Goal: Task Accomplishment & Management: Use online tool/utility

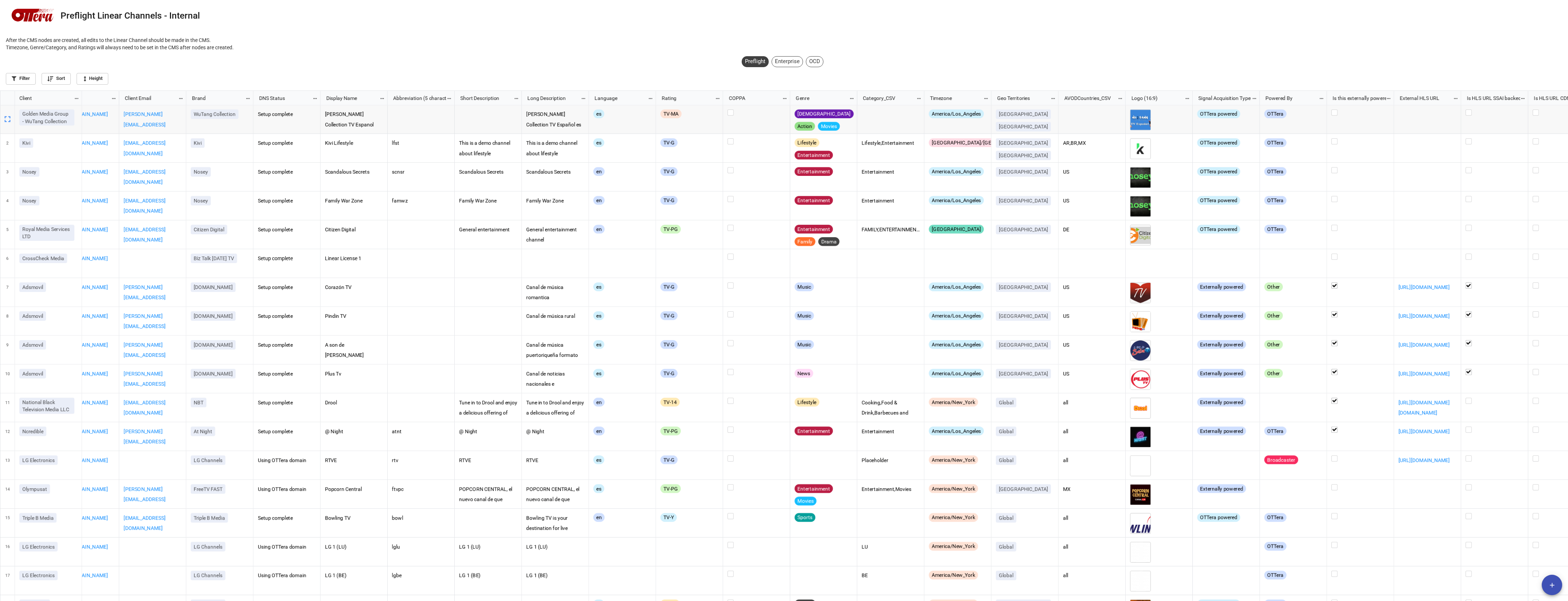
scroll to position [4, 4]
click at [783, 60] on div "Enterprise" at bounding box center [788, 62] width 32 height 11
checkbox input "false"
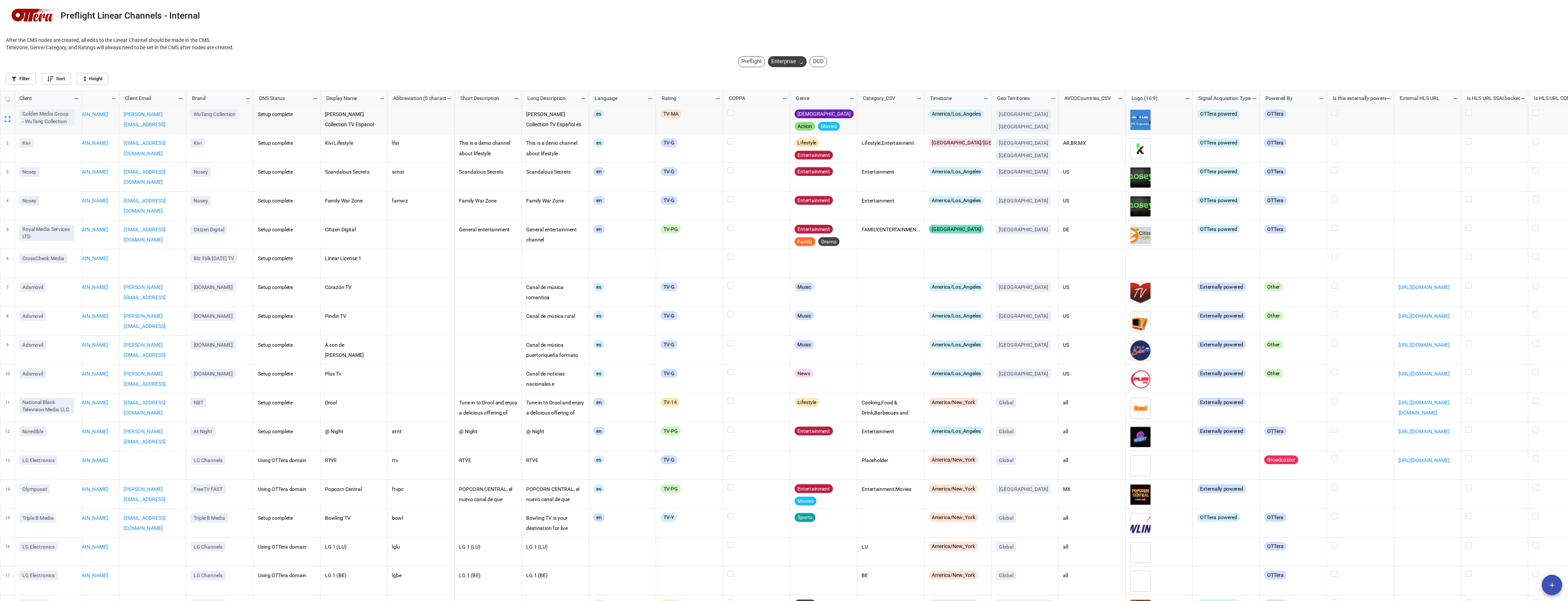
checkbox input "false"
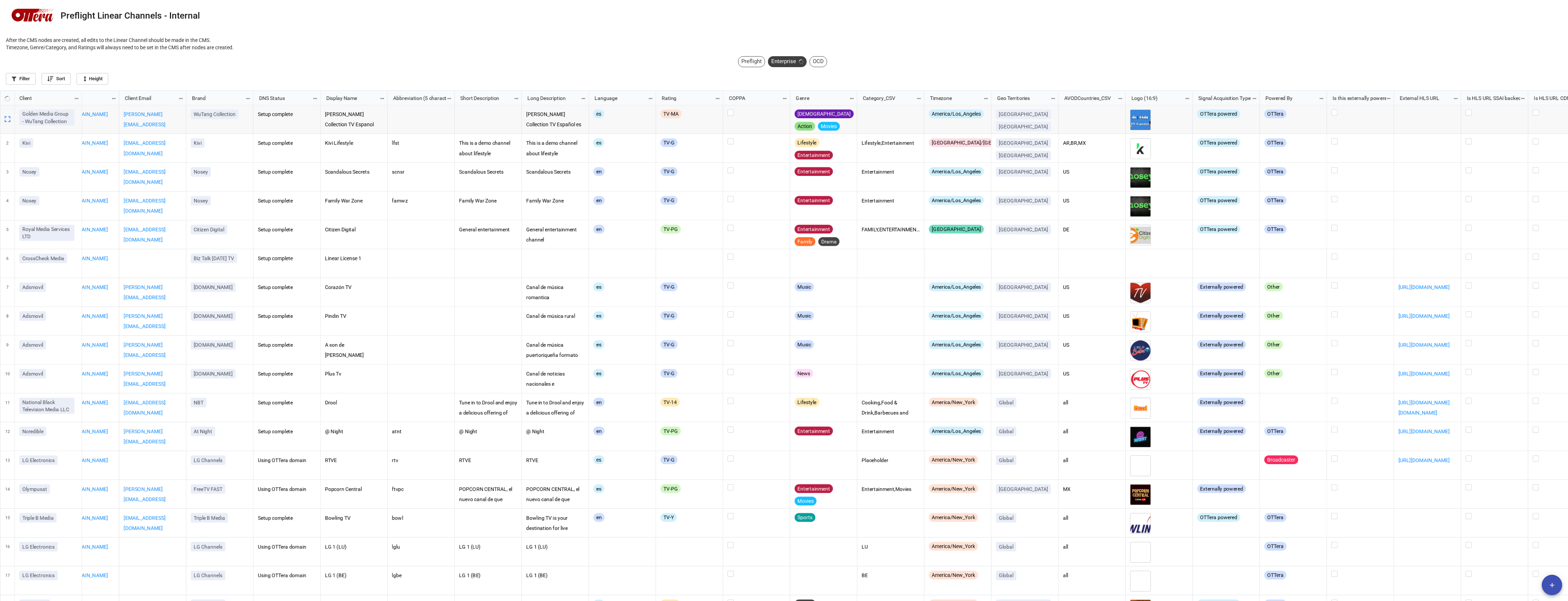
checkbox input "false"
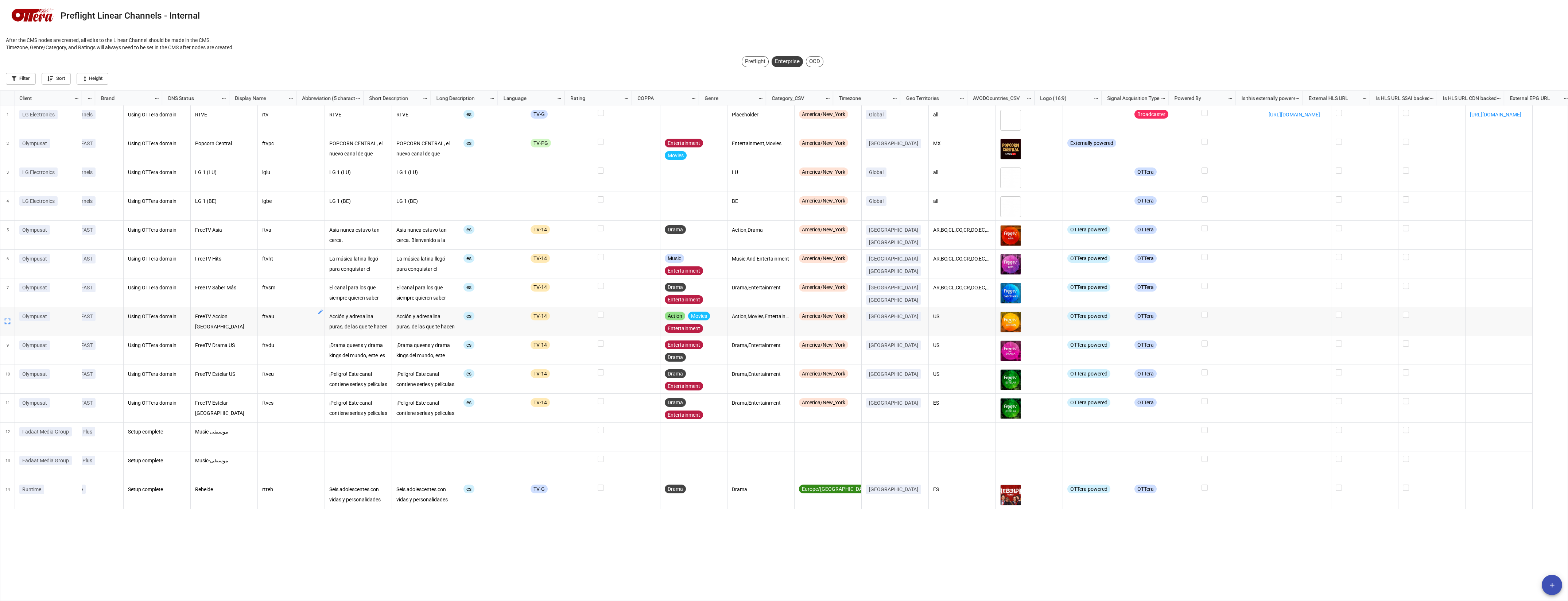
scroll to position [0, 0]
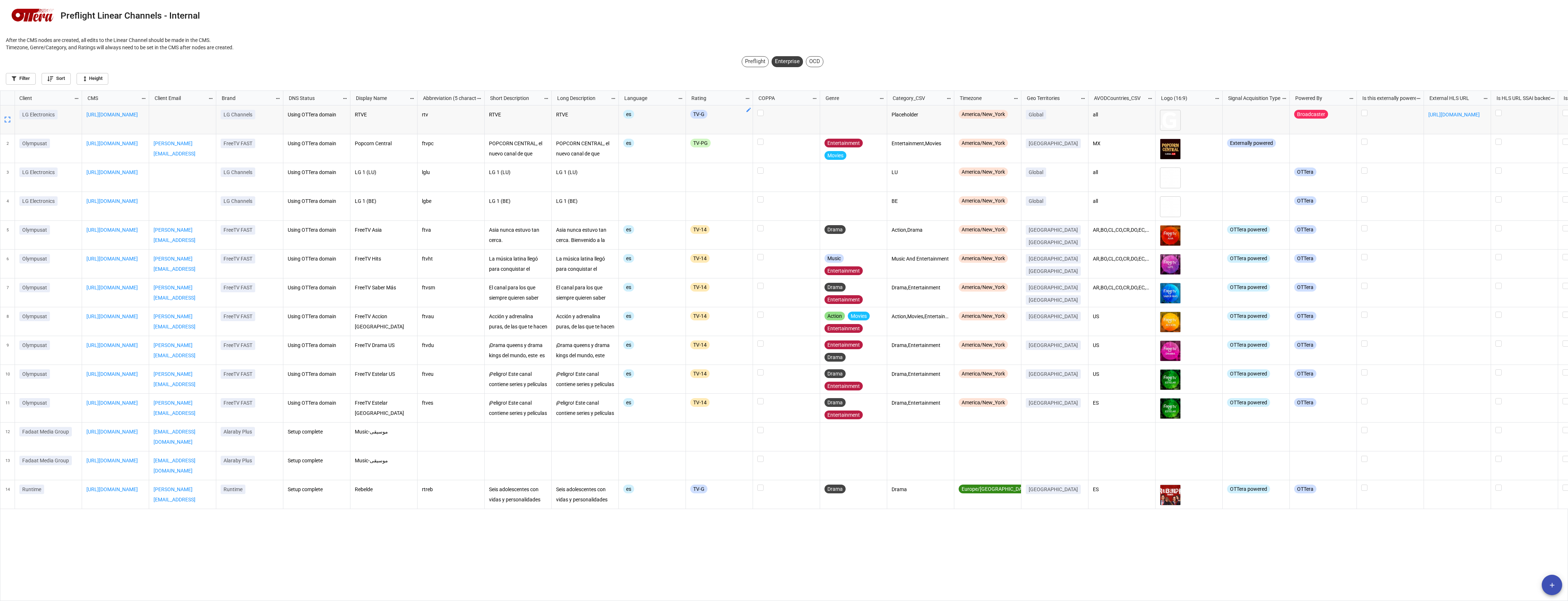
click at [753, 62] on div "Preflight" at bounding box center [755, 62] width 27 height 11
checkbox input "true"
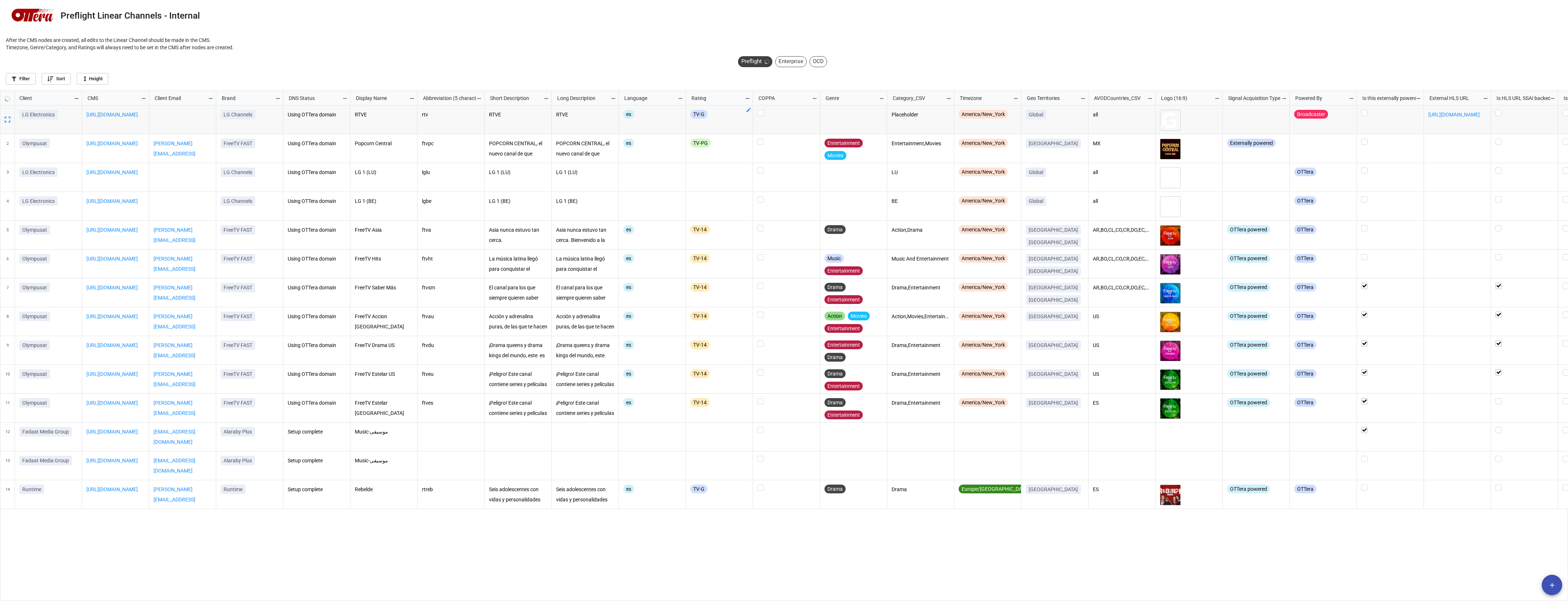
checkbox input "true"
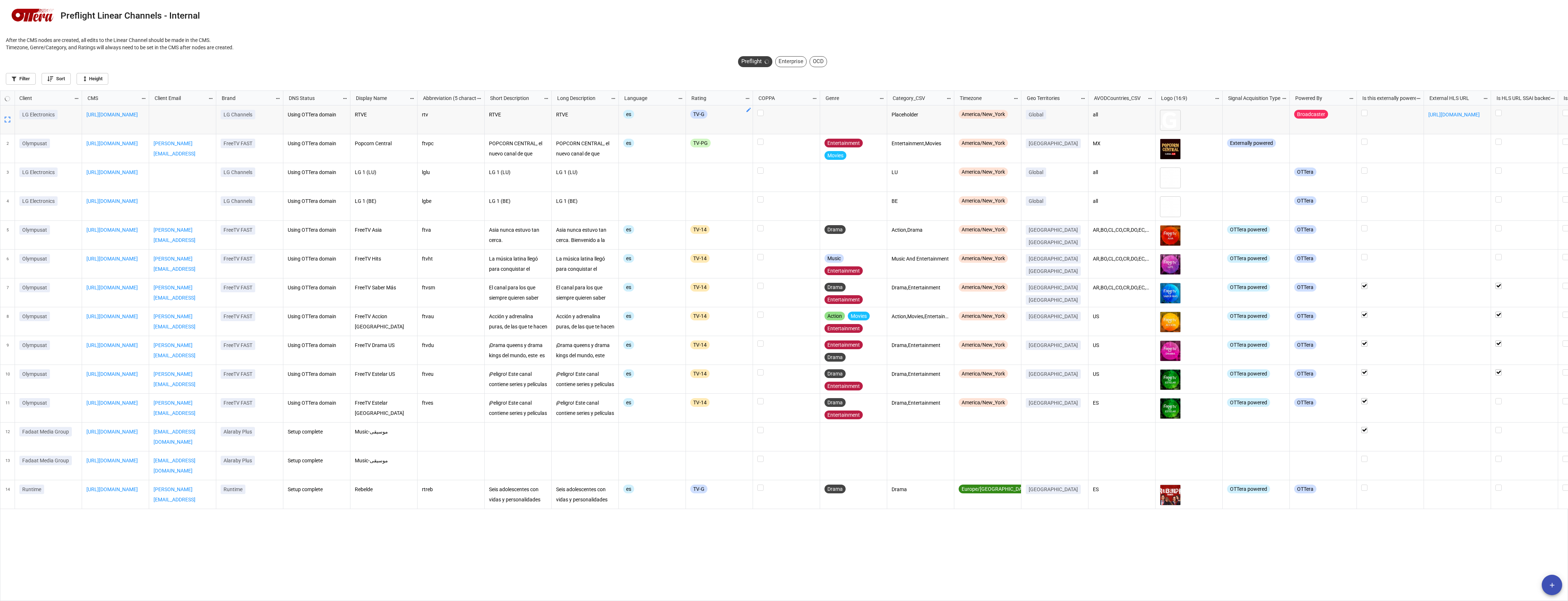
checkbox input "true"
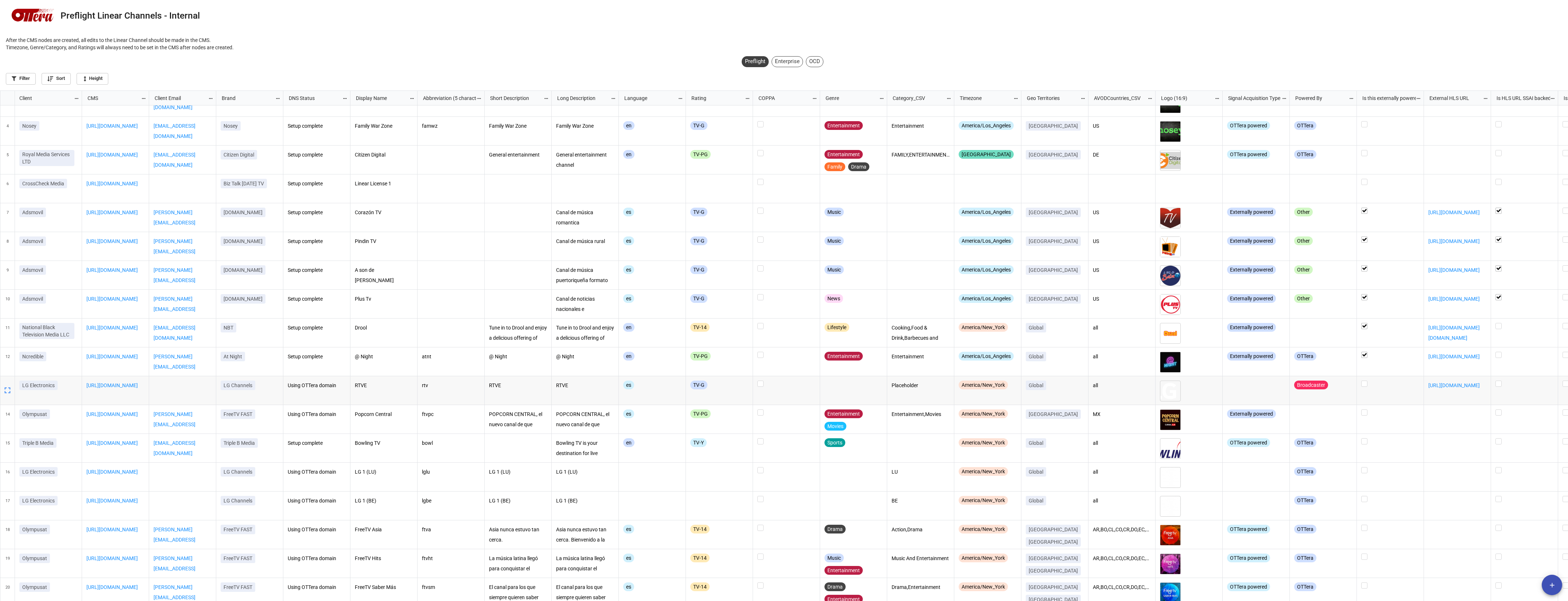
click at [5, 389] on icon "grid" at bounding box center [7, 390] width 10 height 10
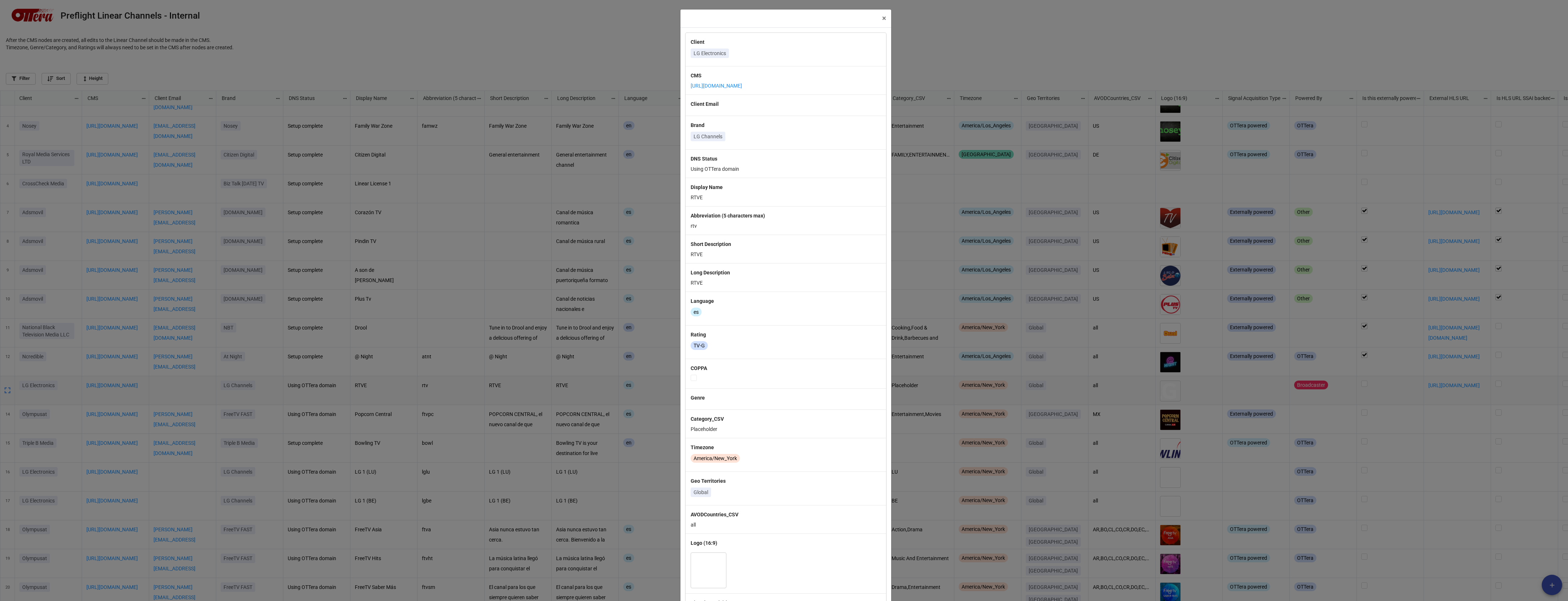
click at [647, 247] on div "× Close Client LG Electronics CMS https://lg.ottera.tv Client Email Brand LG Ch…" at bounding box center [784, 300] width 1568 height 601
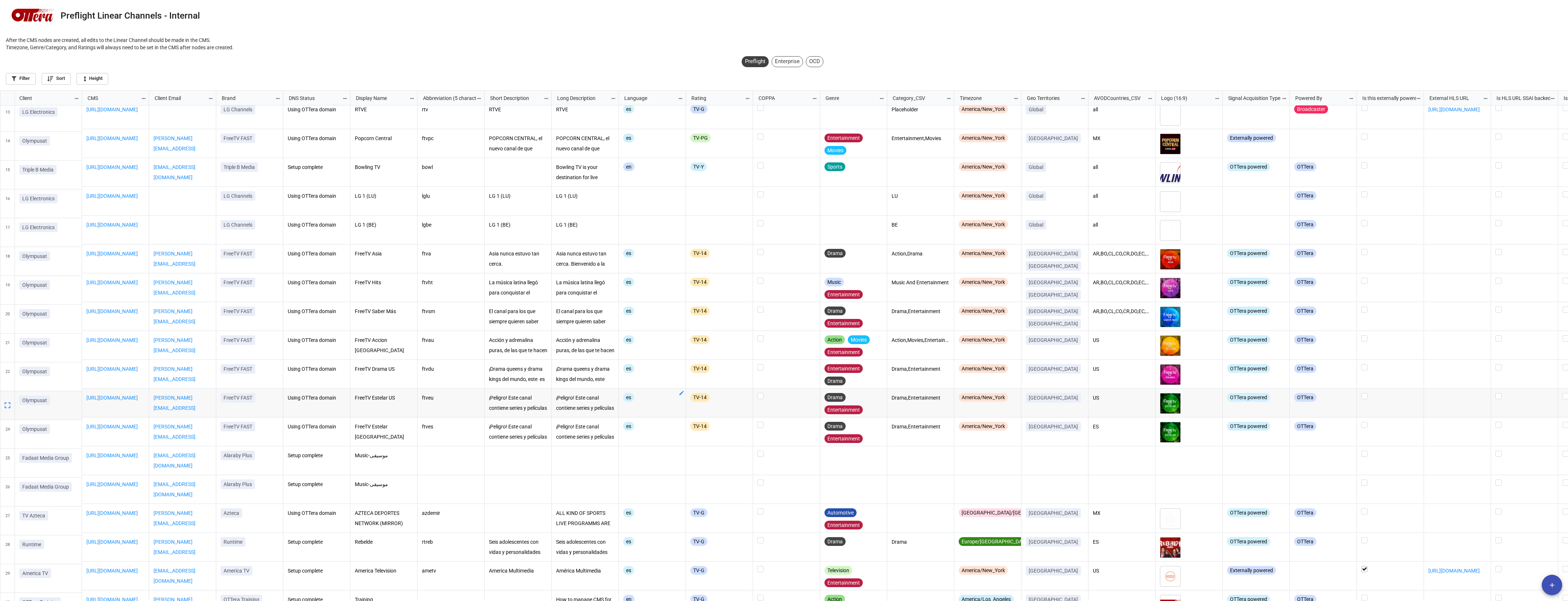
scroll to position [351, 0]
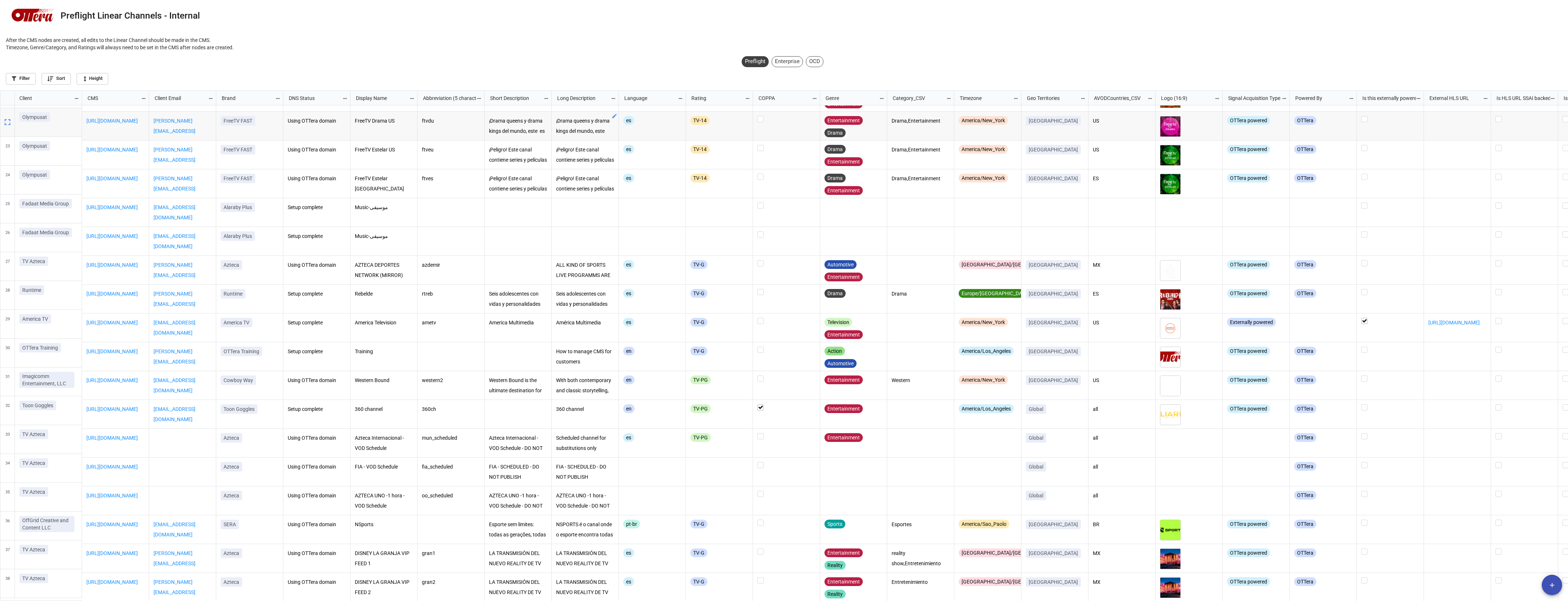
click at [783, 65] on div "Enterprise" at bounding box center [788, 62] width 32 height 11
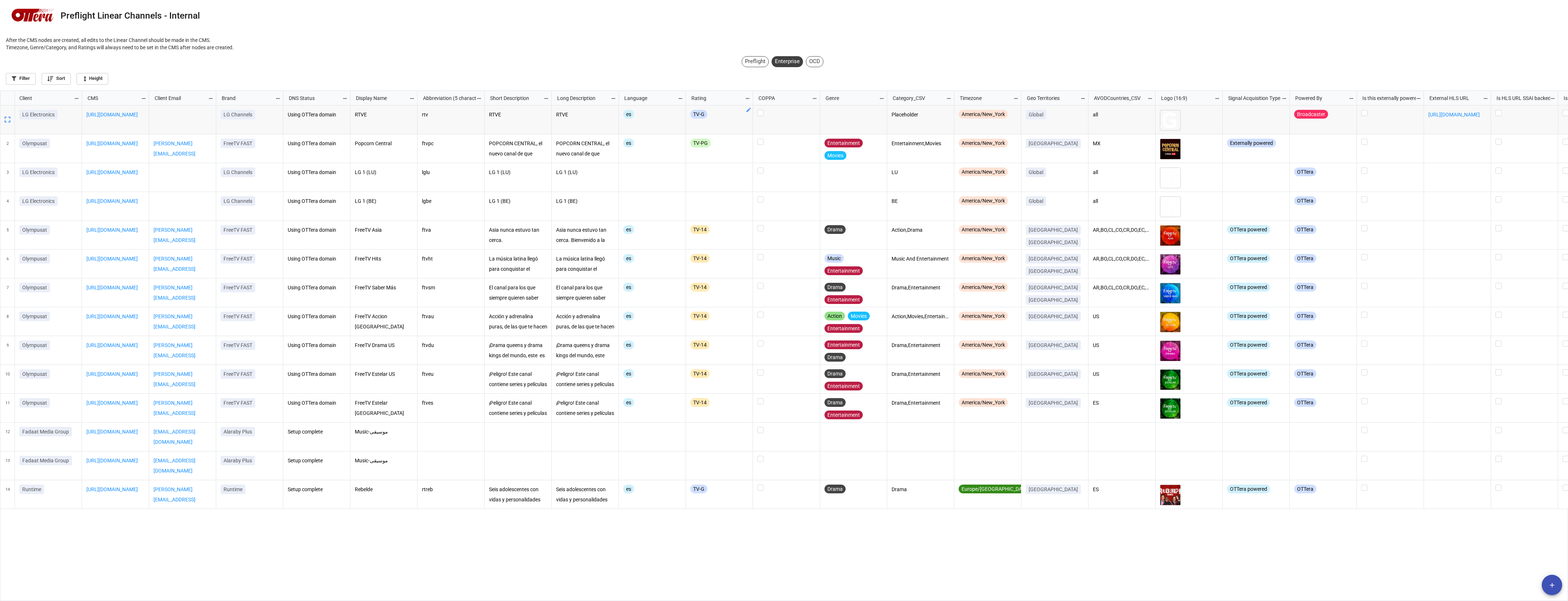
click at [750, 60] on div "Preflight" at bounding box center [755, 62] width 27 height 11
checkbox input "true"
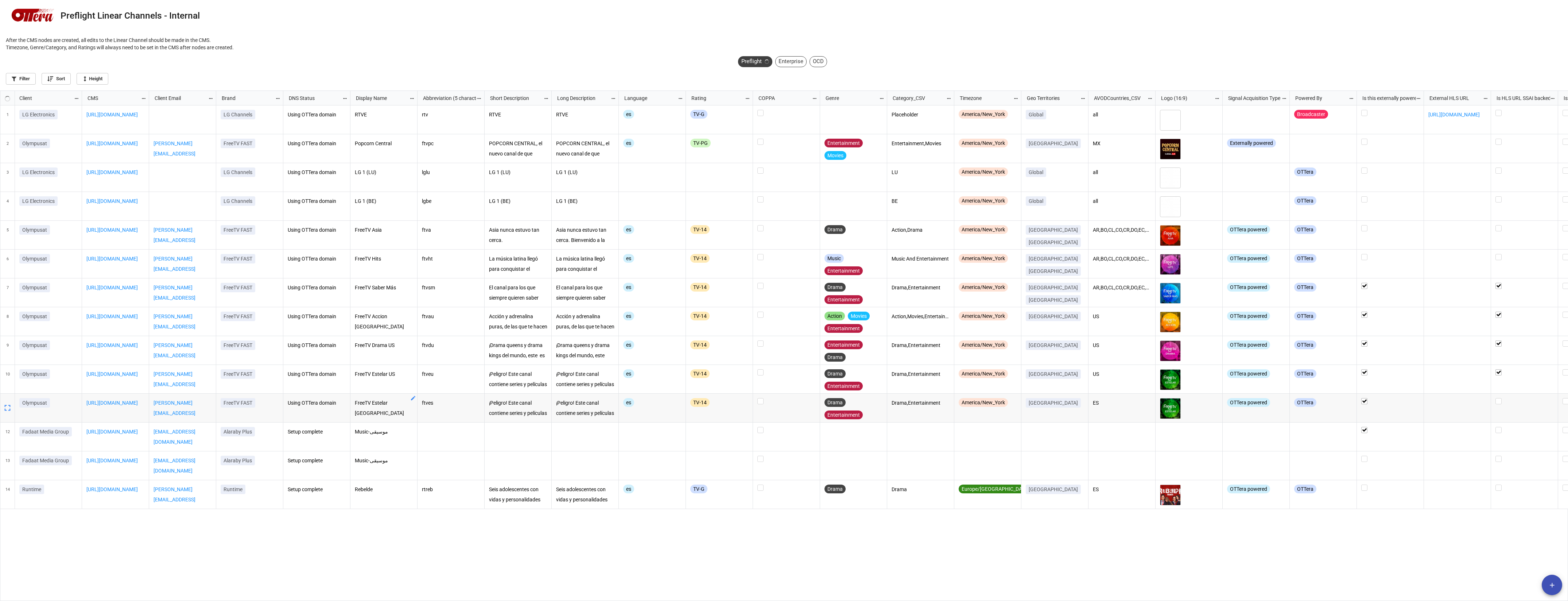
checkbox input "true"
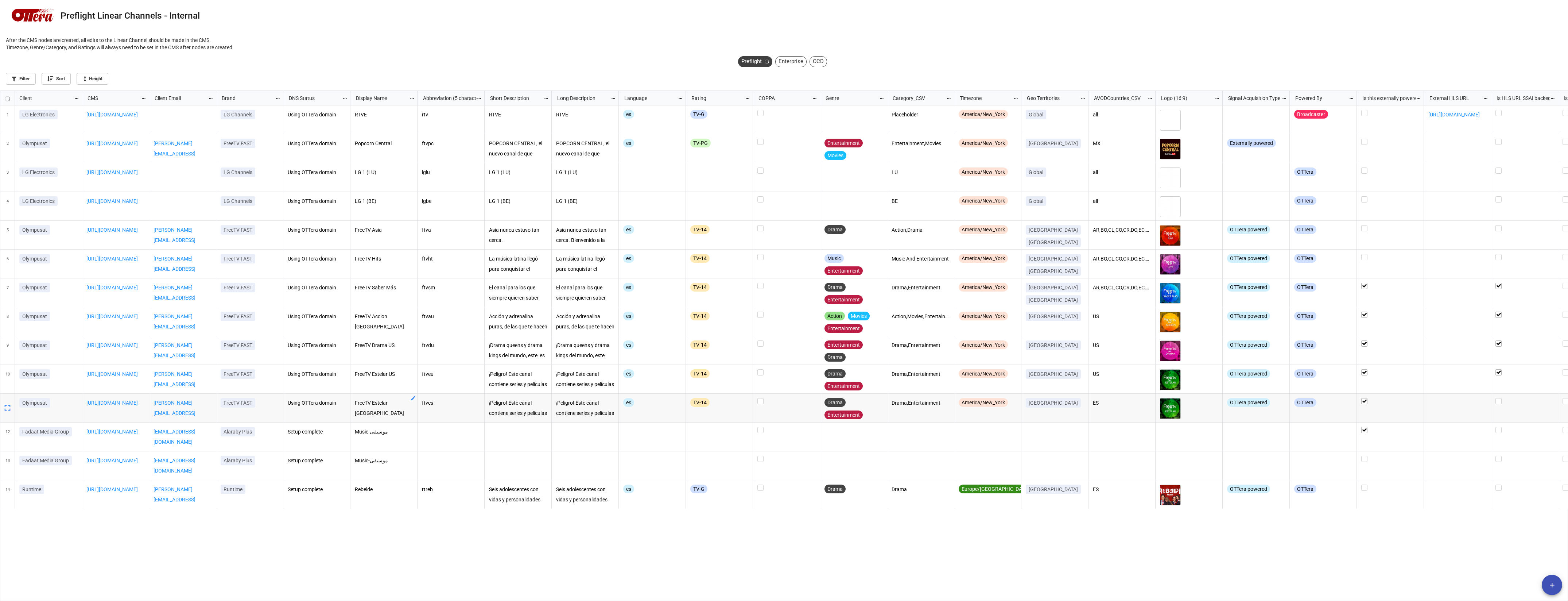
checkbox input "true"
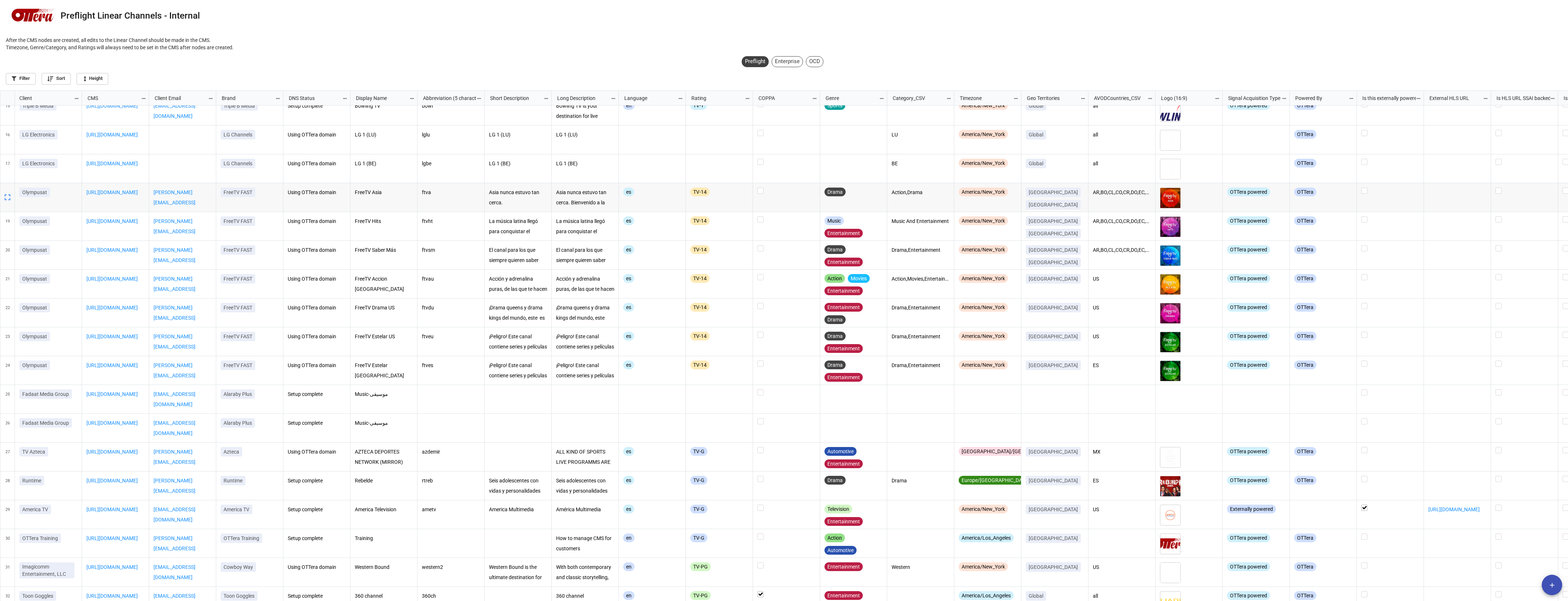
click at [6, 199] on icon "grid" at bounding box center [7, 197] width 10 height 10
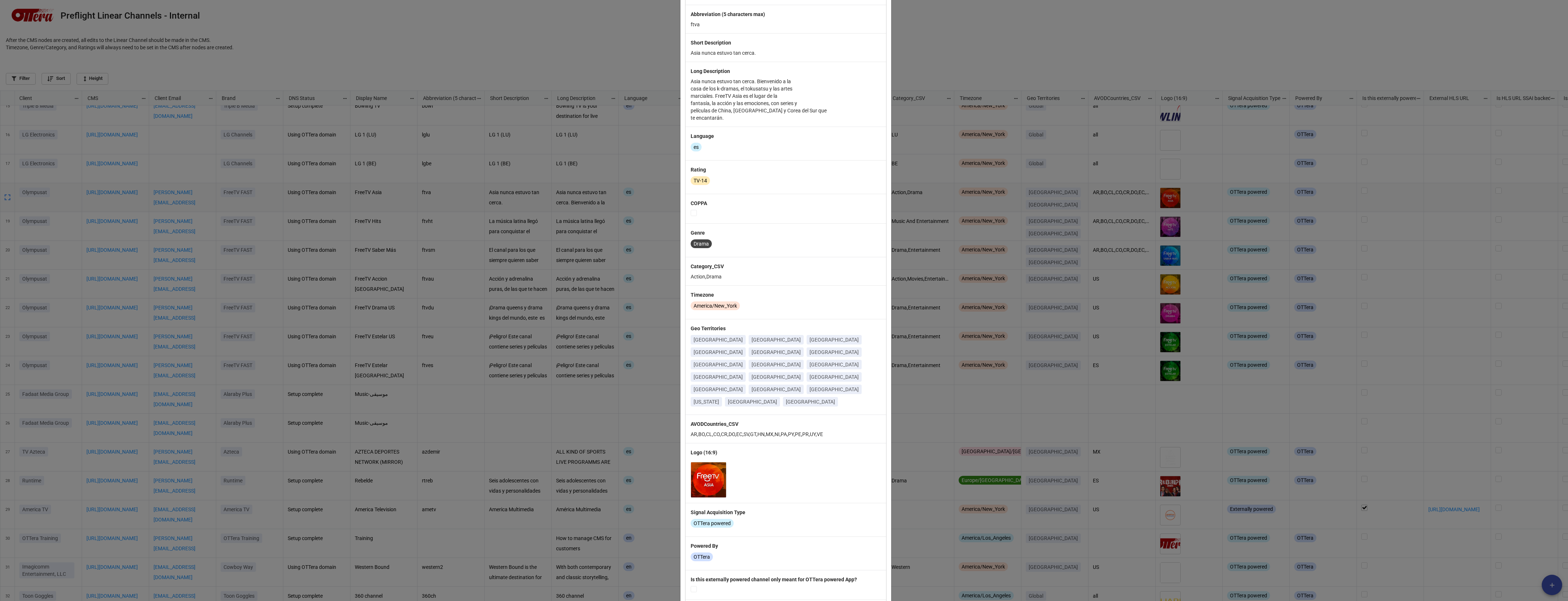
scroll to position [0, 0]
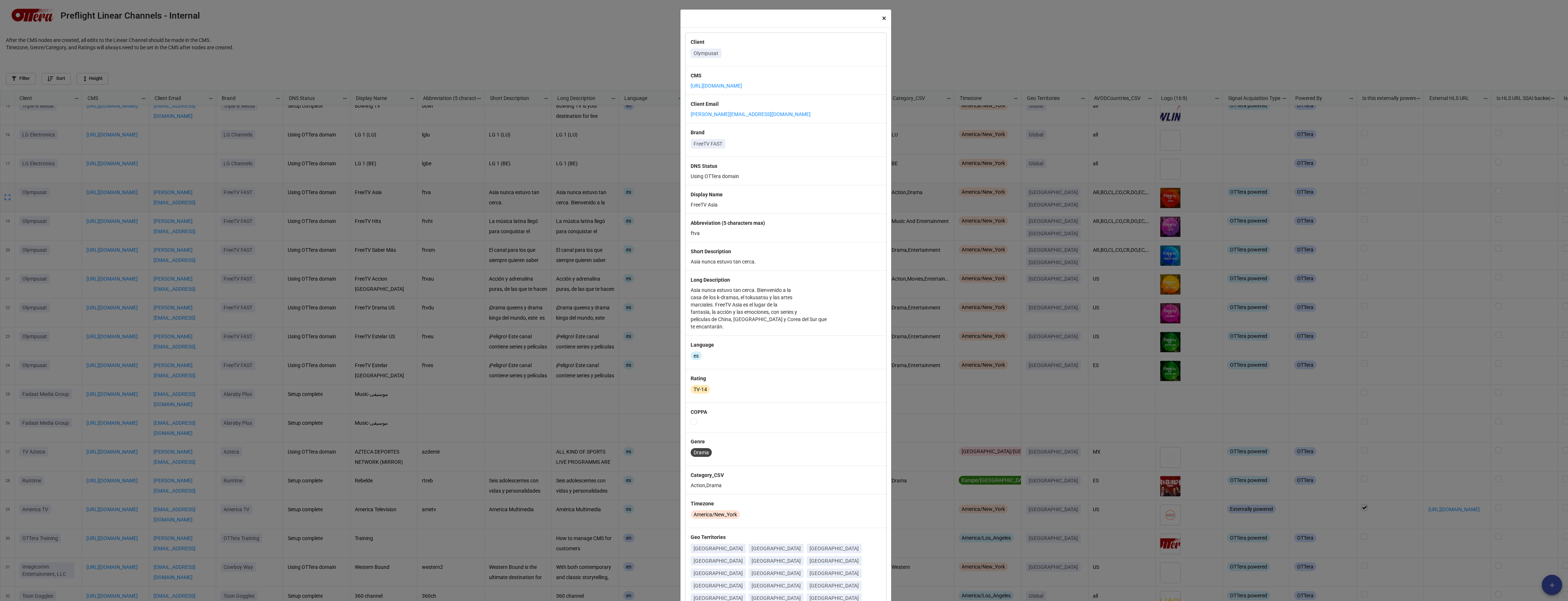
click at [783, 19] on button "× Close" at bounding box center [884, 18] width 14 height 18
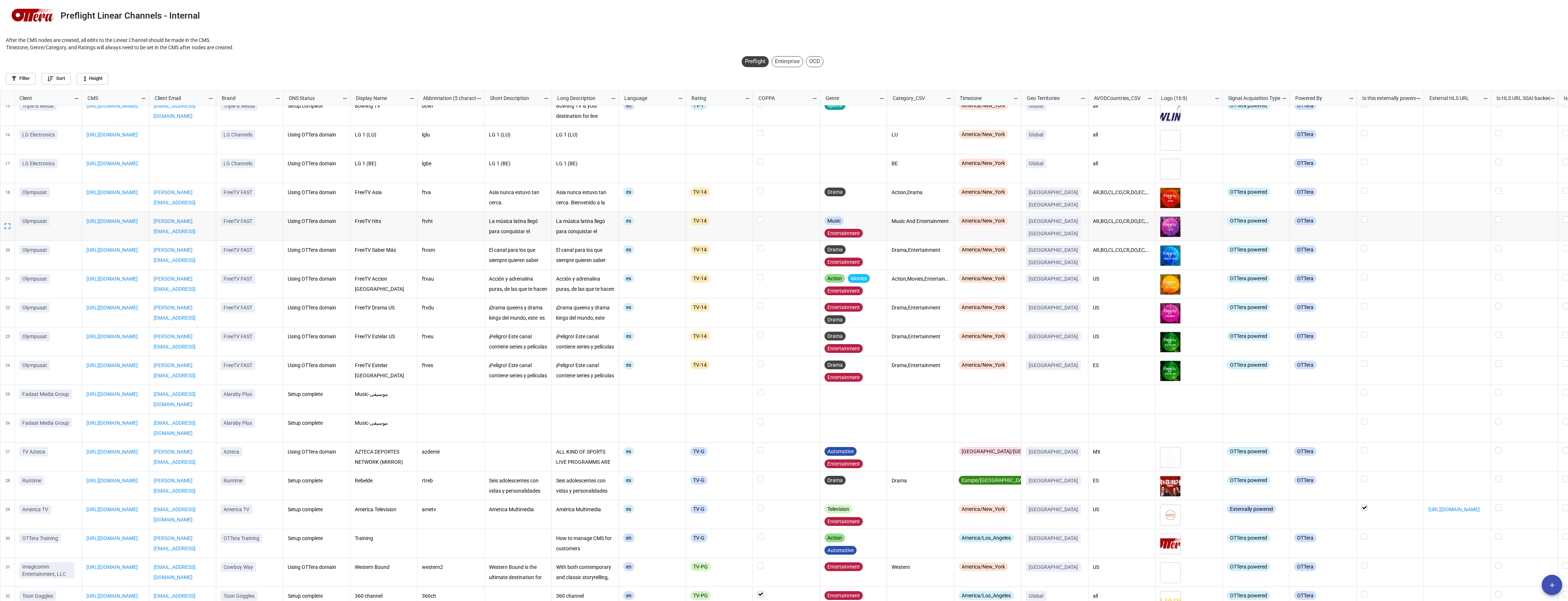
scroll to position [603, 0]
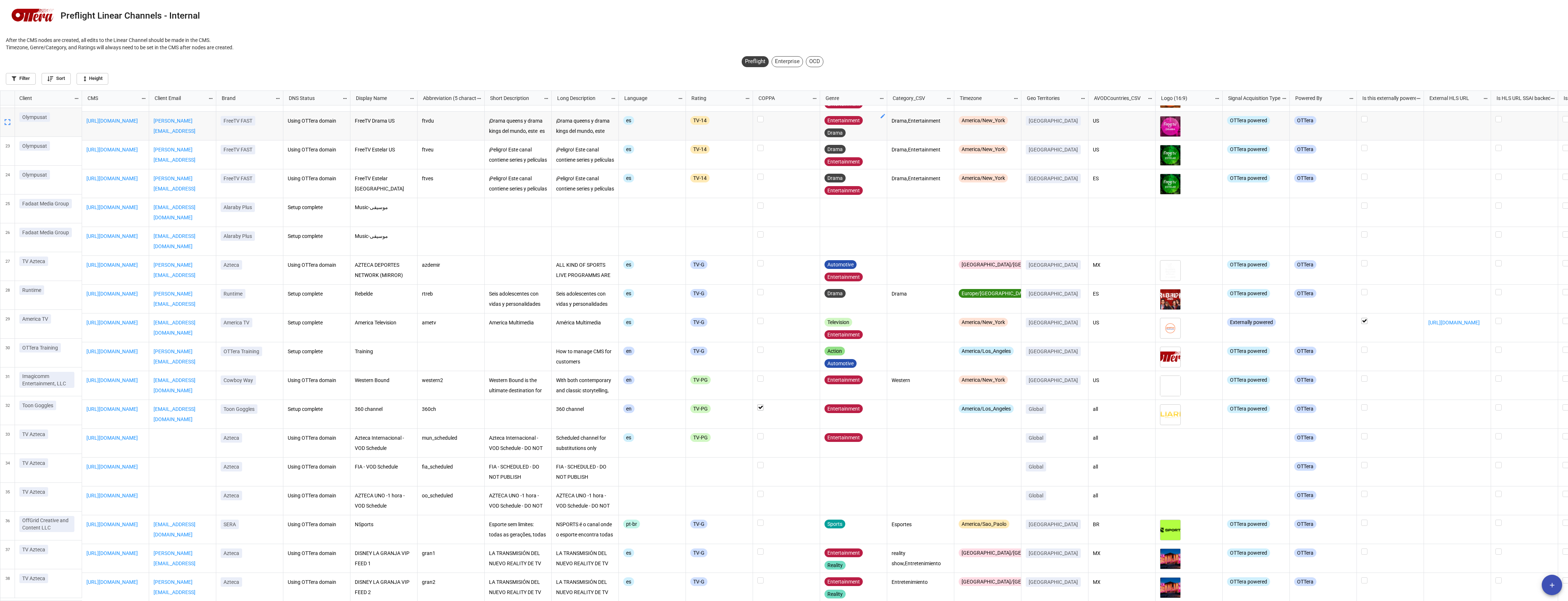
click at [783, 65] on div "Enterprise" at bounding box center [788, 62] width 32 height 11
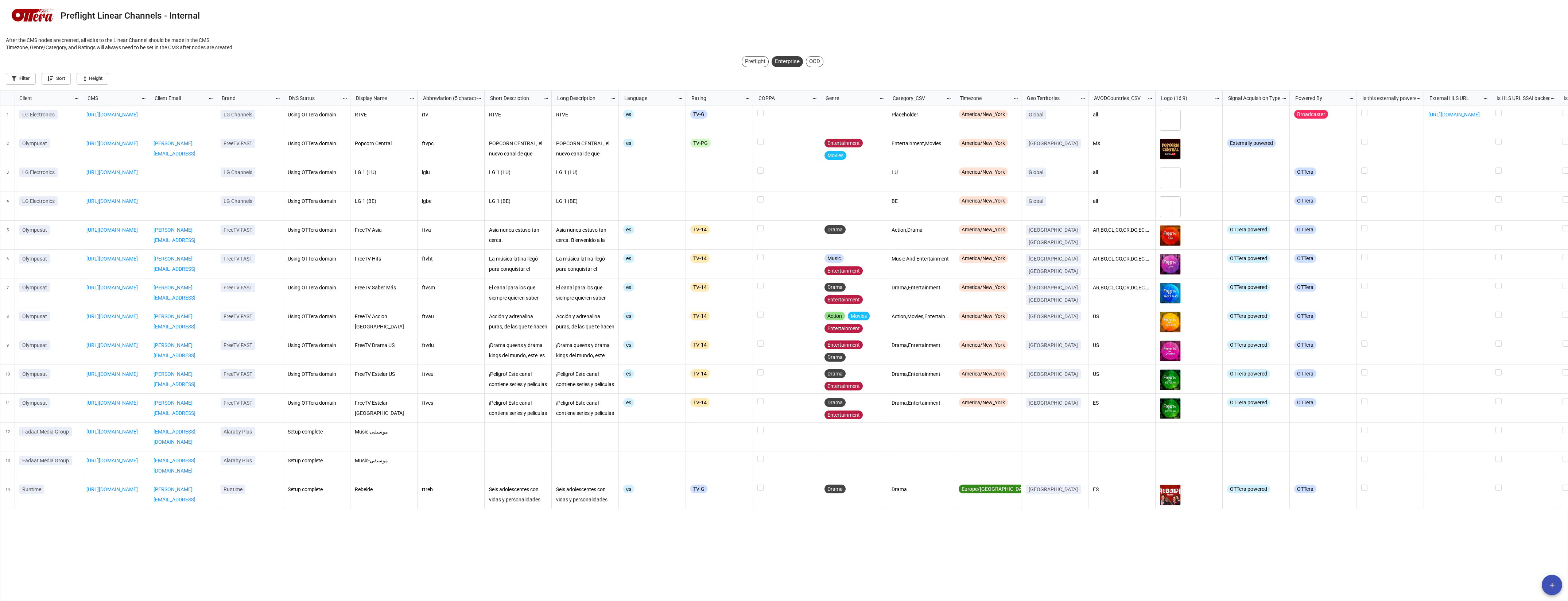
scroll to position [505, 1563]
click at [783, 60] on div "Enterprise" at bounding box center [788, 62] width 32 height 11
click at [783, 58] on div "OCD" at bounding box center [818, 62] width 18 height 11
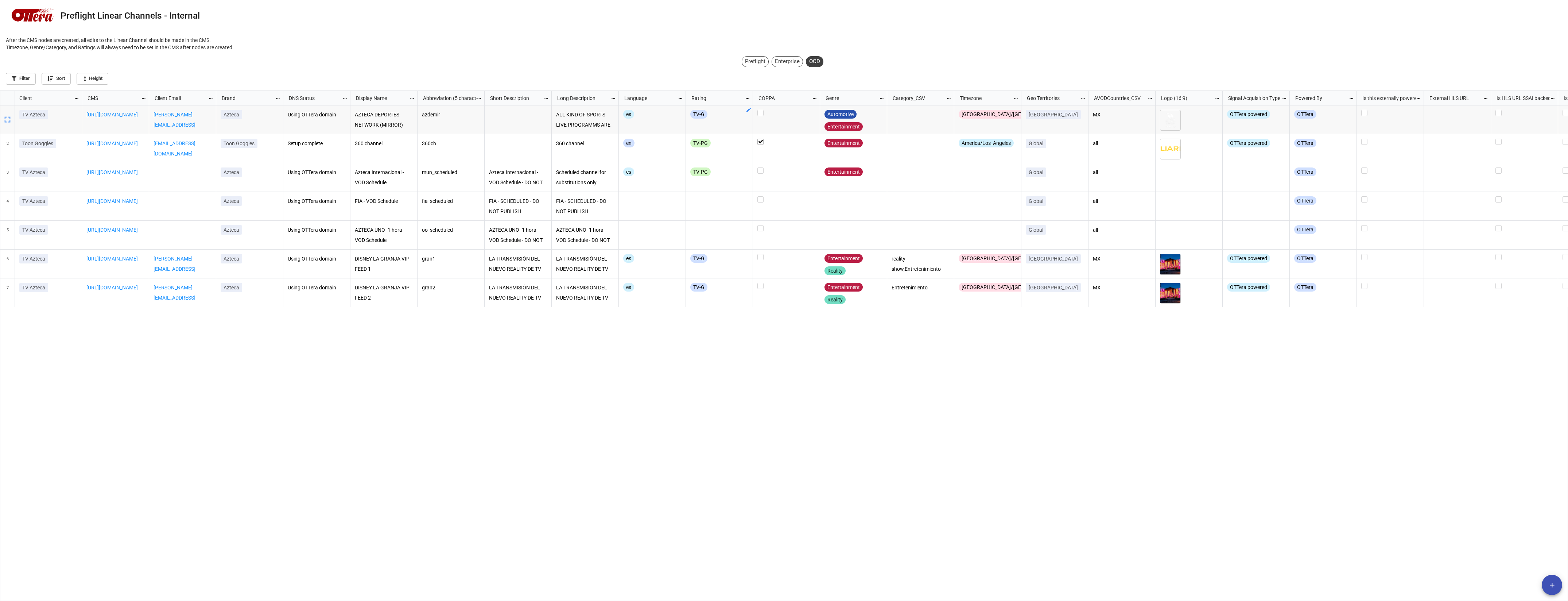
click at [744, 60] on div "Preflight" at bounding box center [755, 62] width 27 height 11
checkbox input "false"
checkbox input "true"
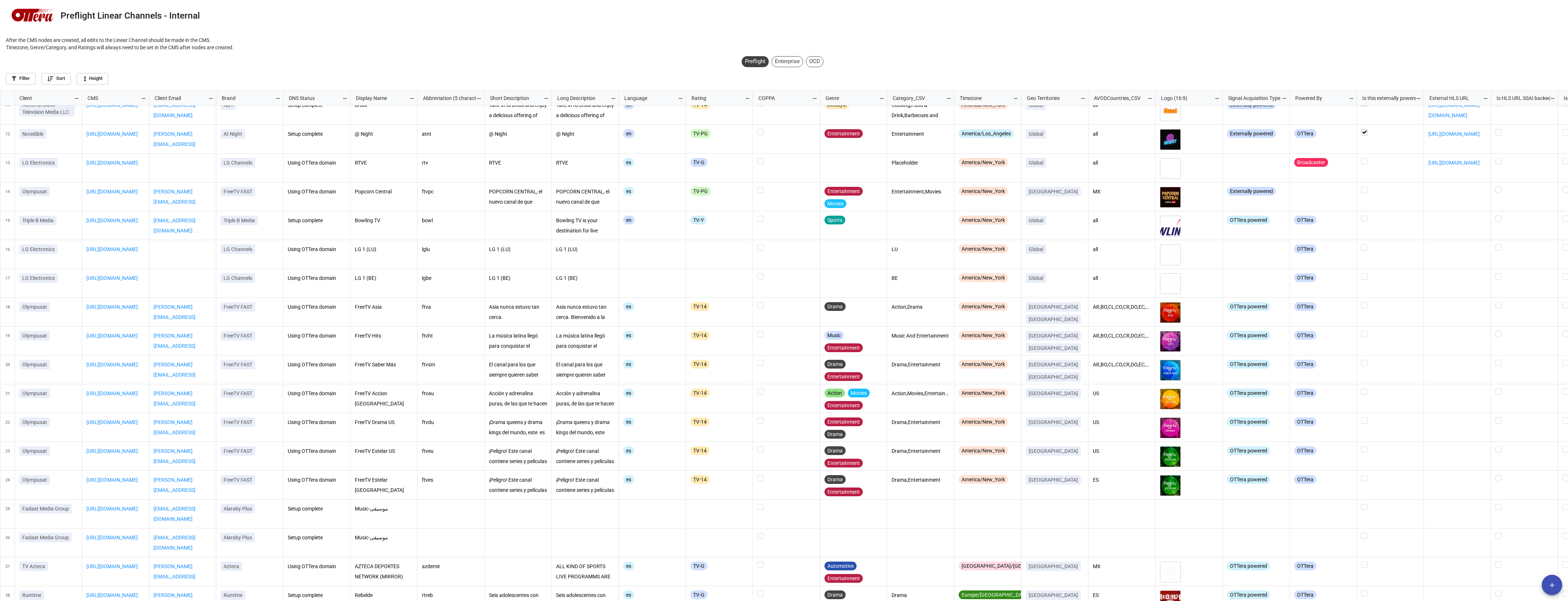
scroll to position [304, 0]
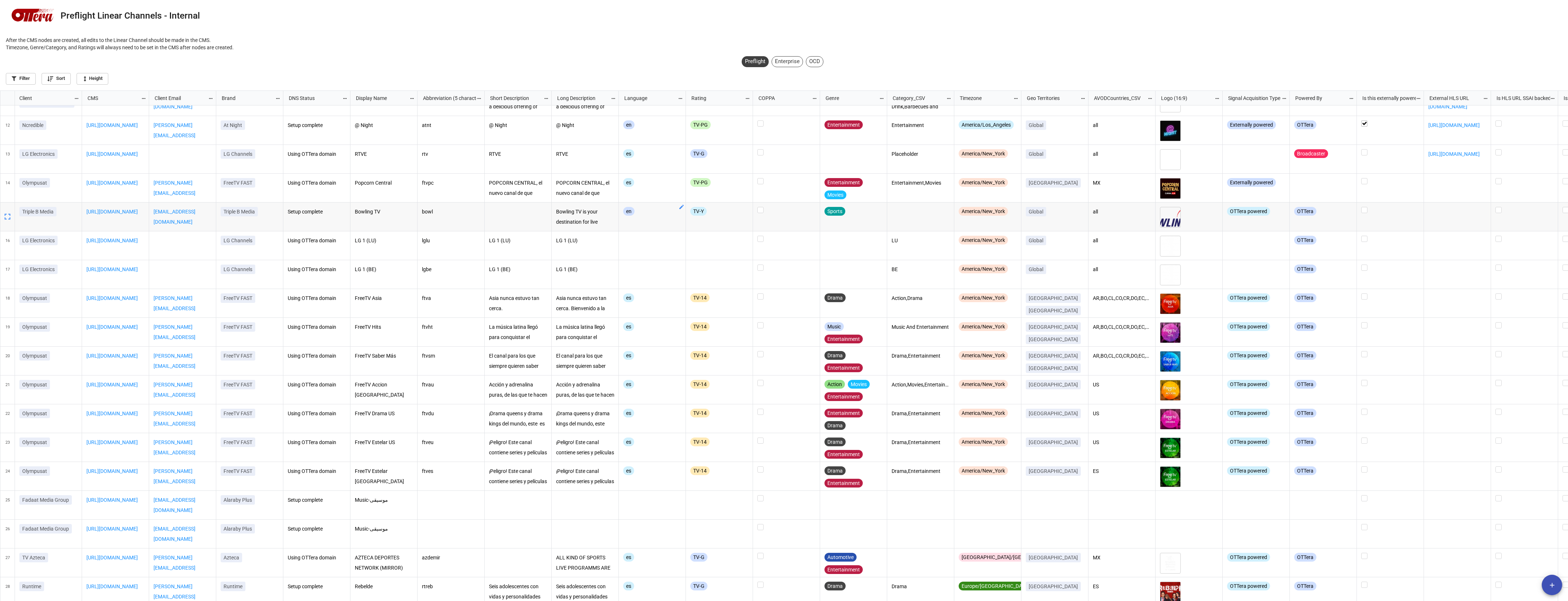
click at [783, 62] on div "Enterprise" at bounding box center [788, 62] width 32 height 11
checkbox input "false"
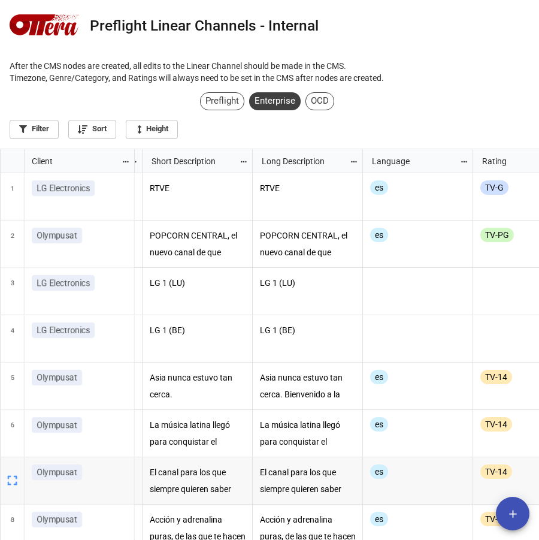
scroll to position [0, 656]
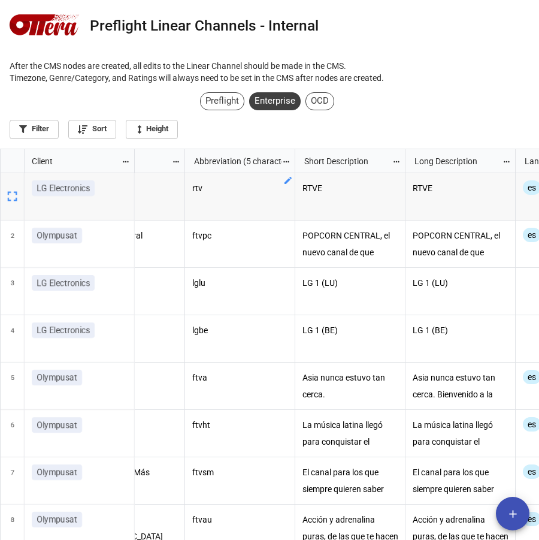
click at [219, 104] on div "Preflight" at bounding box center [222, 101] width 44 height 18
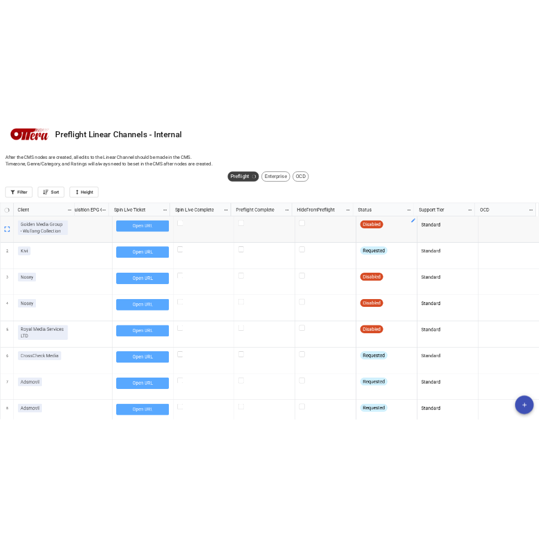
scroll to position [385, 532]
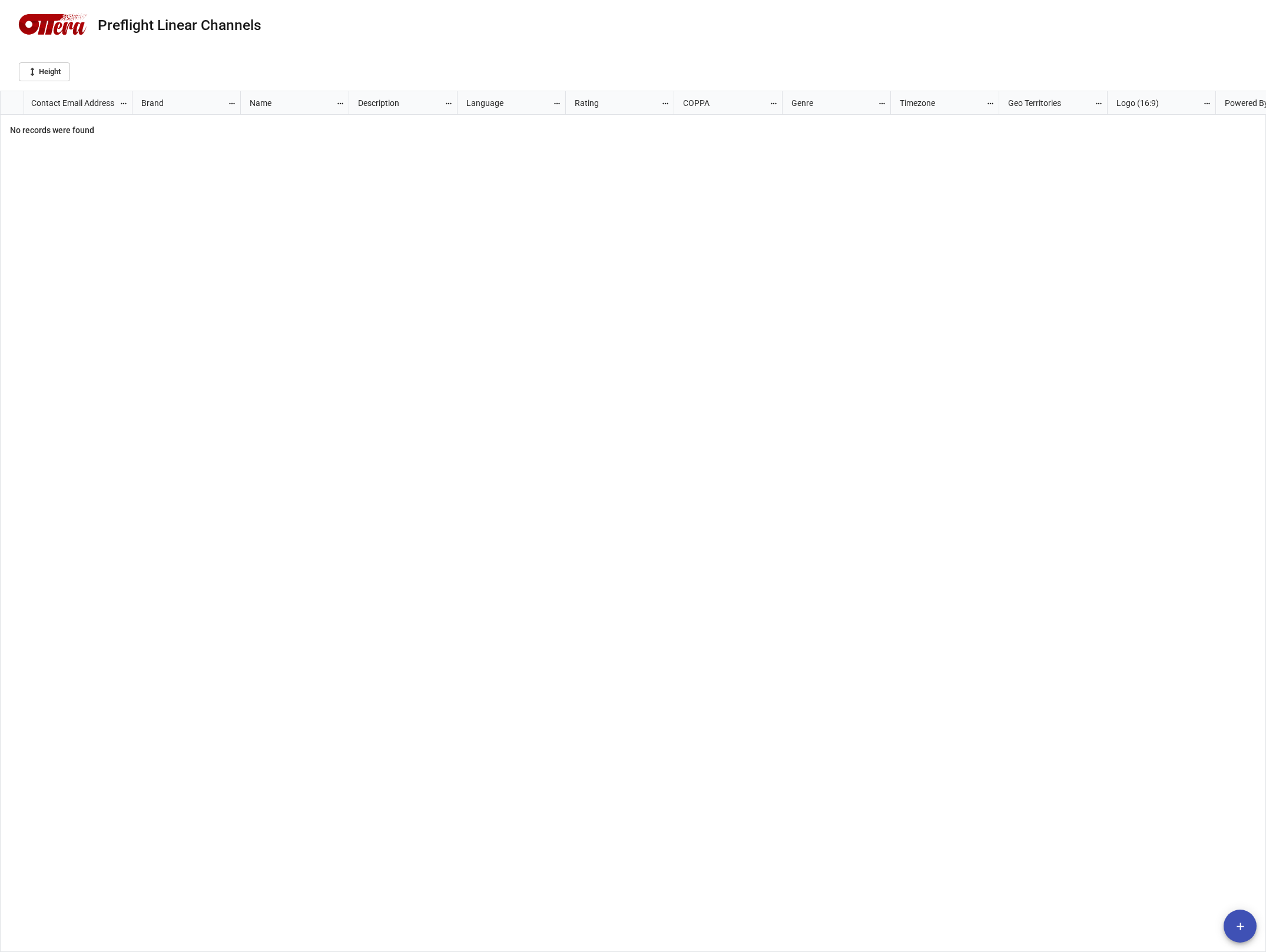
scroll to position [7, 7]
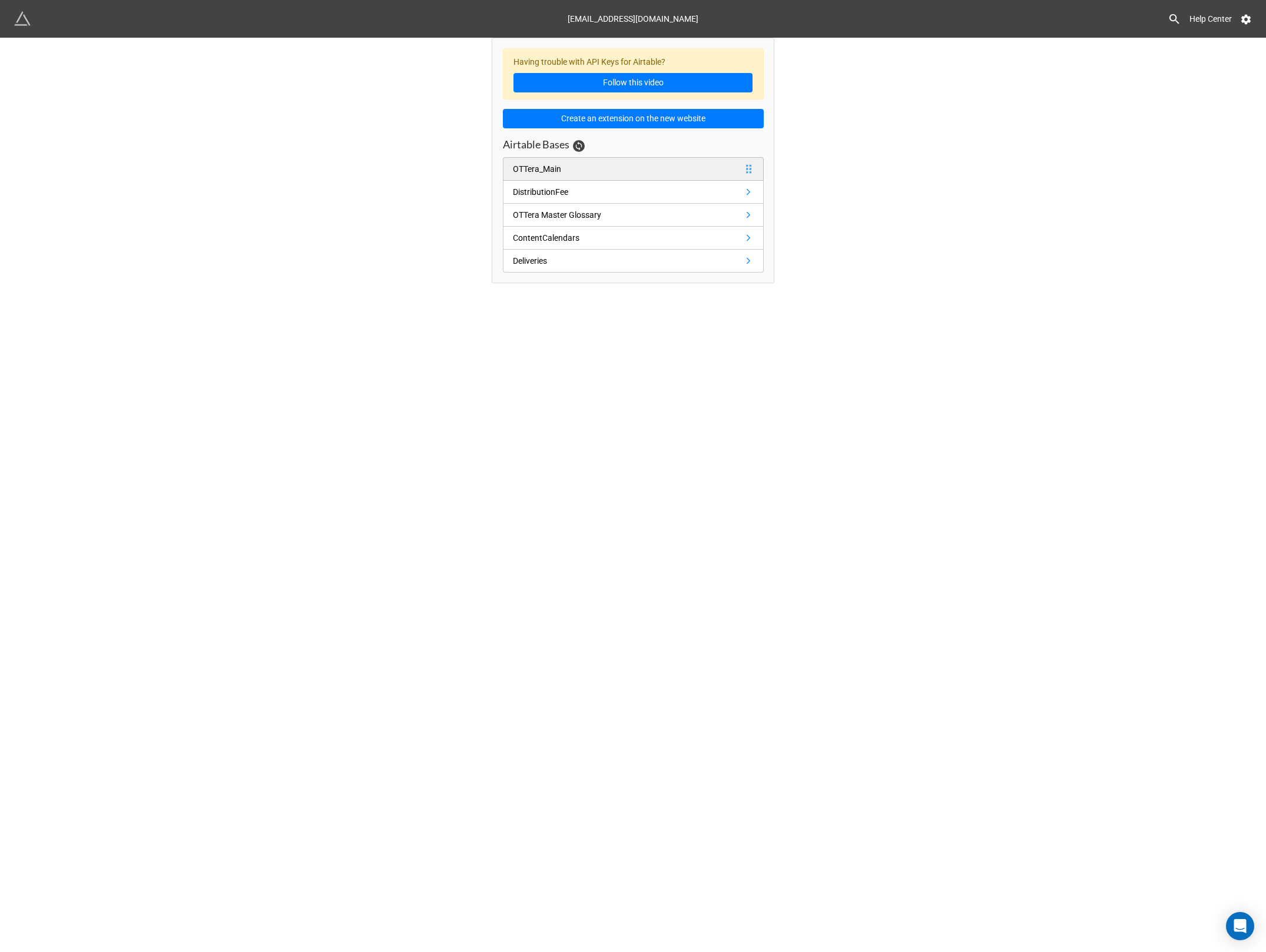
click at [565, 170] on div "OTTera_Main" at bounding box center [540, 168] width 53 height 13
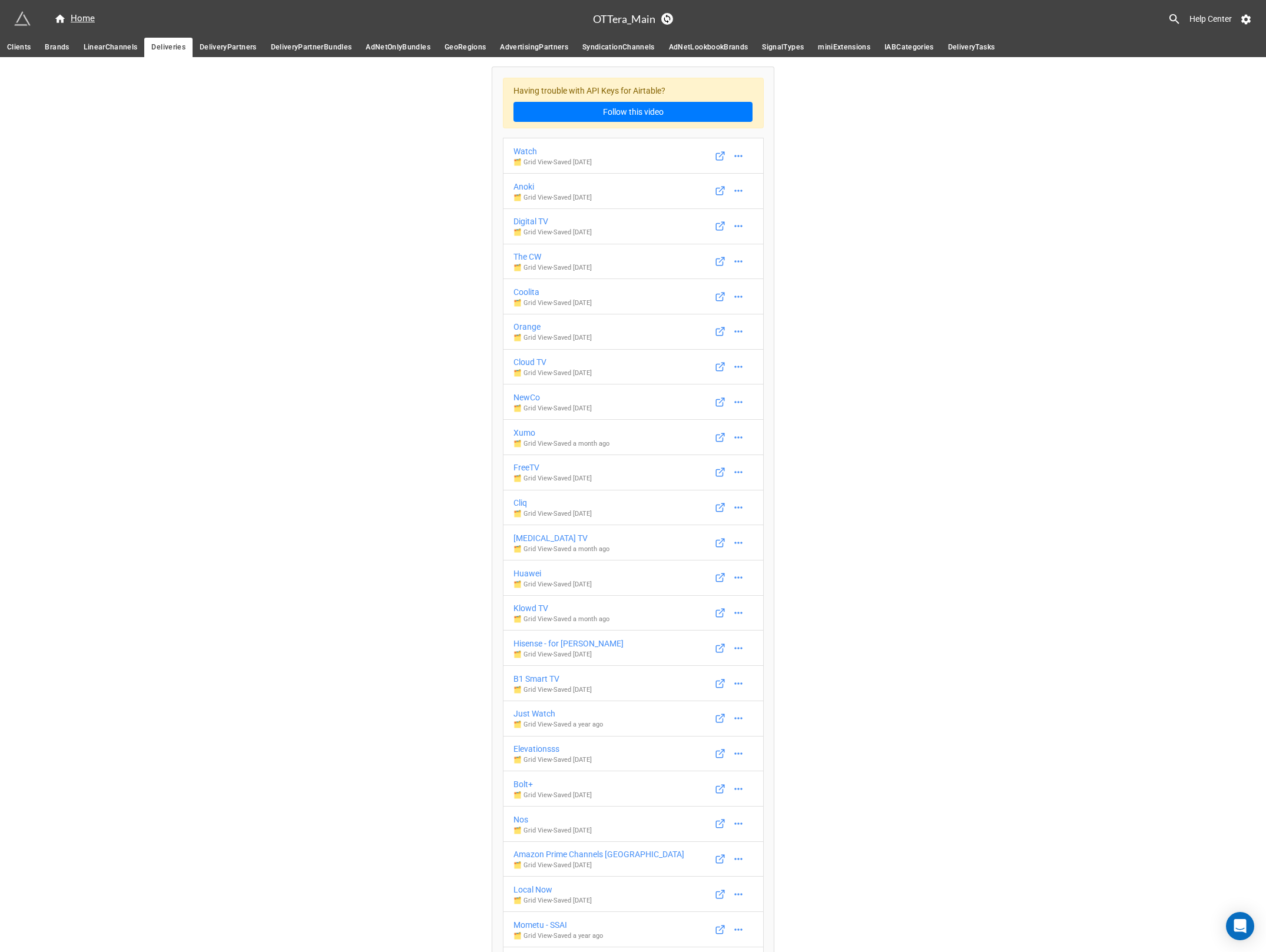
scroll to position [1234, 0]
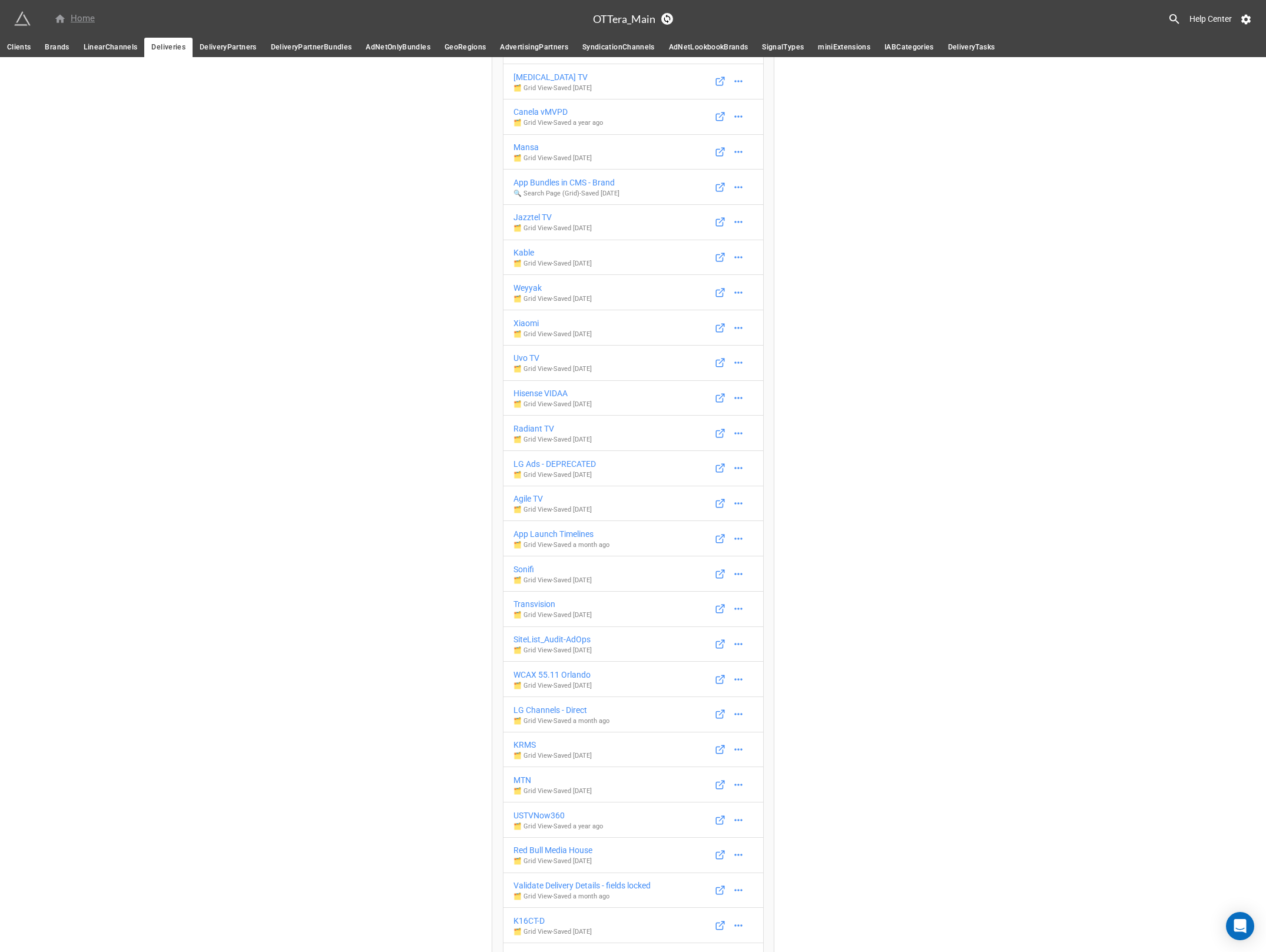
click at [81, 15] on div "Home" at bounding box center [74, 19] width 40 height 14
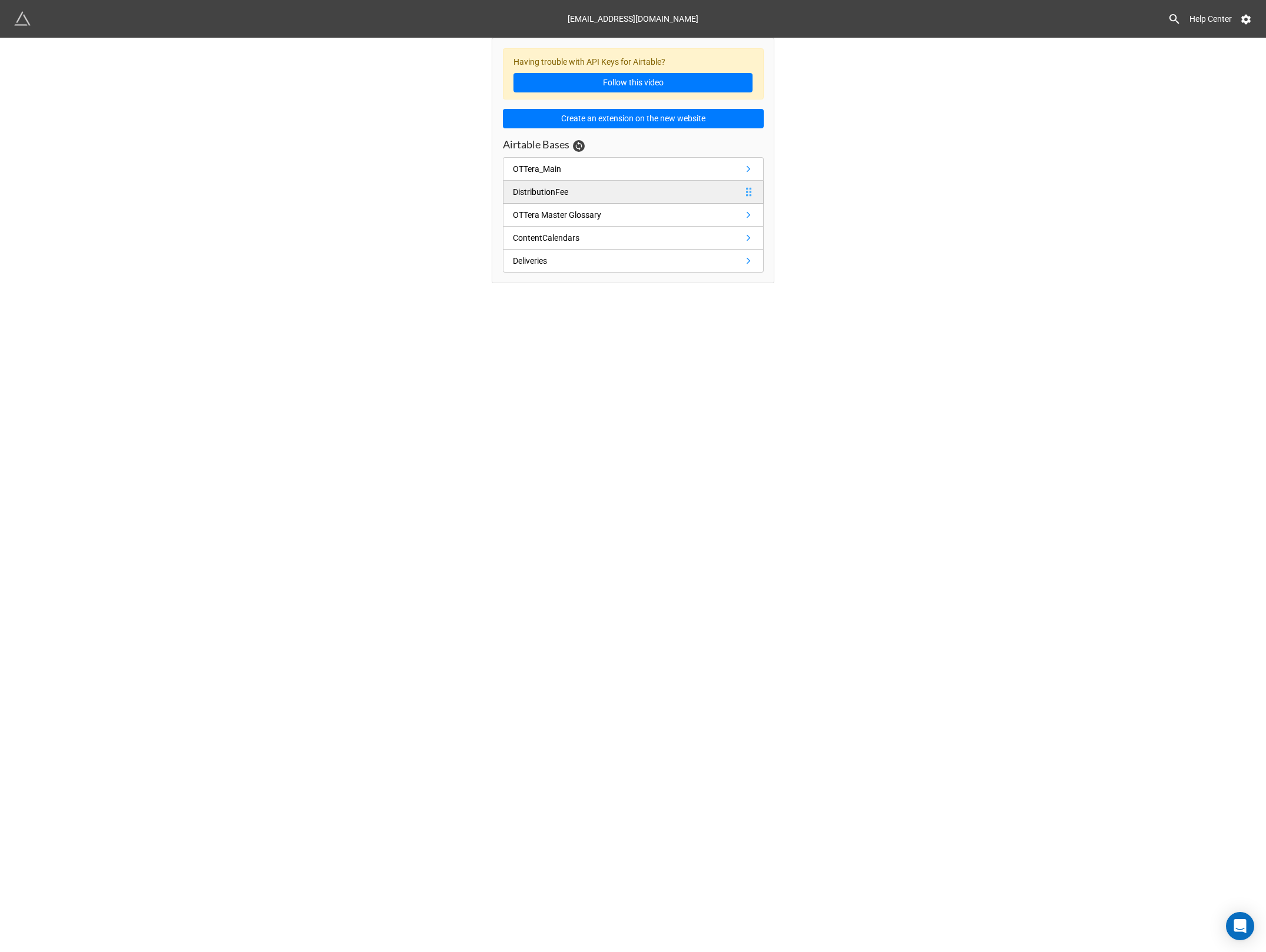
click at [557, 190] on div "DistributionFee" at bounding box center [541, 192] width 55 height 13
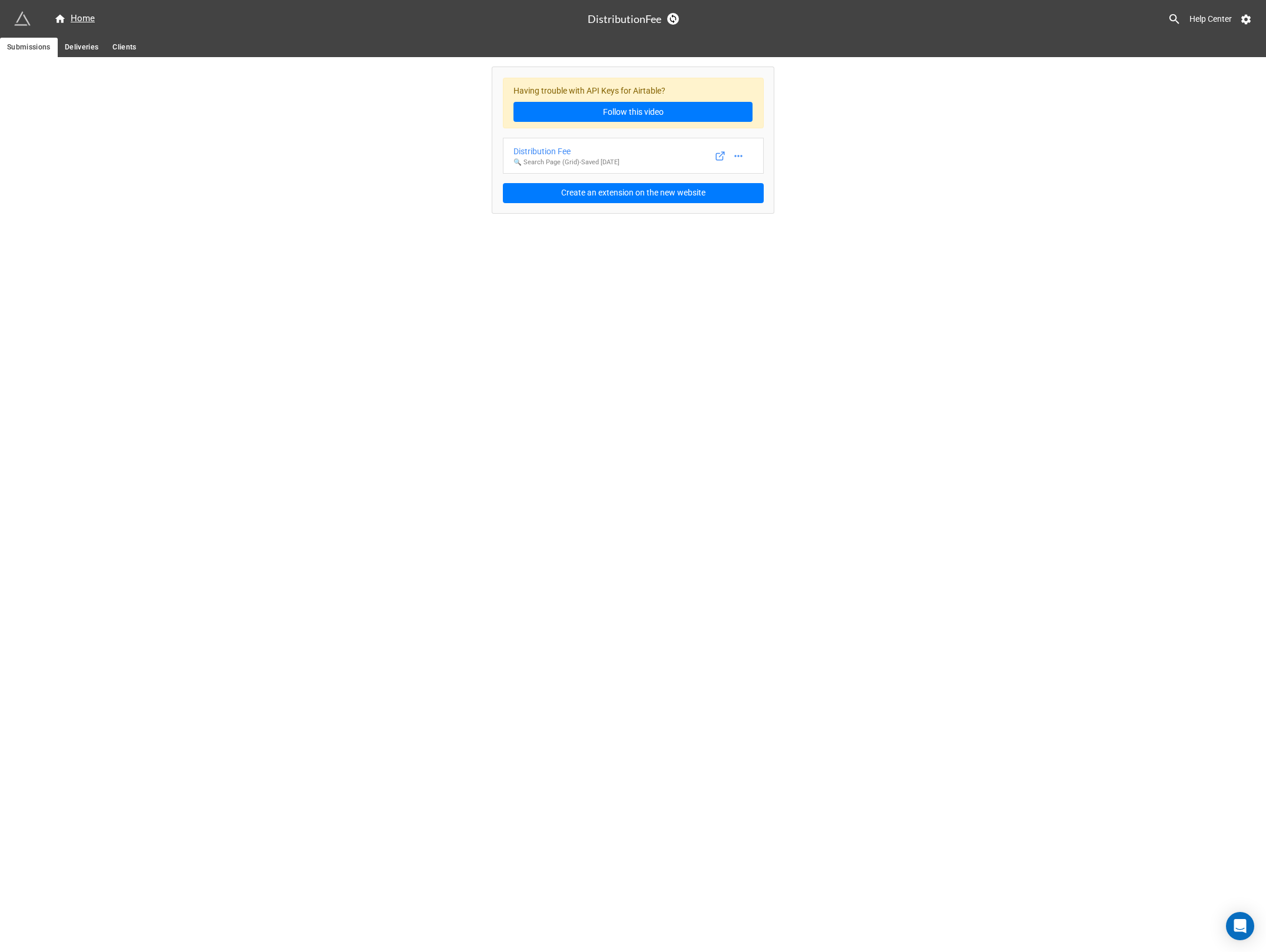
click at [80, 48] on span "Deliveries" at bounding box center [82, 47] width 34 height 13
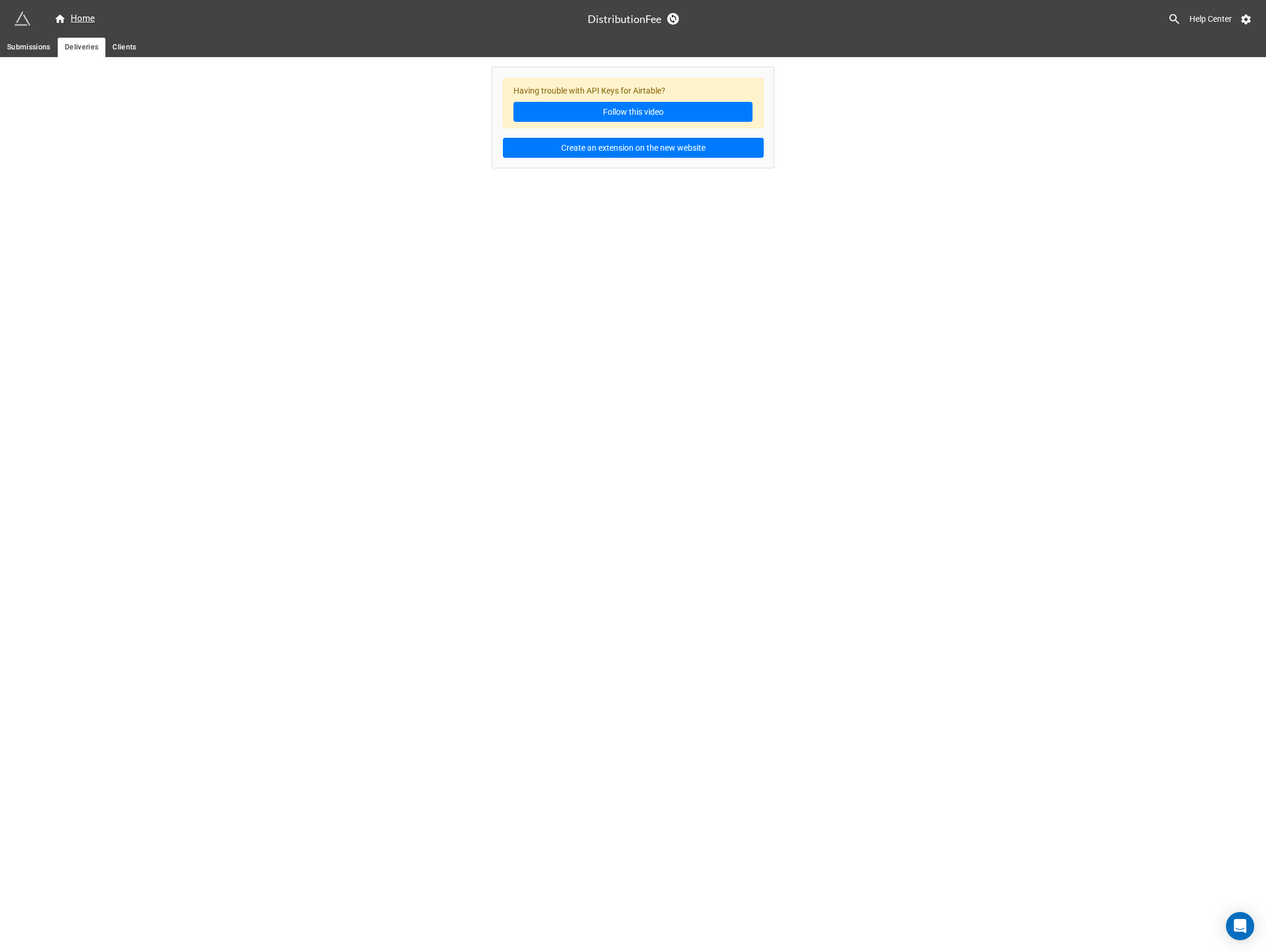
click at [142, 49] on link "Clients" at bounding box center [124, 47] width 37 height 20
click at [83, 20] on div "Home" at bounding box center [74, 19] width 40 height 14
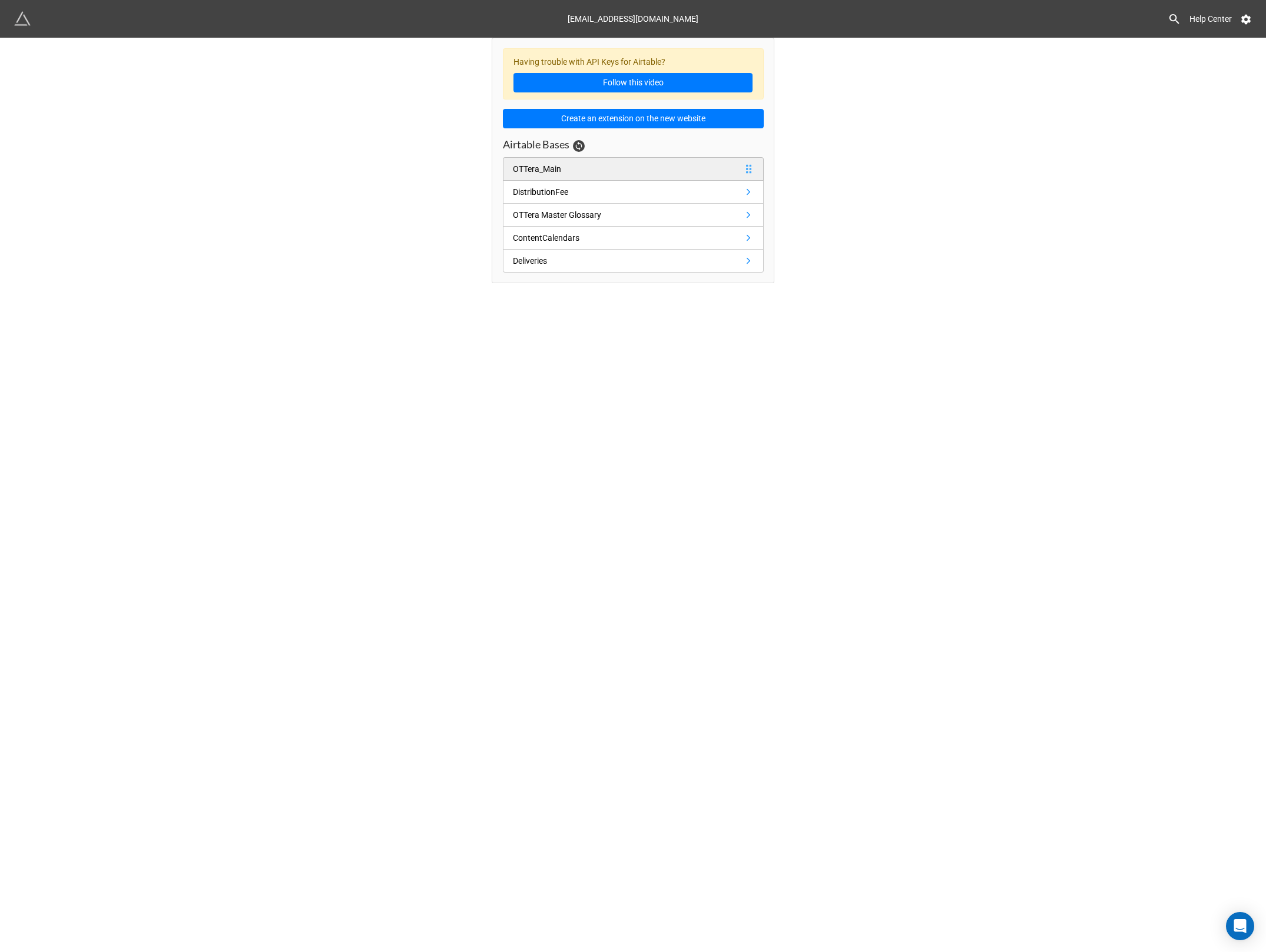
click at [633, 168] on link "OTTera_Main" at bounding box center [633, 169] width 260 height 24
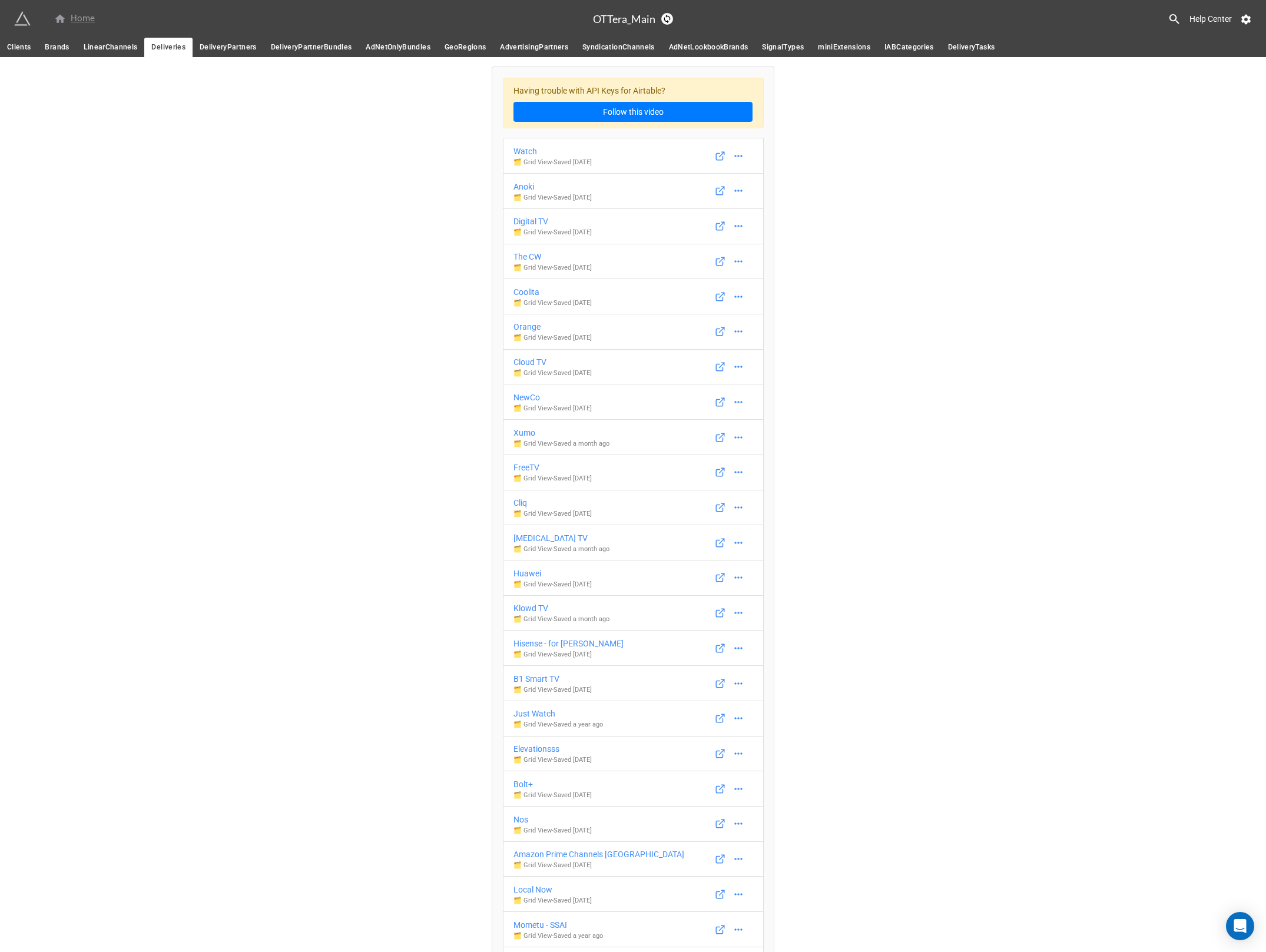
click at [79, 12] on div "Home" at bounding box center [74, 19] width 40 height 14
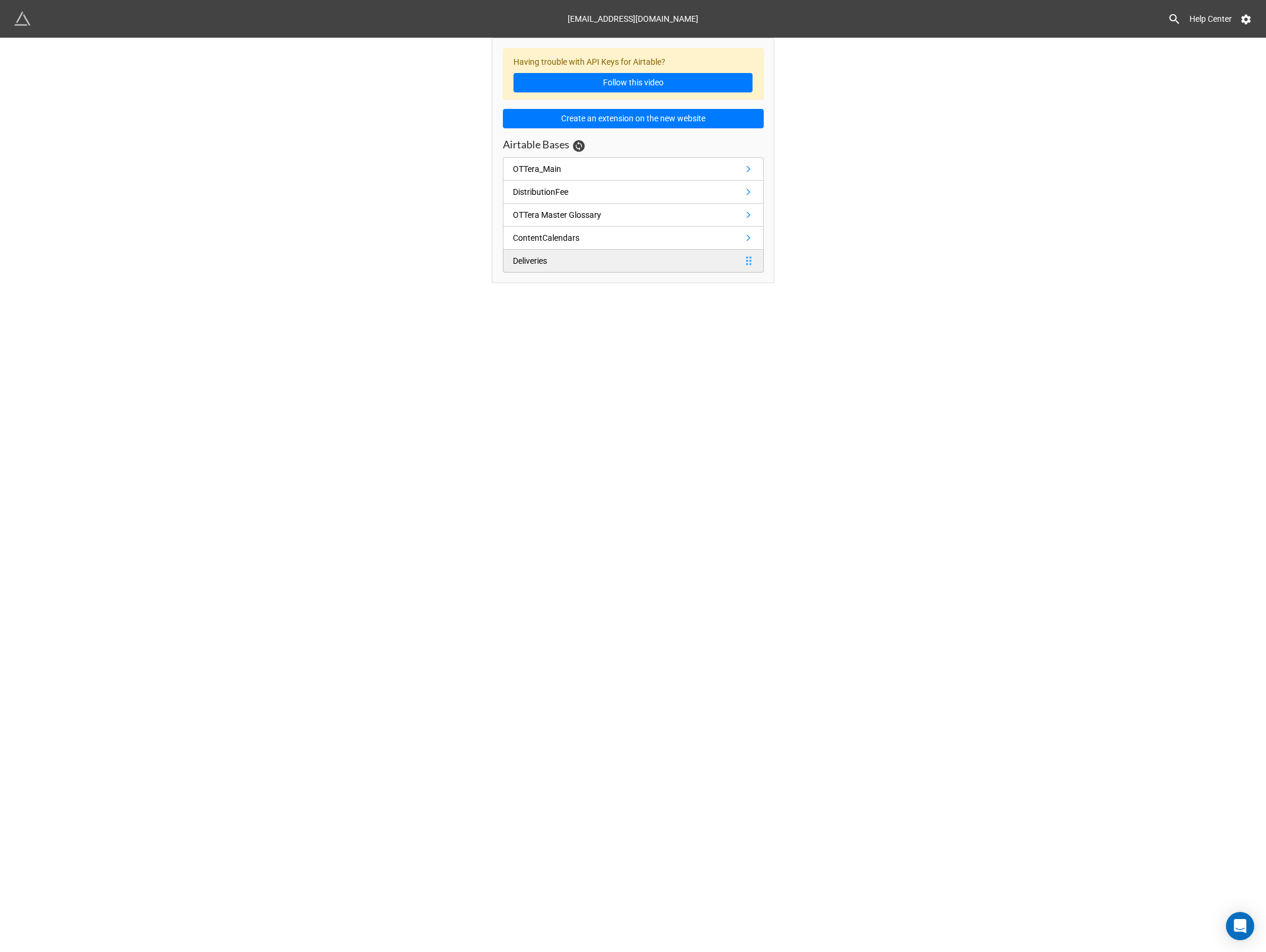
click at [551, 259] on div "Deliveries" at bounding box center [533, 260] width 39 height 13
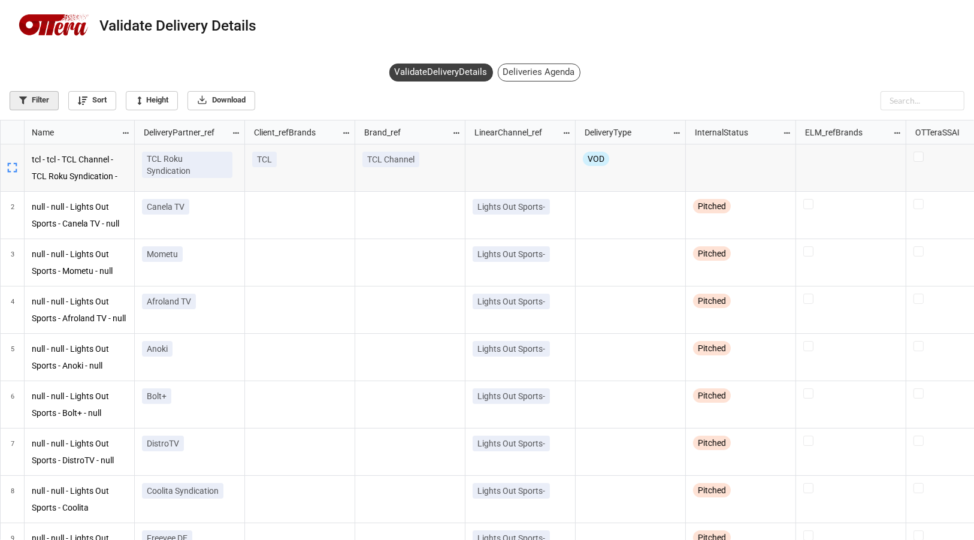
click at [19, 98] on icon at bounding box center [23, 100] width 8 height 8
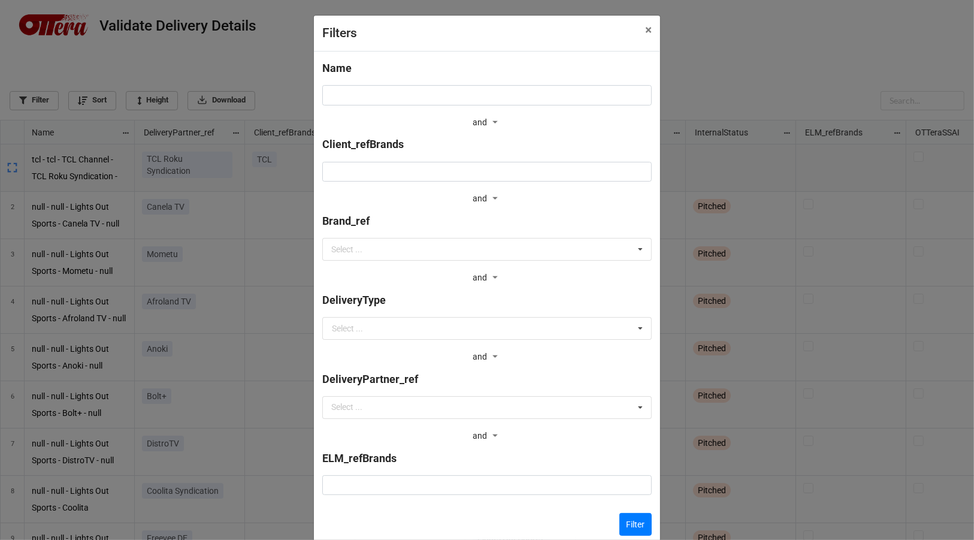
scroll to position [78, 0]
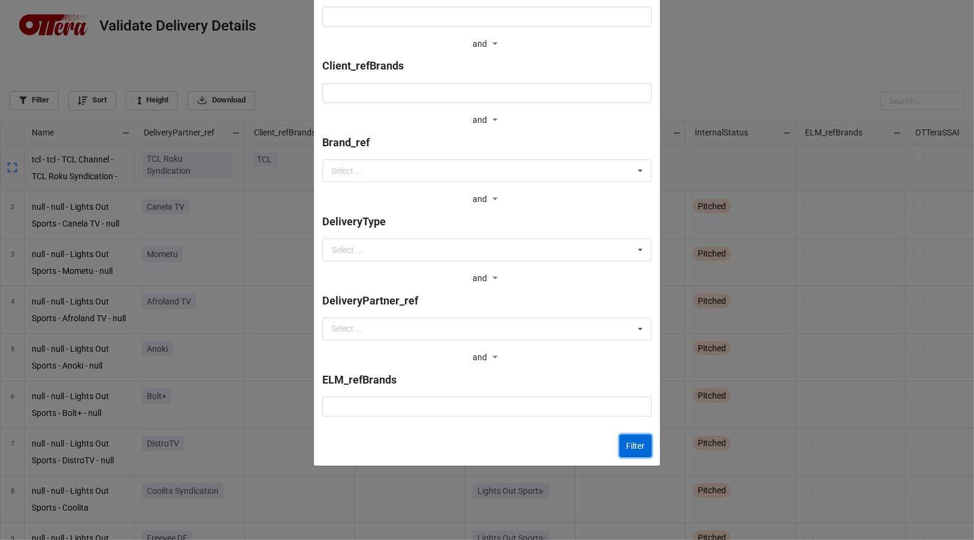
click at [643, 439] on button "Filter" at bounding box center [635, 445] width 32 height 23
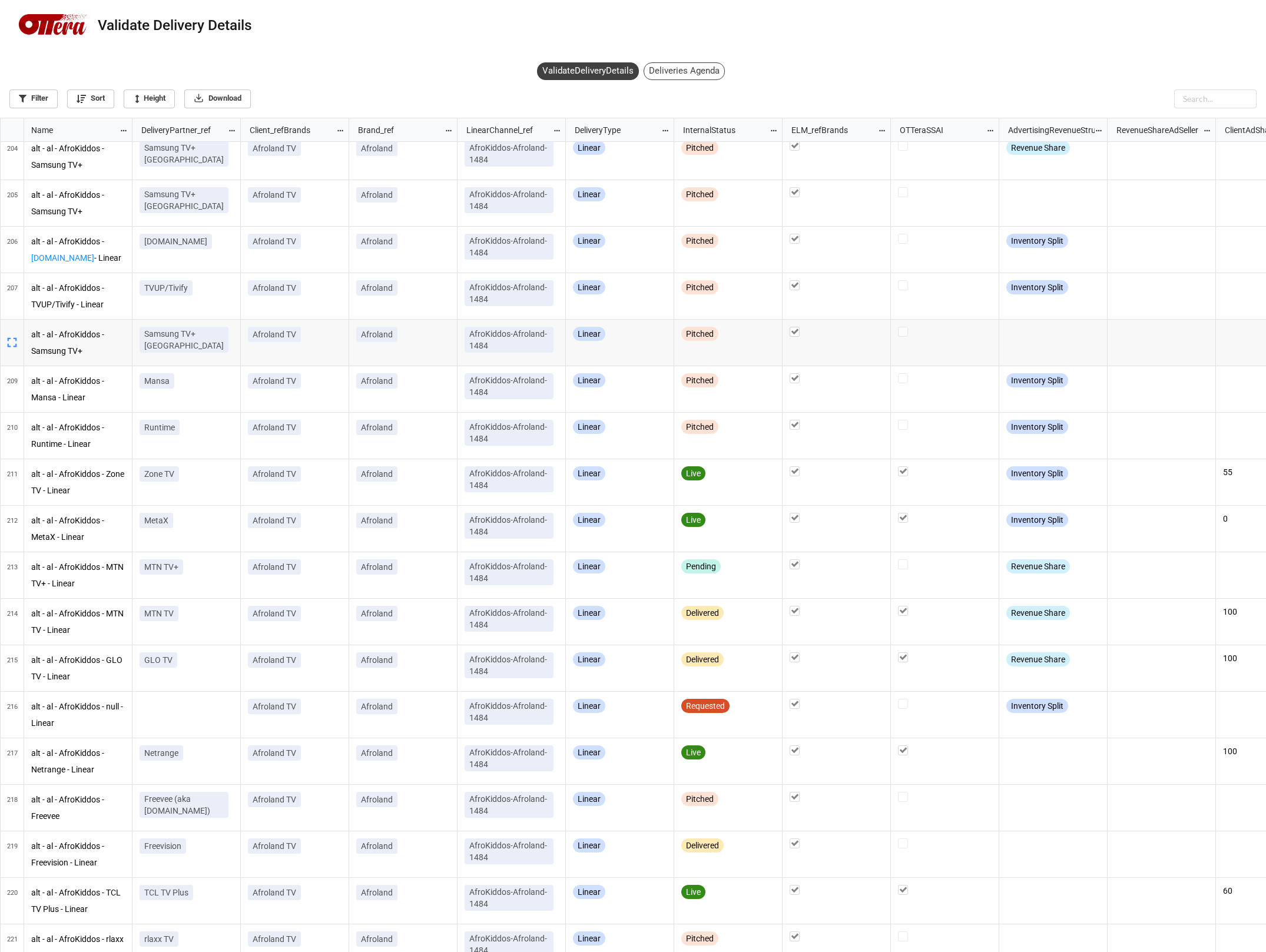
scroll to position [827, 1258]
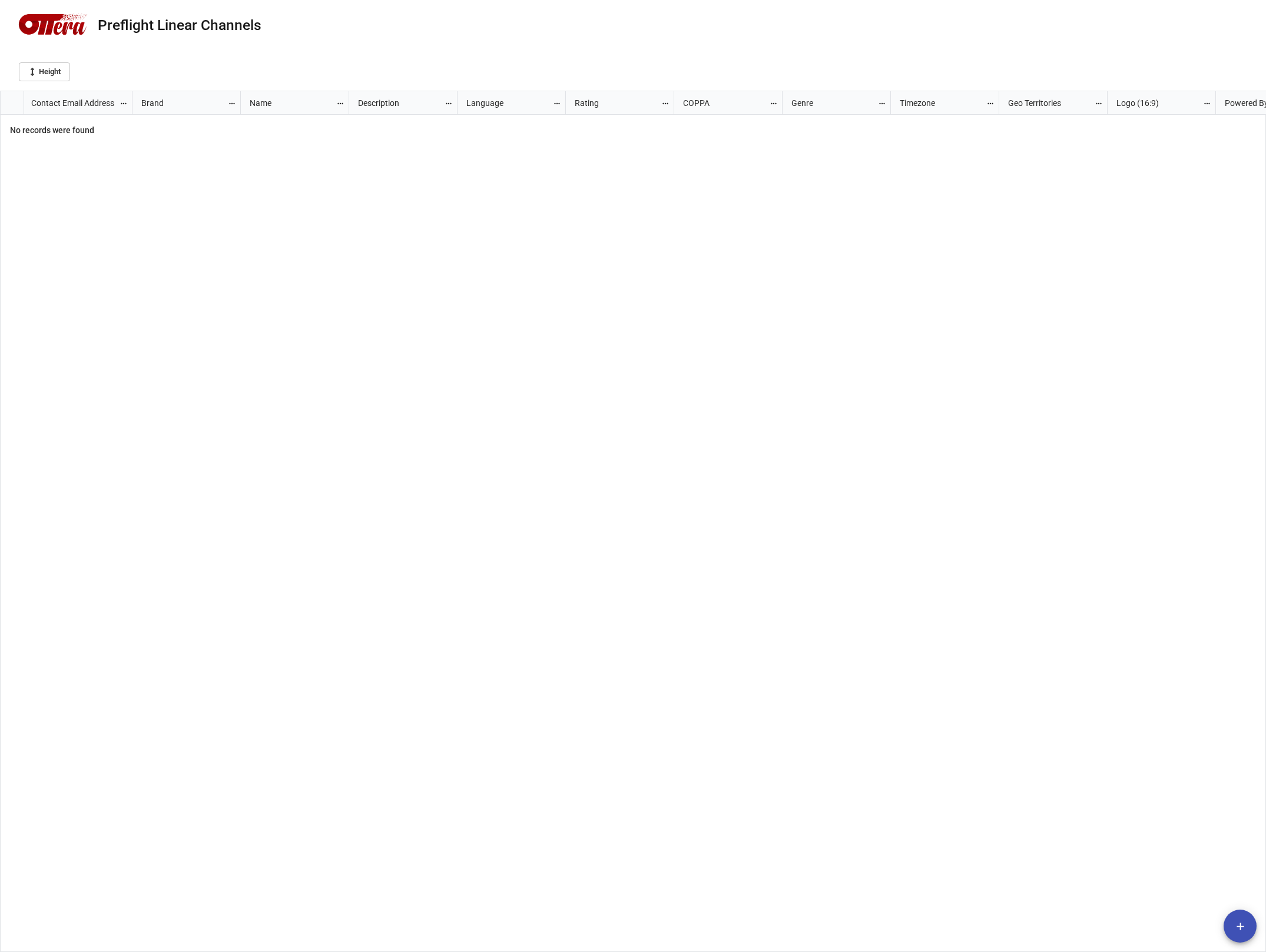
scroll to position [854, 1258]
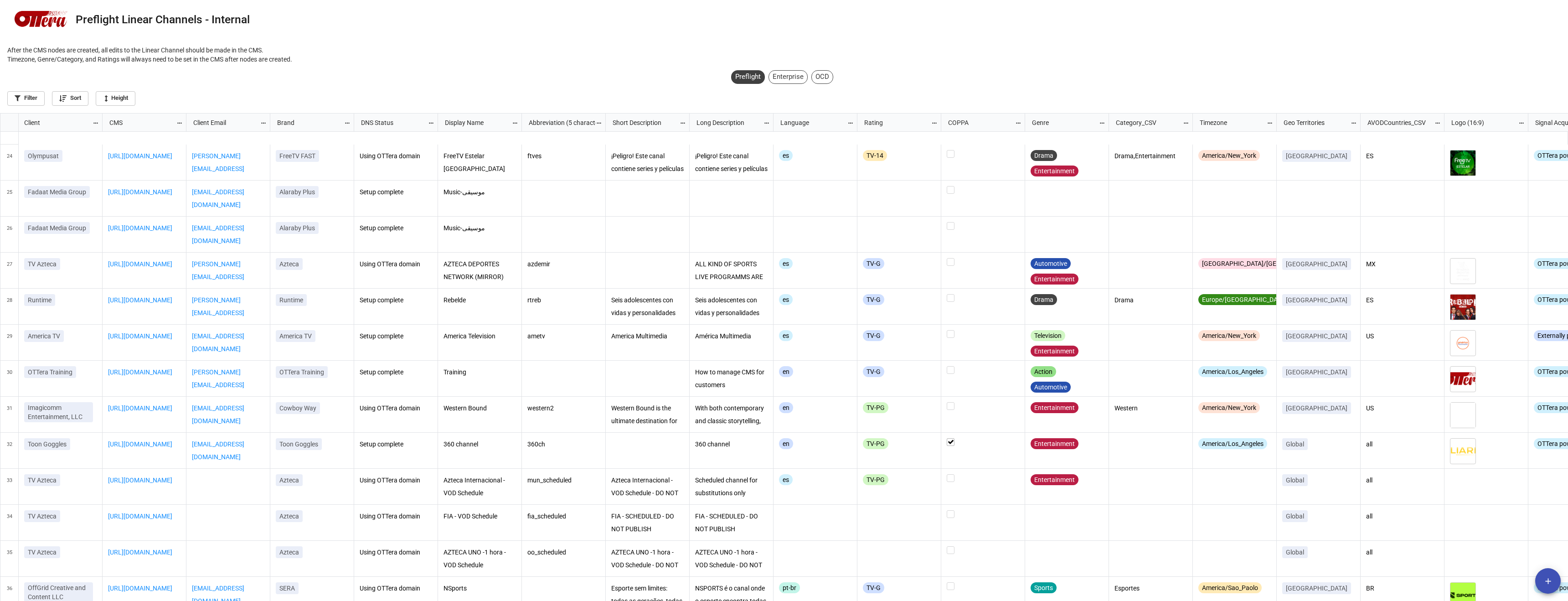
scroll to position [800, 0]
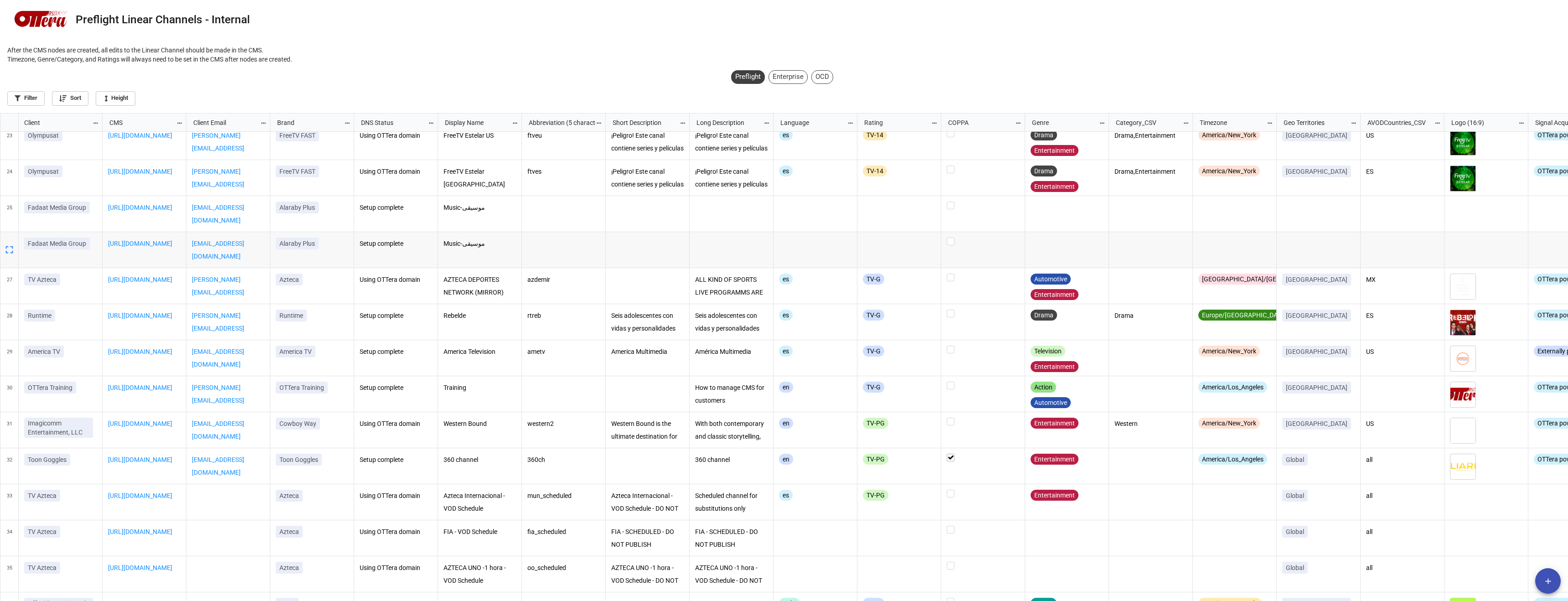
click at [8, 246] on icon "grid" at bounding box center [9, 250] width 13 height 13
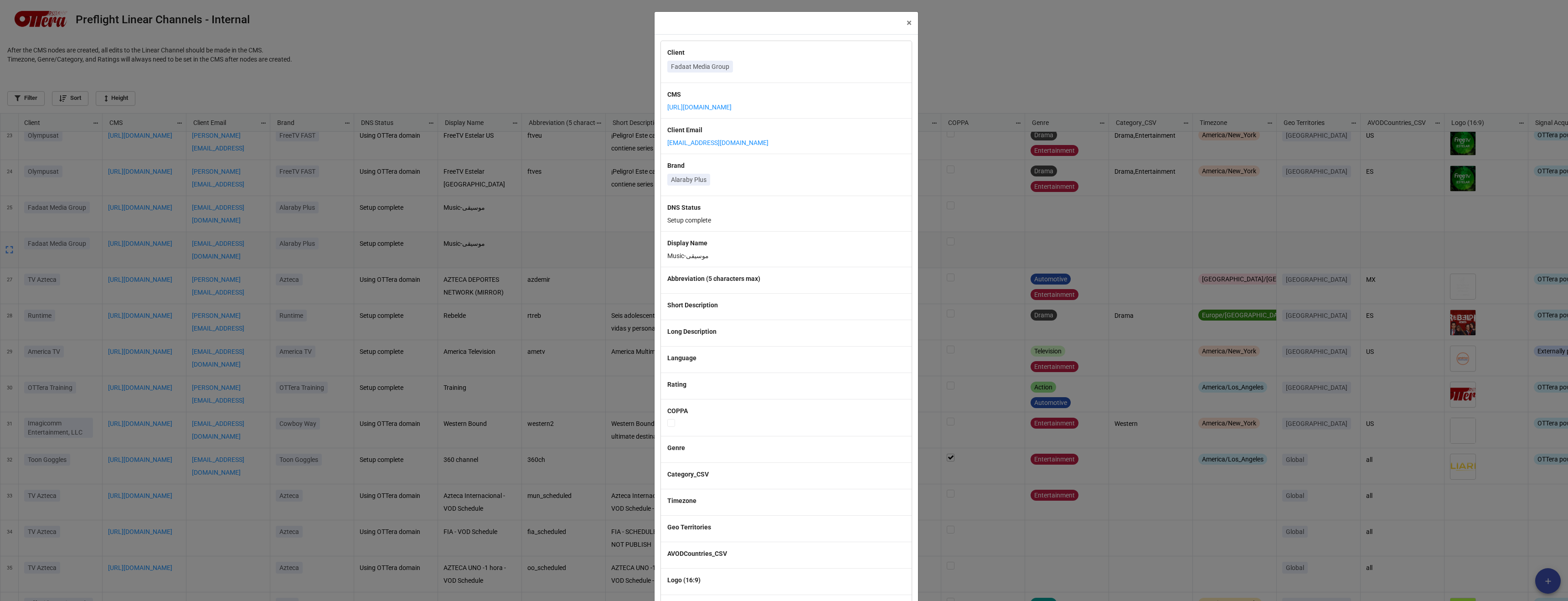
scroll to position [482, 1563]
click at [908, 26] on span "×" at bounding box center [909, 23] width 5 height 11
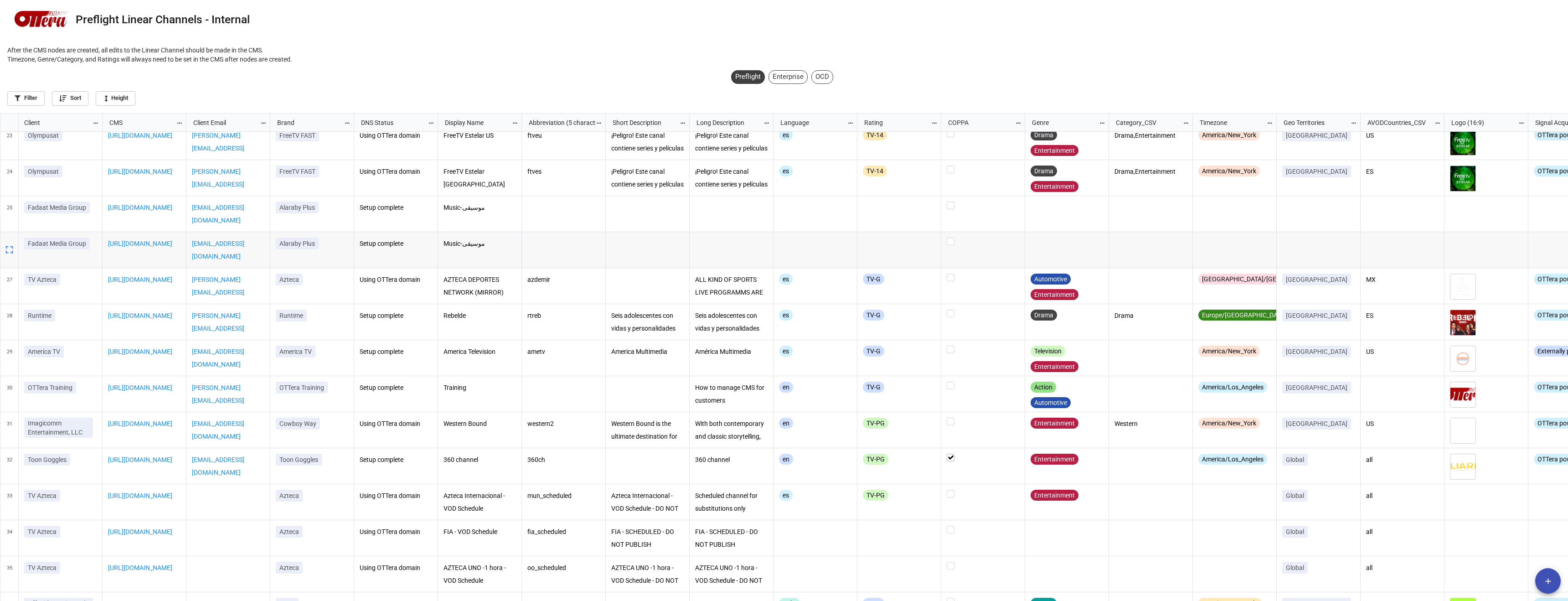
click at [801, 82] on div "Enterprise" at bounding box center [788, 77] width 40 height 14
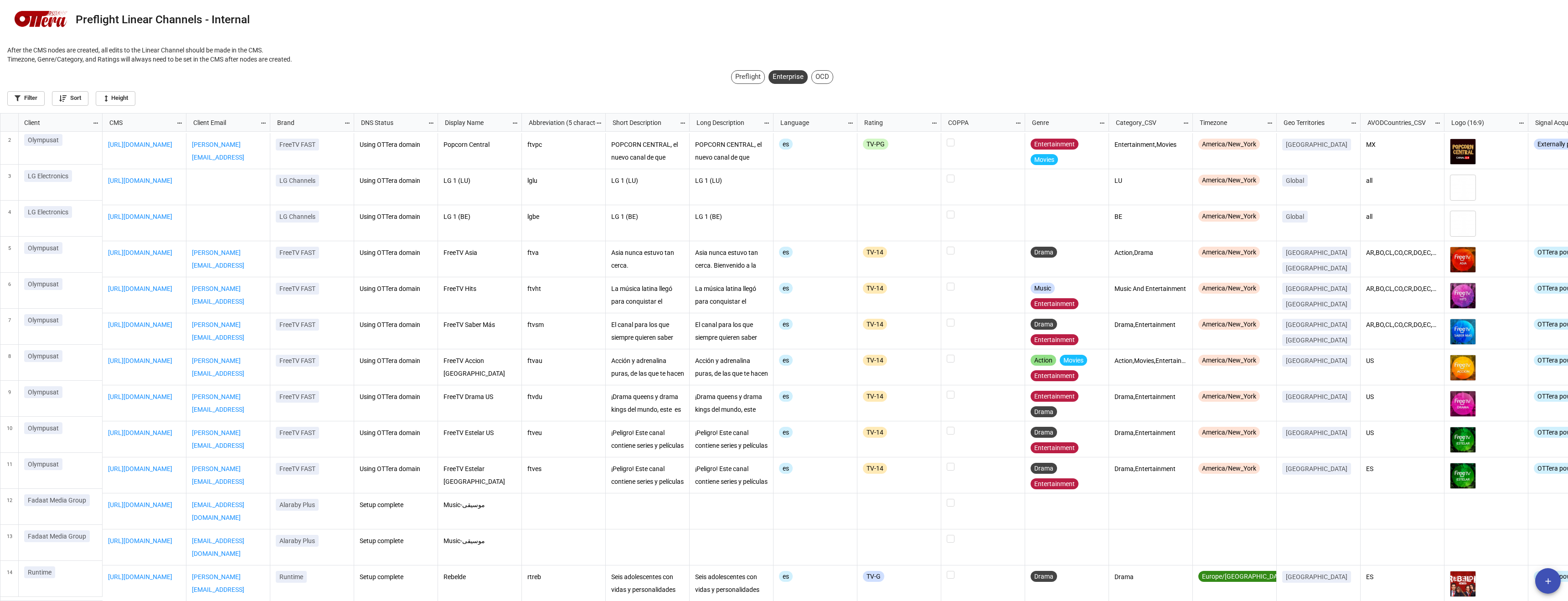
click at [742, 88] on div "Filter Sort Height" at bounding box center [784, 97] width 1554 height 18
click at [739, 82] on div "Preflight" at bounding box center [748, 77] width 33 height 14
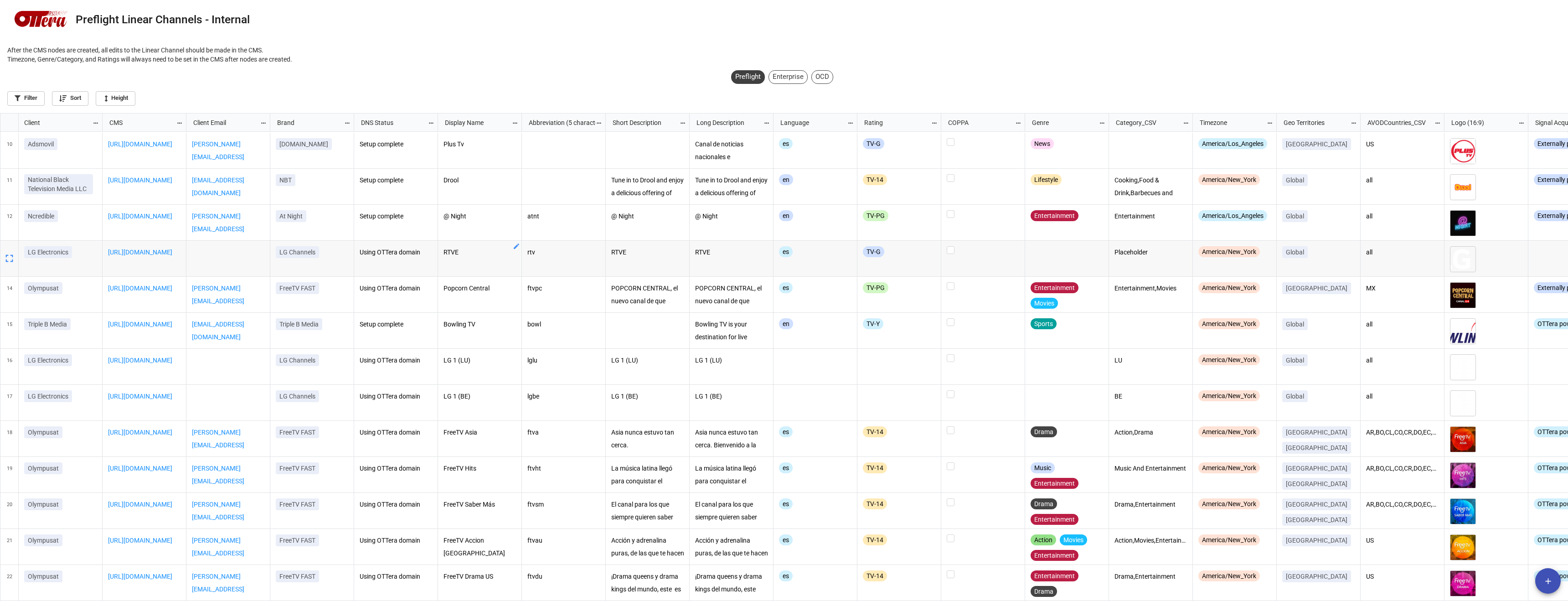
scroll to position [336, 0]
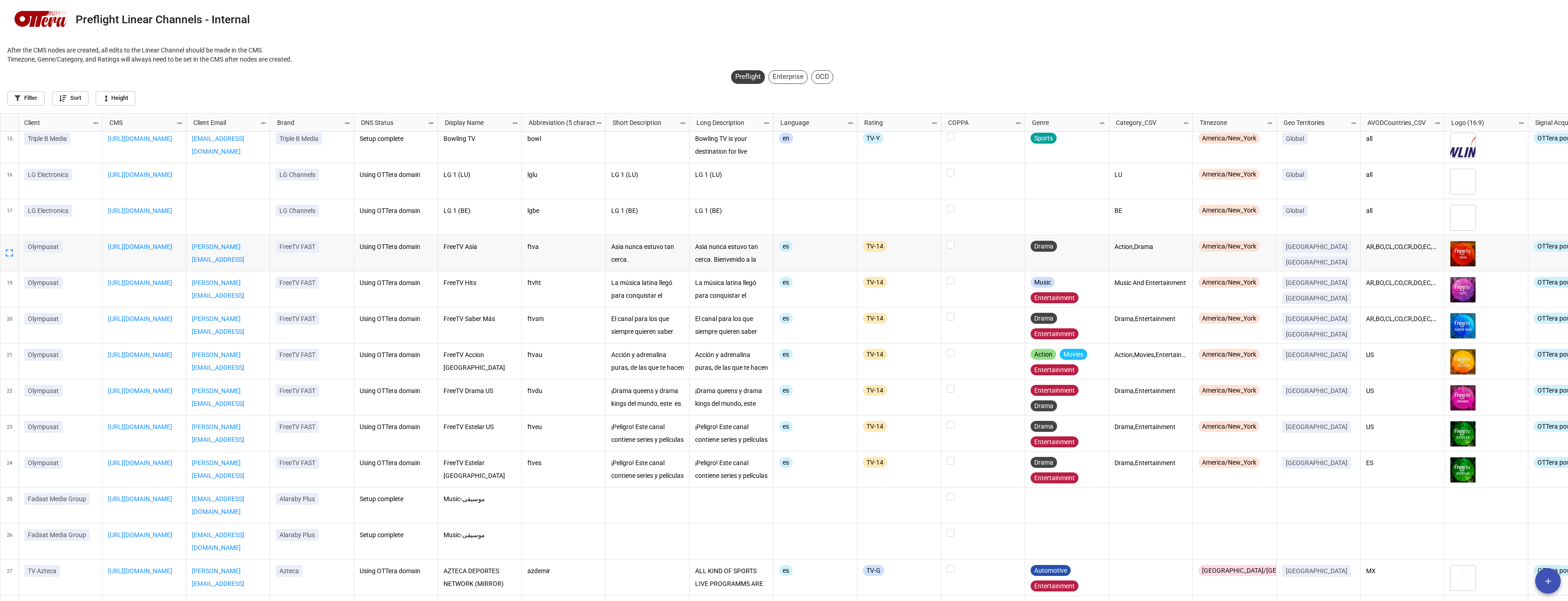
click at [64, 262] on div "Olympusat" at bounding box center [61, 253] width 84 height 36
click at [6, 251] on icon "grid" at bounding box center [9, 253] width 8 height 8
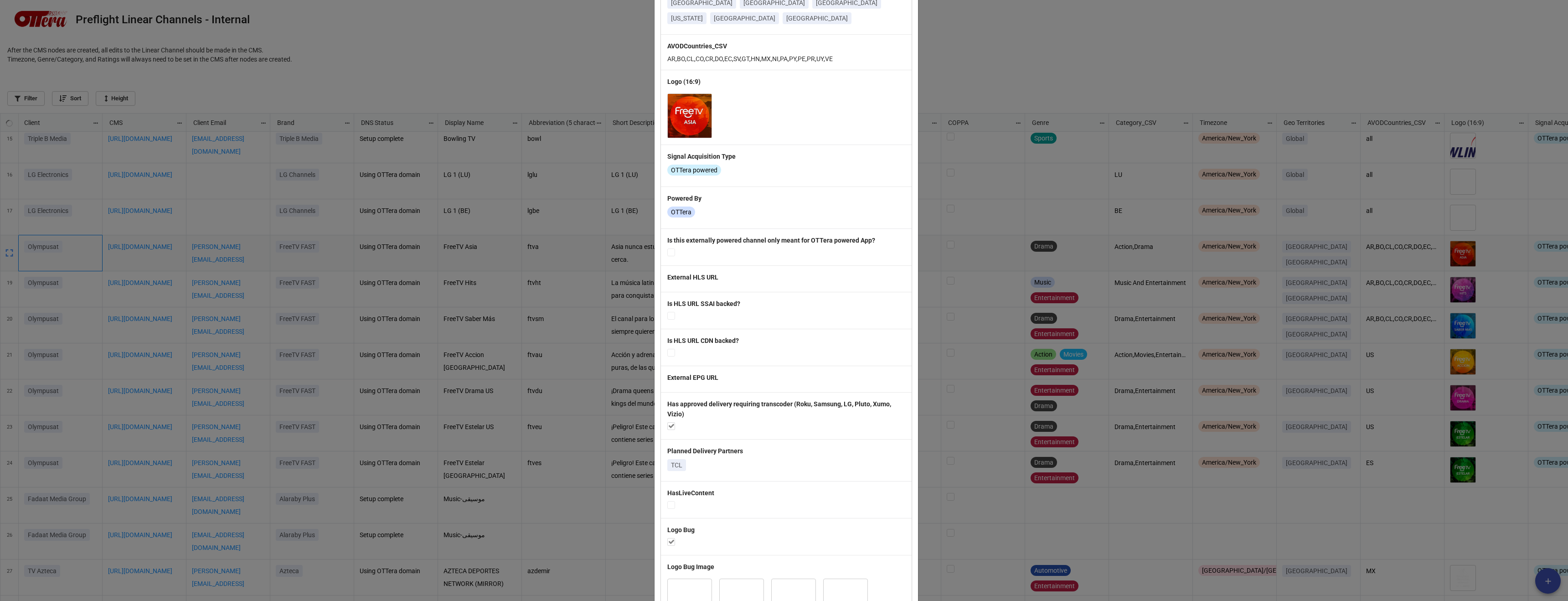
scroll to position [482, 1563]
click at [702, 237] on b "Is this externally powered channel only meant for OTTera powered App?" at bounding box center [771, 240] width 208 height 8
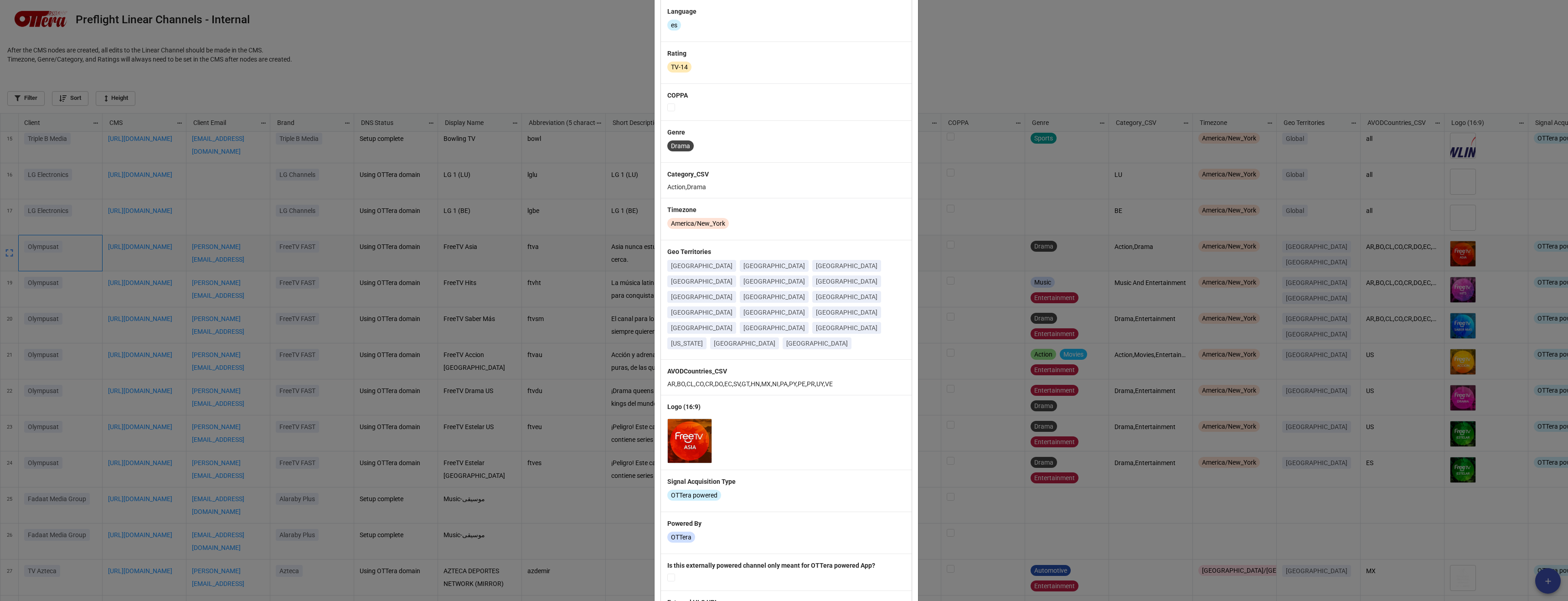
scroll to position [420, 0]
click at [452, 342] on div "× Close Client Olympusat CMS https://olympusat.ottera.tv Client Email ivan@olym…" at bounding box center [784, 300] width 1568 height 601
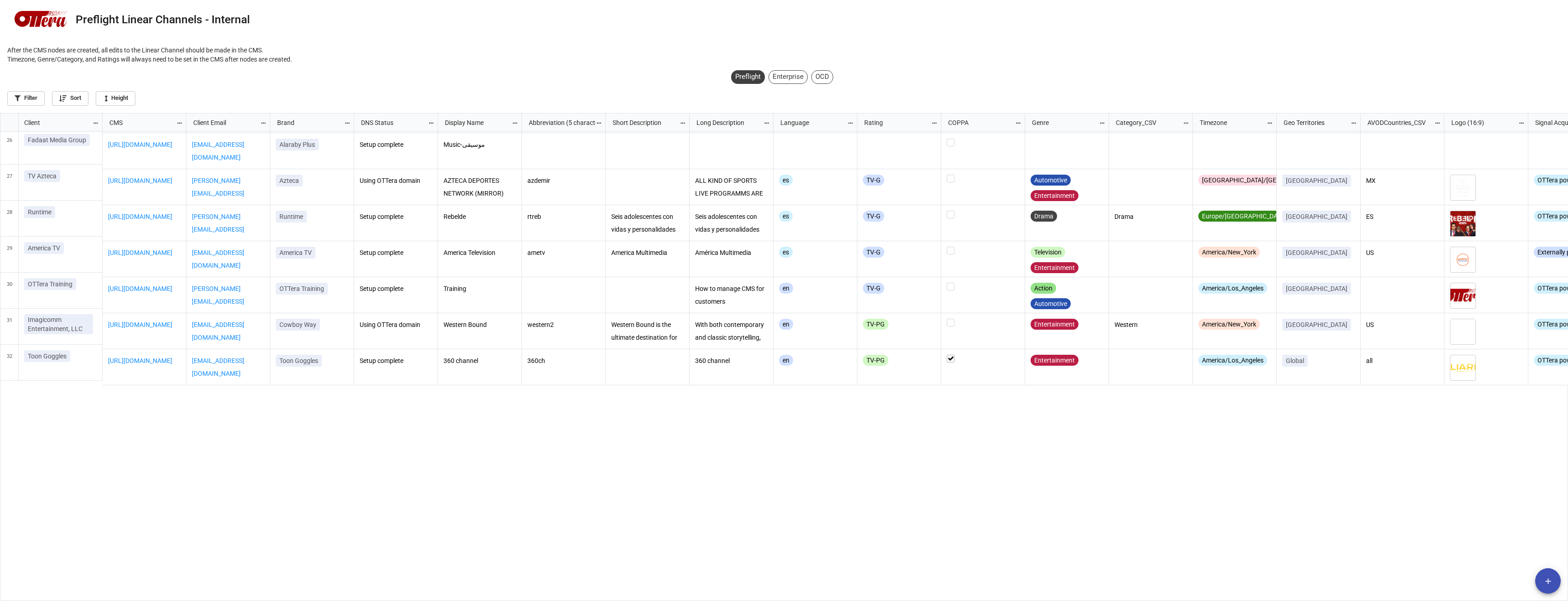
scroll to position [0, 0]
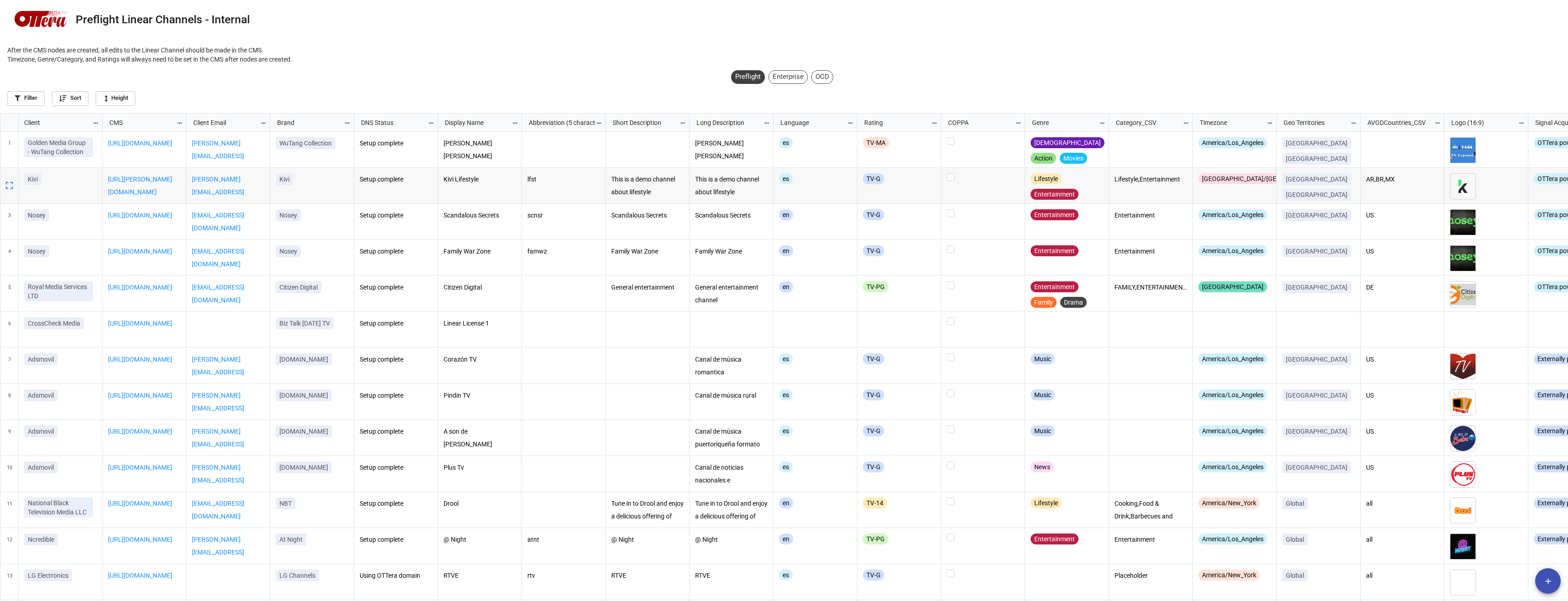
click at [11, 183] on icon "grid" at bounding box center [9, 185] width 13 height 13
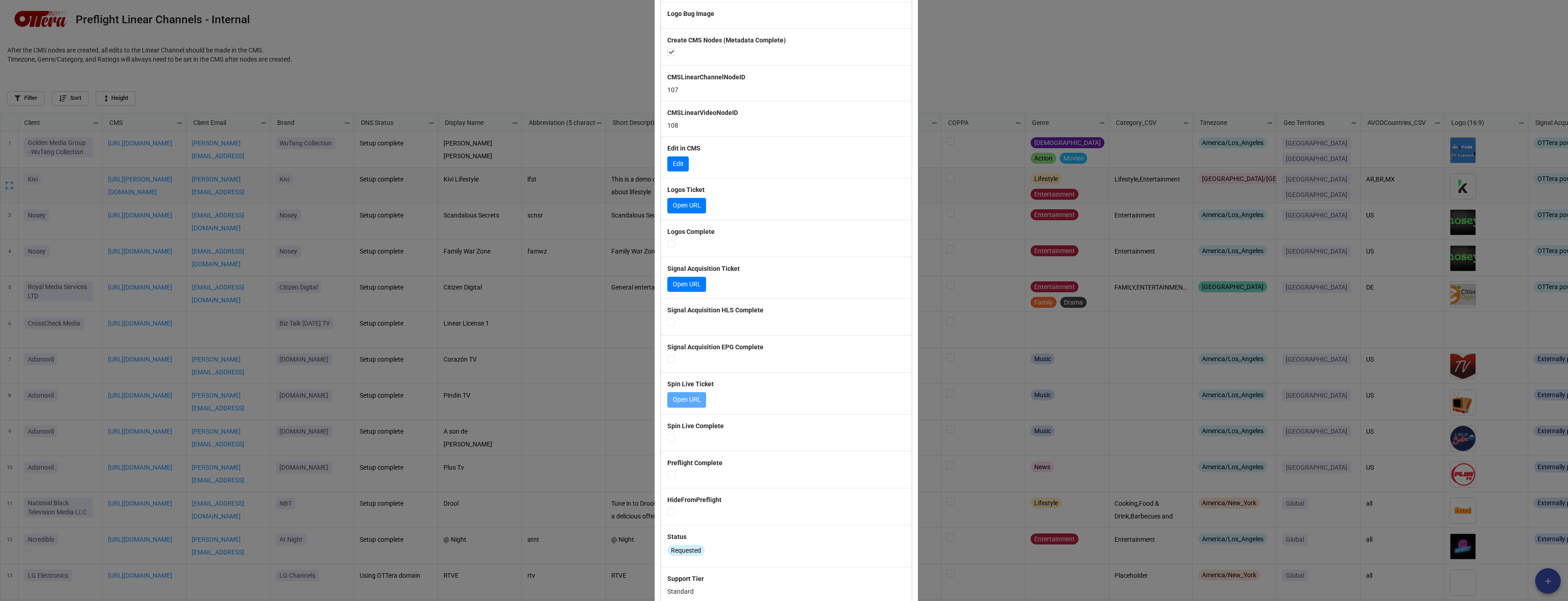
scroll to position [1250, 0]
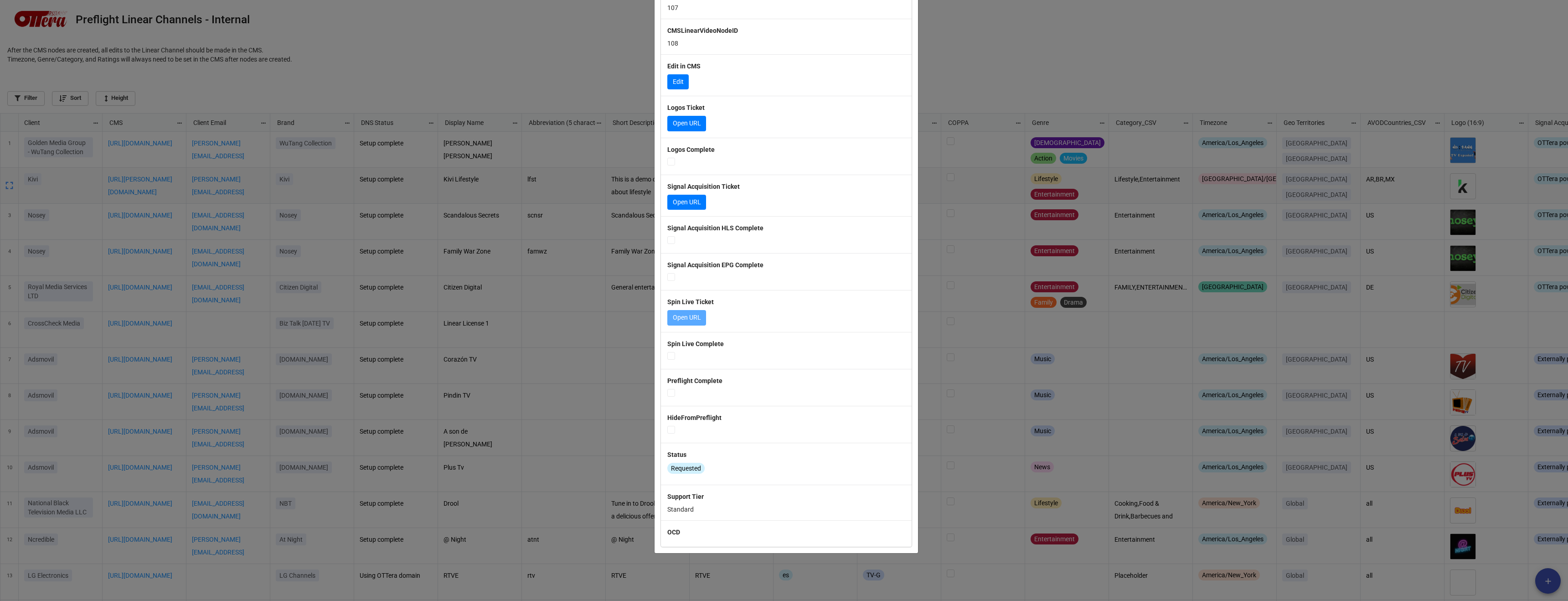
click at [327, 518] on div "× Close Client Kivi CMS https://kivi.ottera.tv Client Email magda.martins@kivi.…" at bounding box center [784, 300] width 1568 height 601
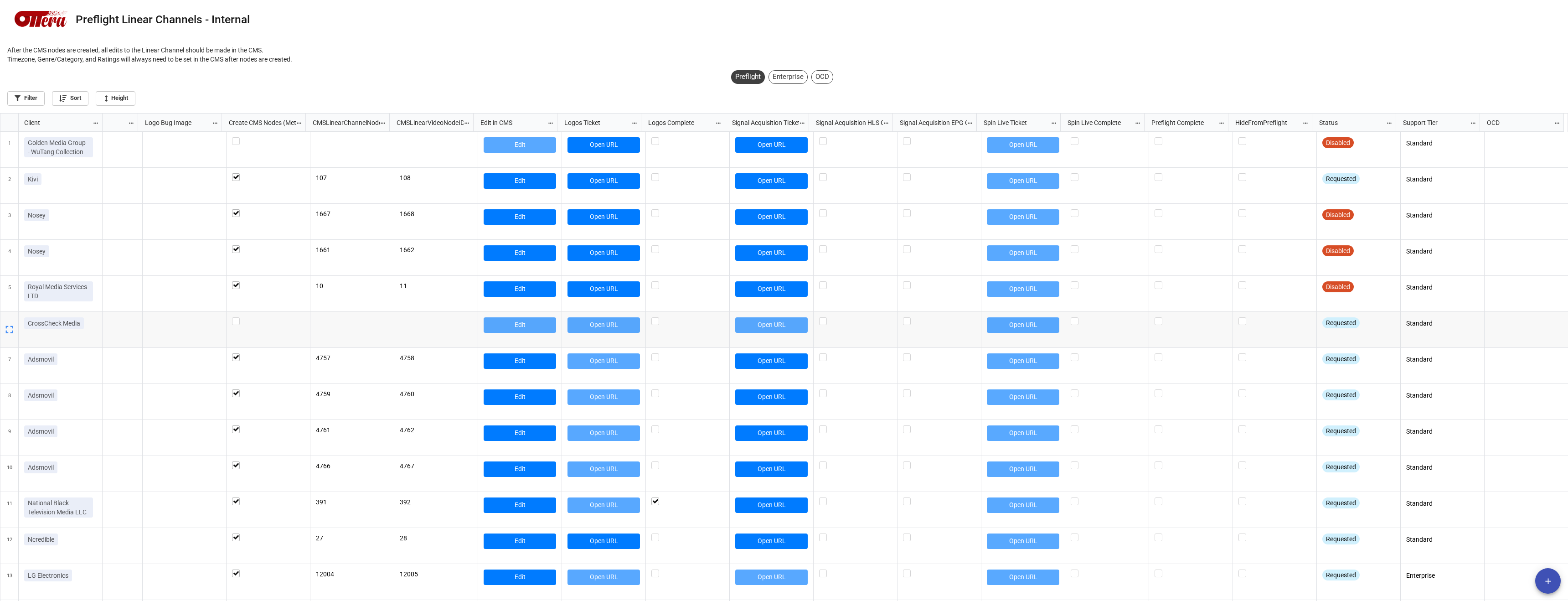
scroll to position [0, 2249]
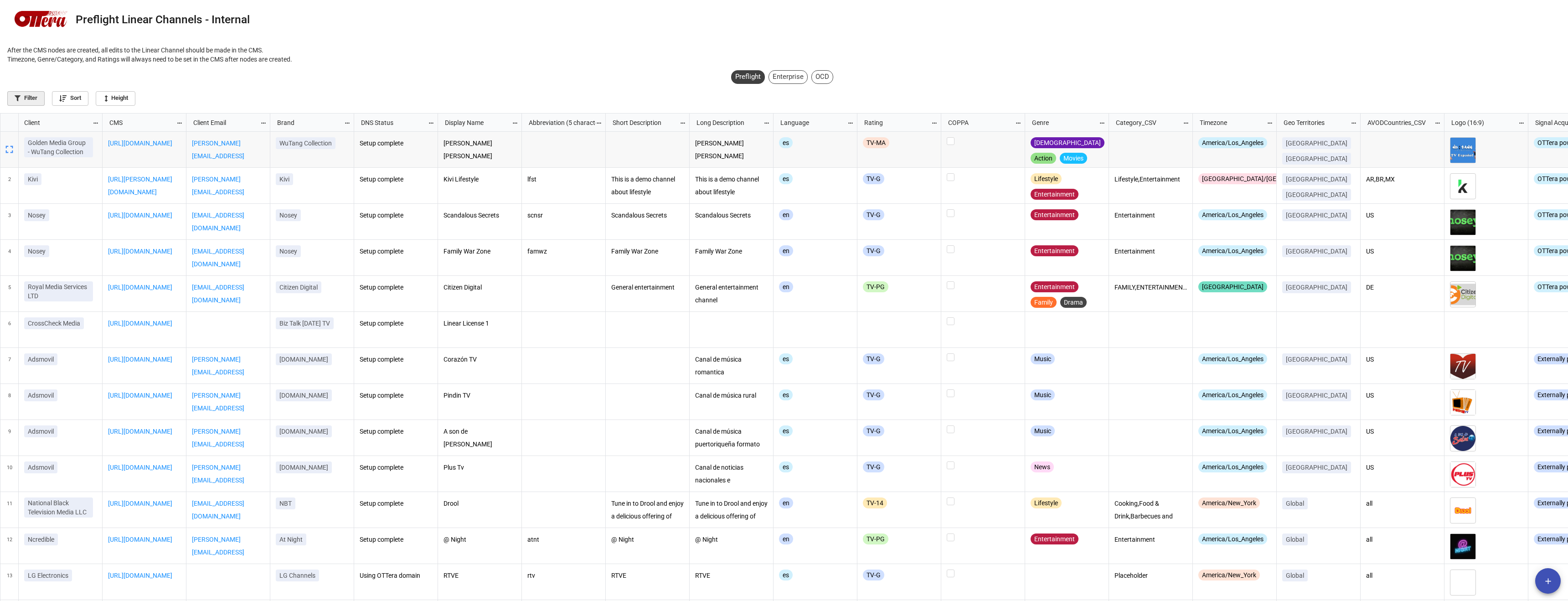
click at [27, 102] on link "Filter" at bounding box center [26, 98] width 37 height 14
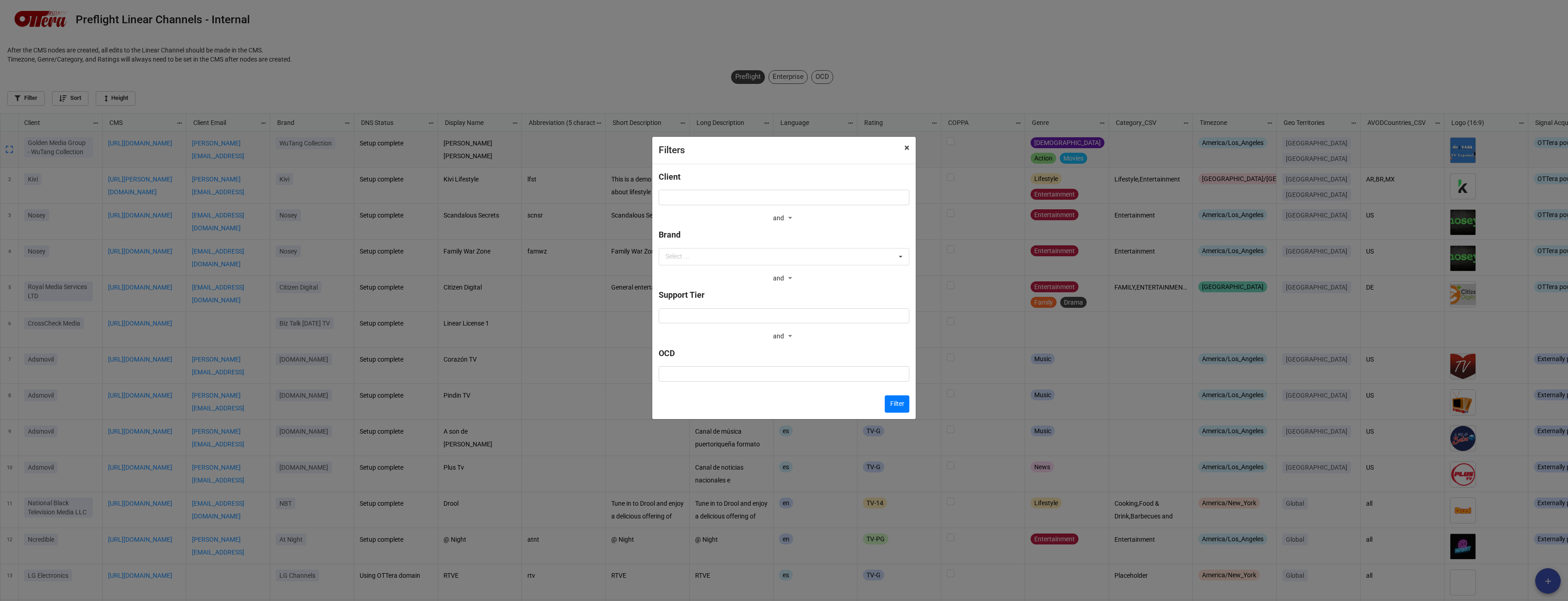
click at [909, 150] on button "× Close" at bounding box center [906, 148] width 17 height 22
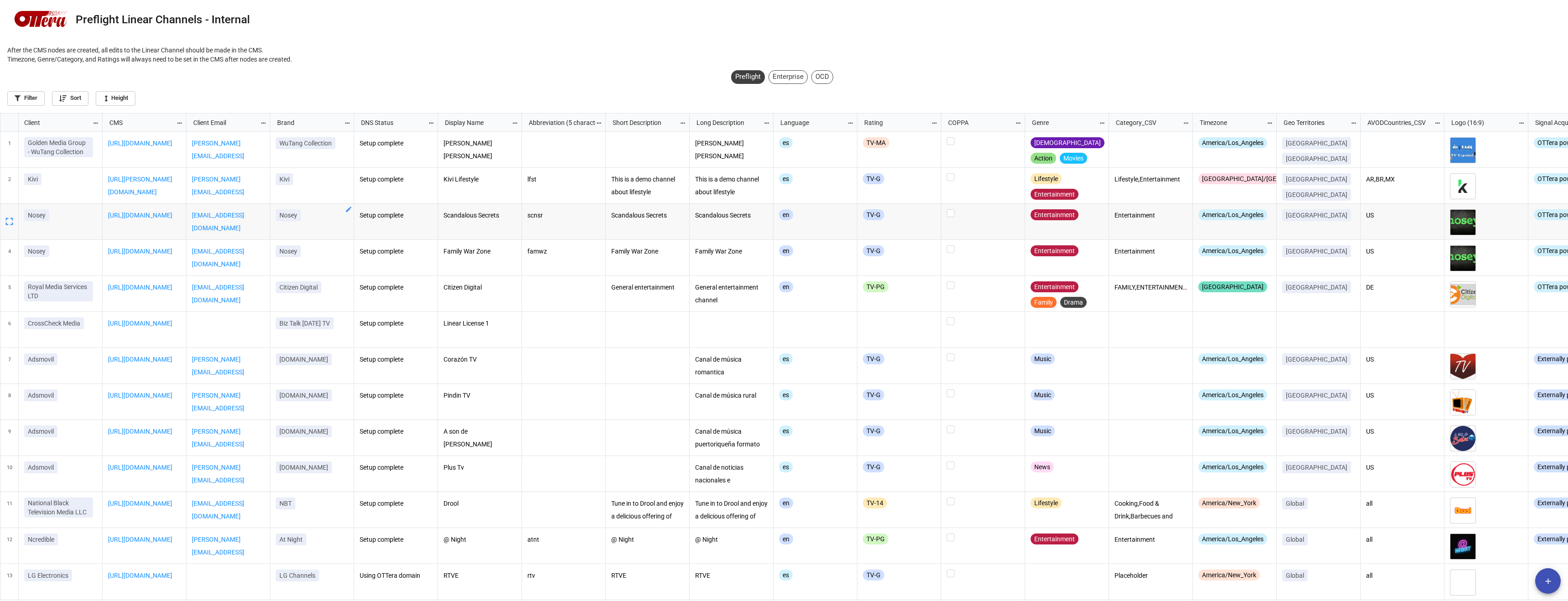
click at [86, 106] on div "Preflight Enterprise OCD Filter Sort Height" at bounding box center [784, 89] width 1568 height 46
click at [76, 100] on link "Sort" at bounding box center [70, 98] width 37 height 14
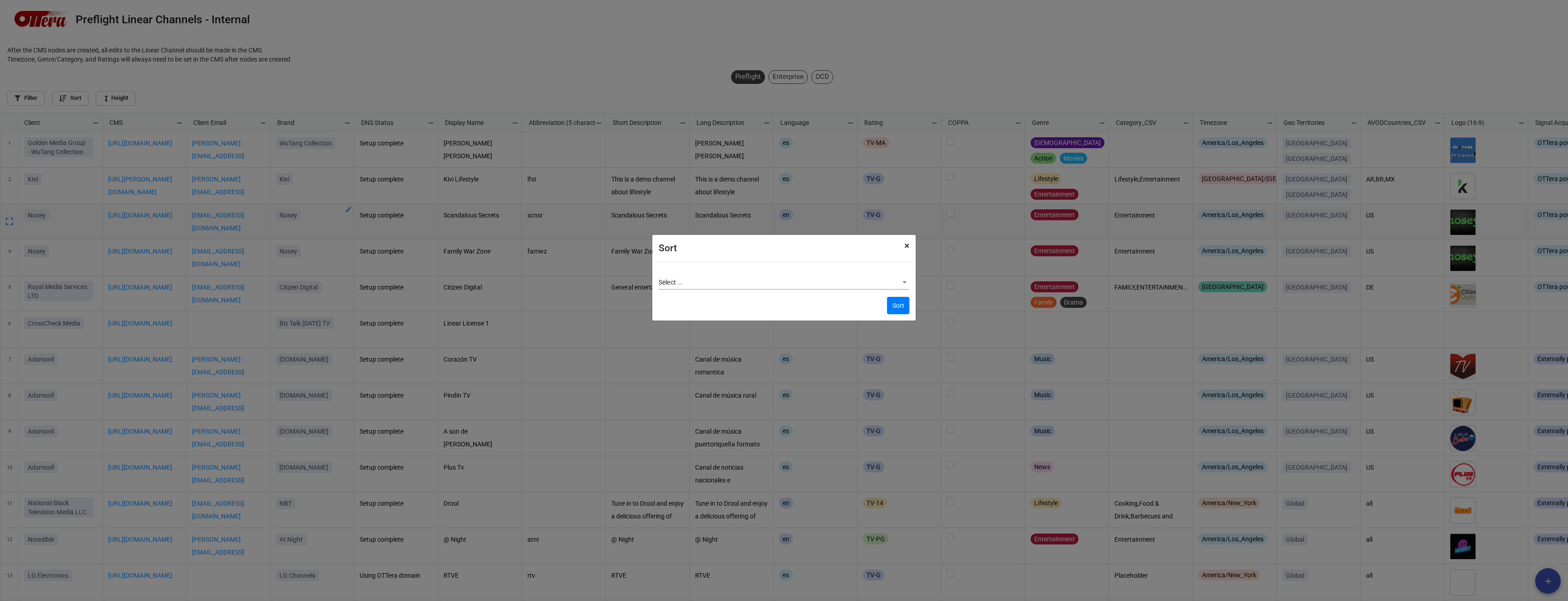
click at [901, 245] on button "× Close" at bounding box center [906, 246] width 17 height 22
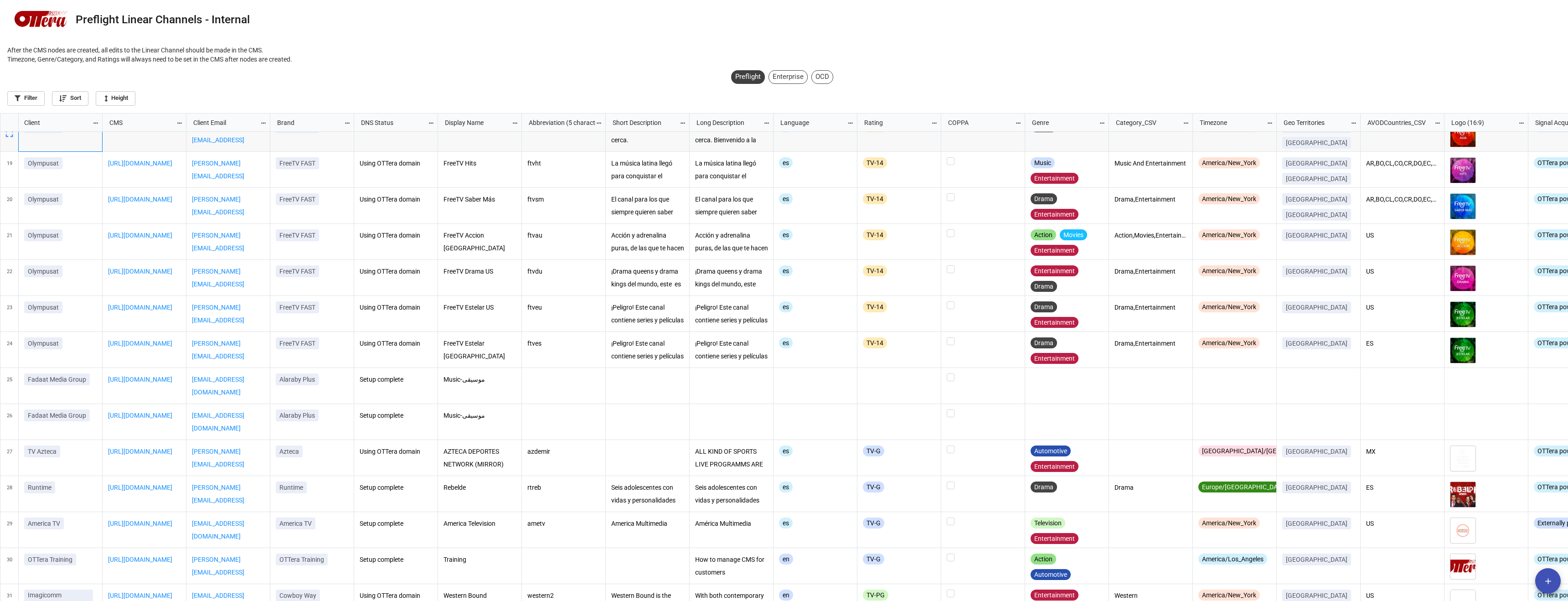
scroll to position [627, 0]
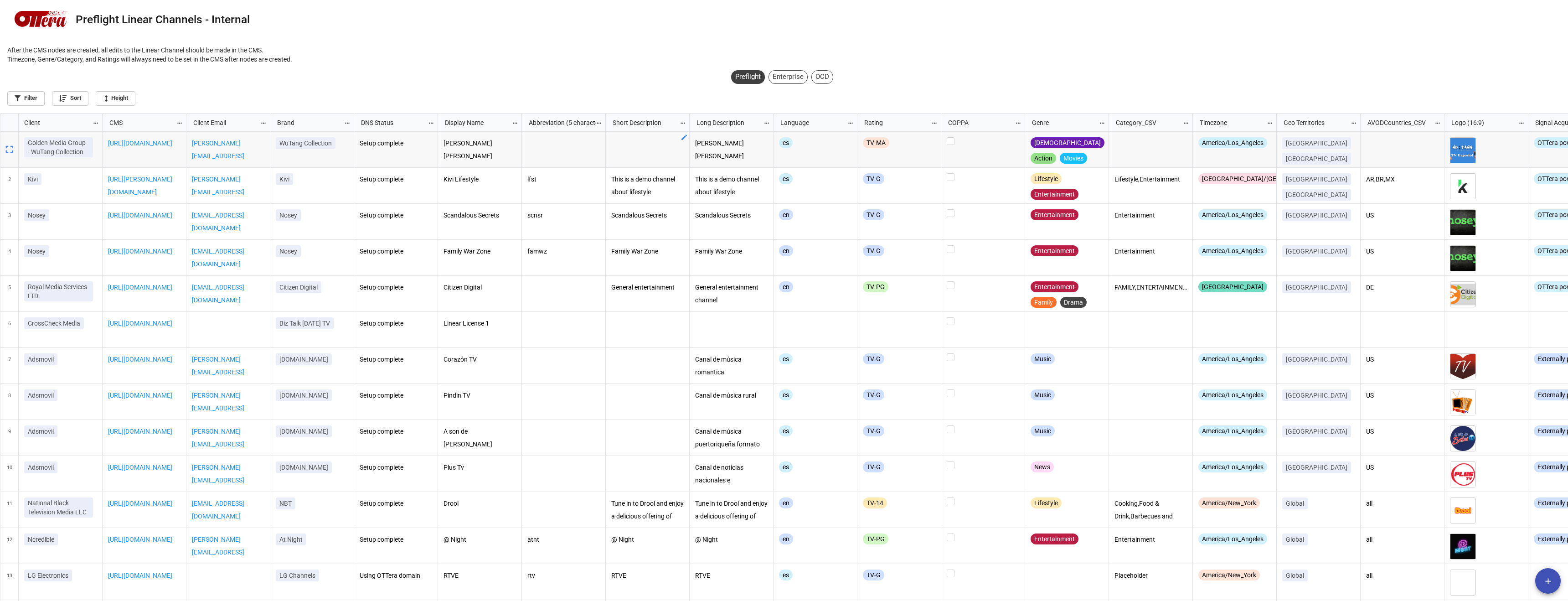
click at [797, 70] on div "Preflight Enterprise OCD Filter Sort Height" at bounding box center [784, 89] width 1568 height 46
click at [797, 71] on div "Enterprise" at bounding box center [788, 77] width 40 height 14
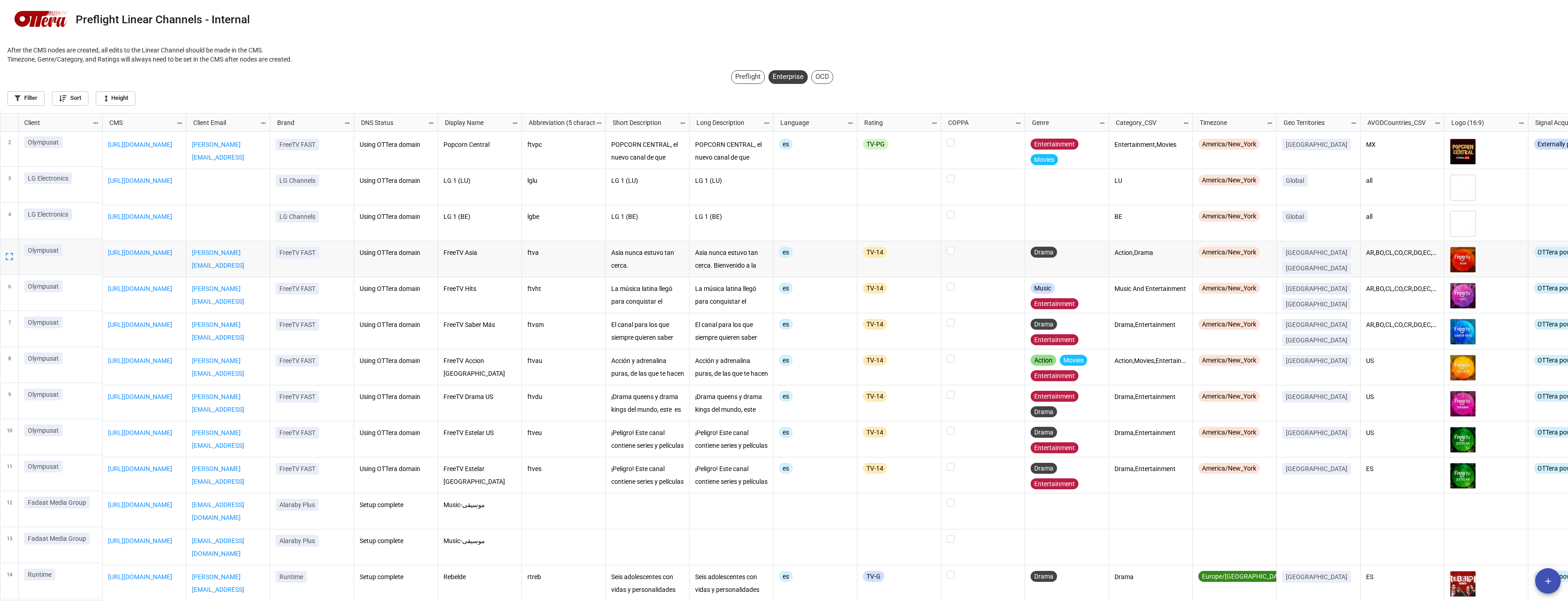
scroll to position [33, 0]
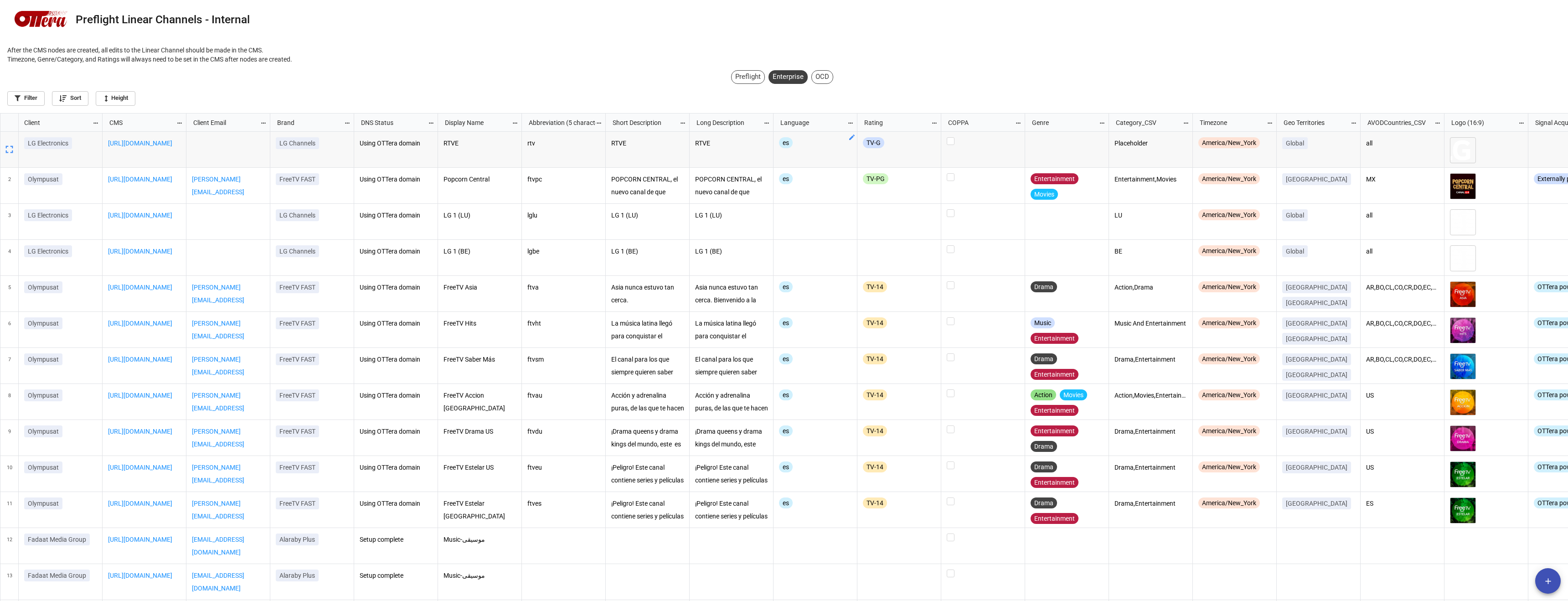
click at [828, 75] on div "OCD" at bounding box center [822, 77] width 22 height 14
checkbox input "true"
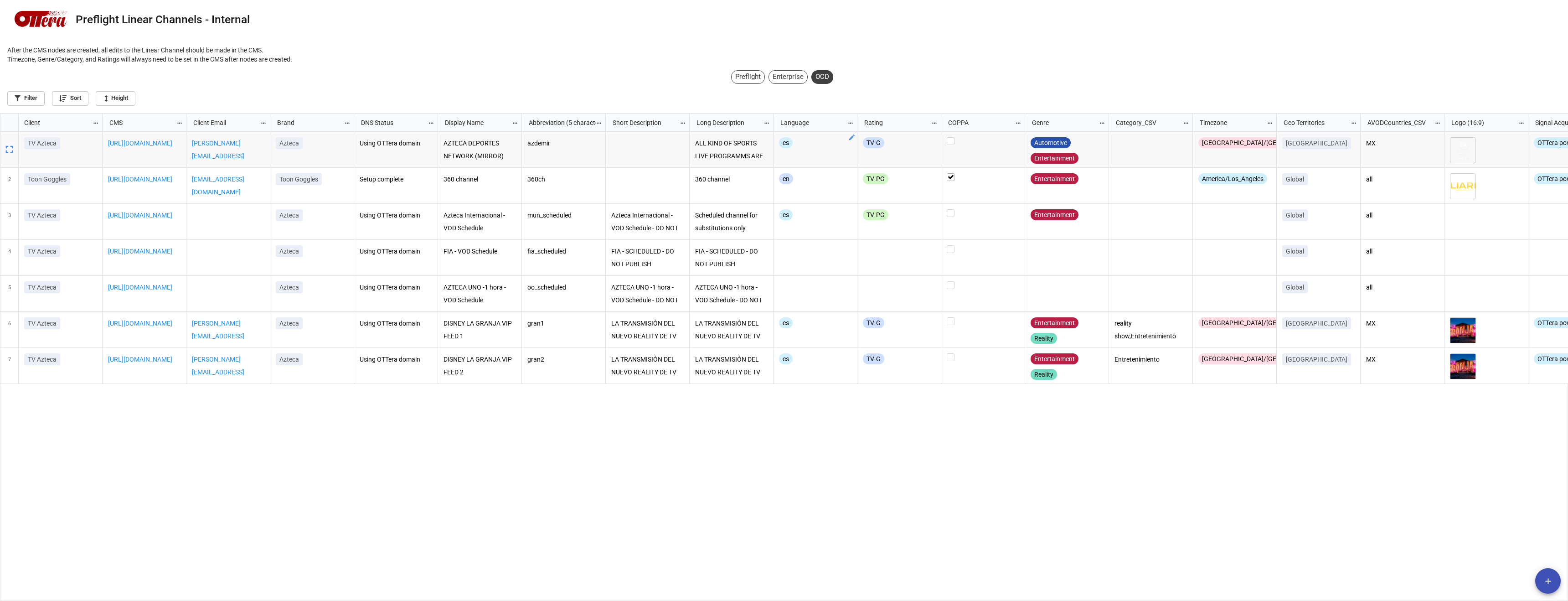
scroll to position [482, 1563]
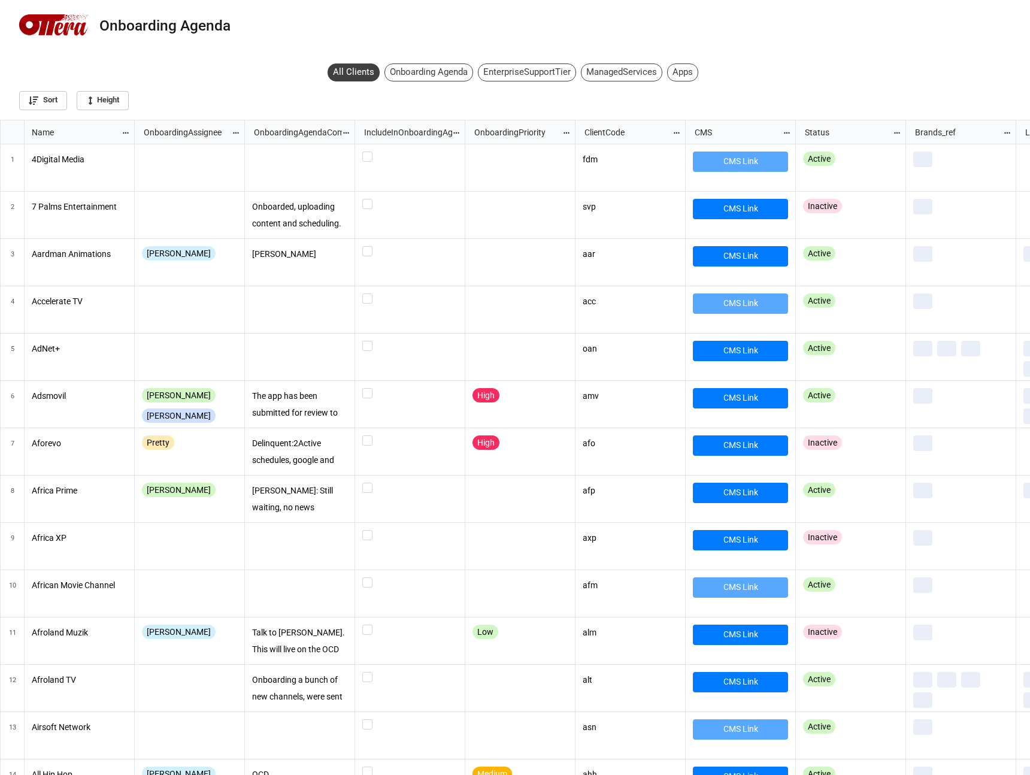
scroll to position [649, 1023]
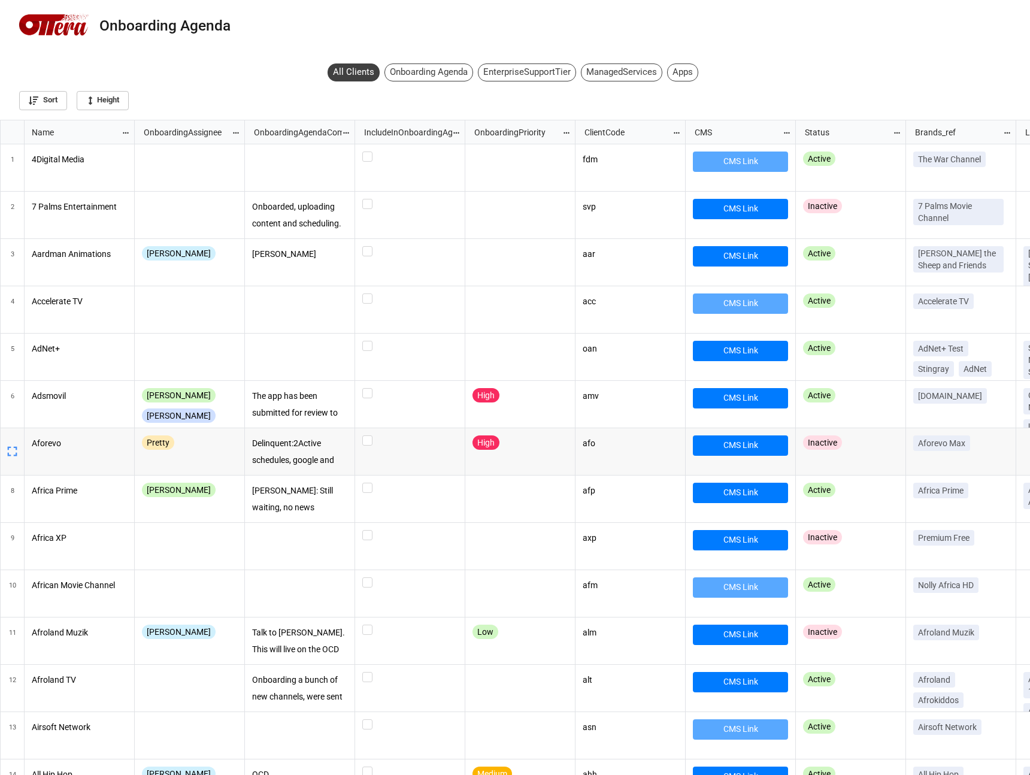
click at [567, 456] on div "High" at bounding box center [520, 452] width 95 height 32
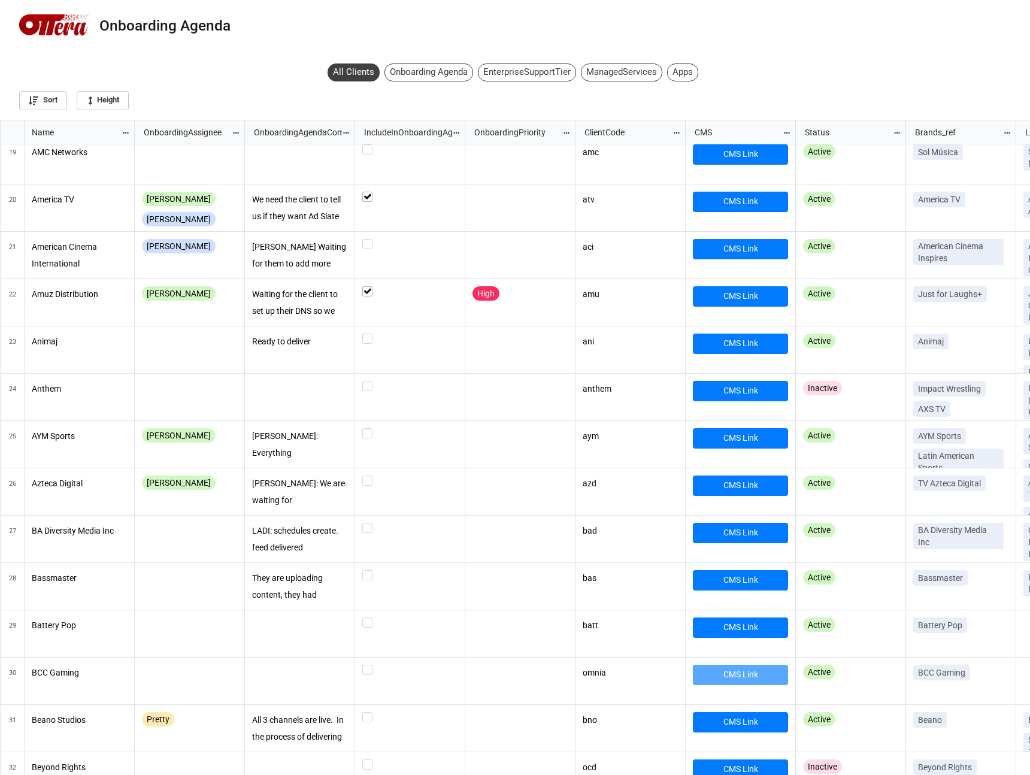
scroll to position [0, 0]
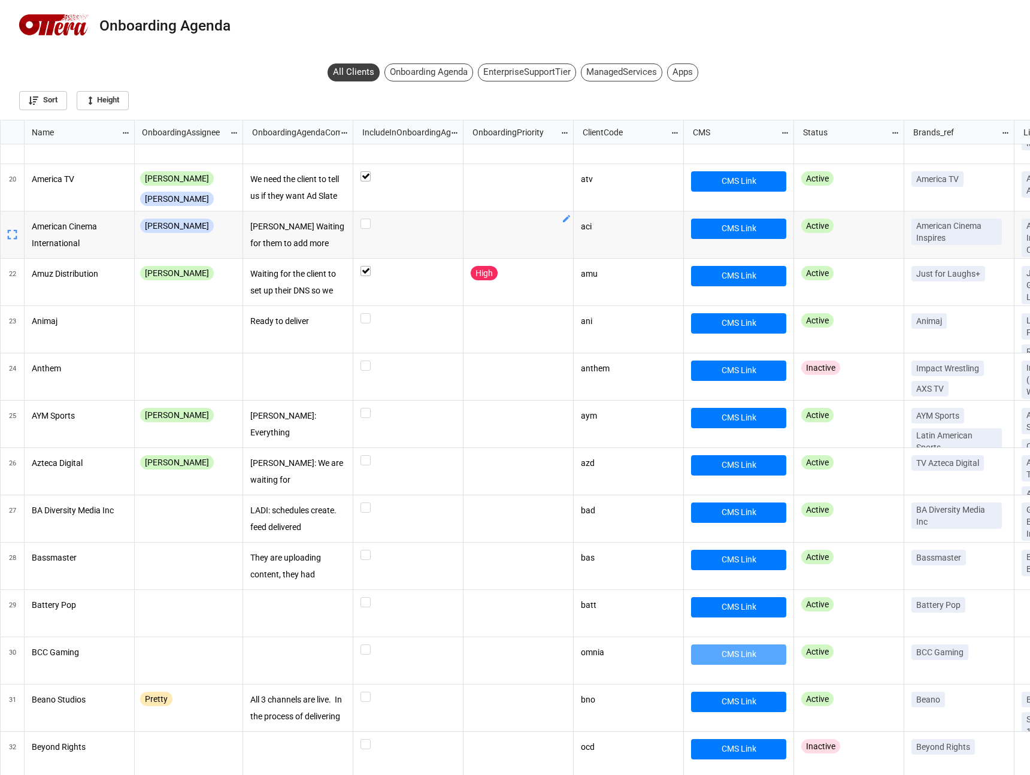
click at [519, 74] on div "EnterpriseSupportTier" at bounding box center [527, 73] width 98 height 18
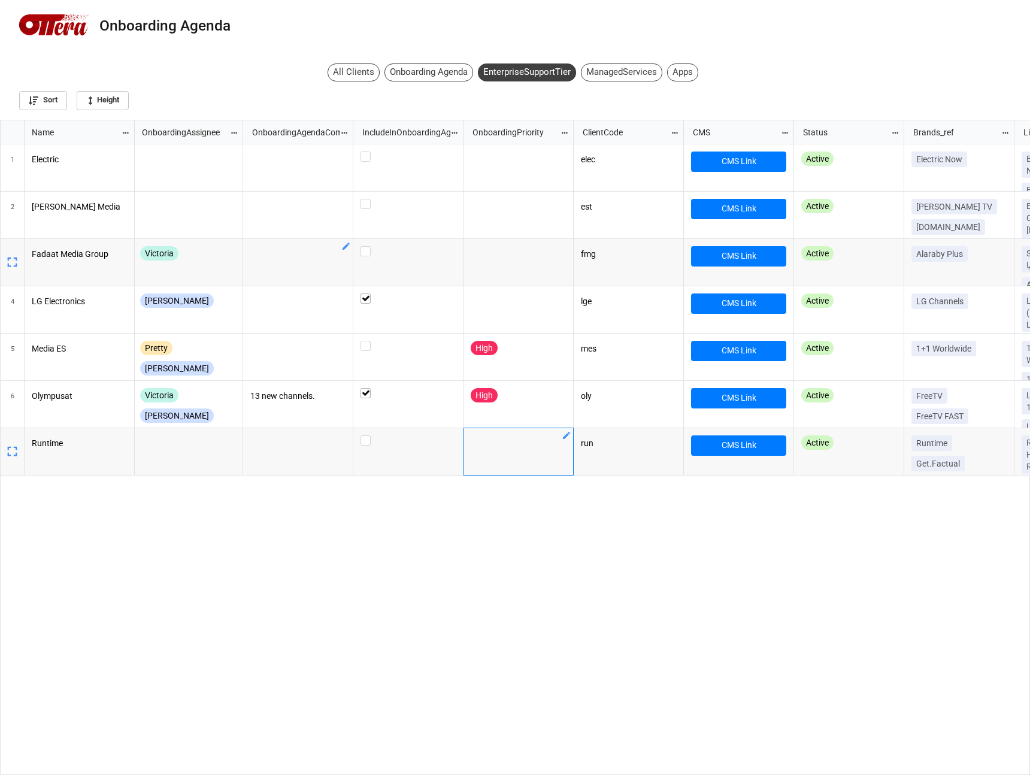
click at [639, 74] on div "ManagedServices" at bounding box center [621, 73] width 81 height 18
checkbox input "false"
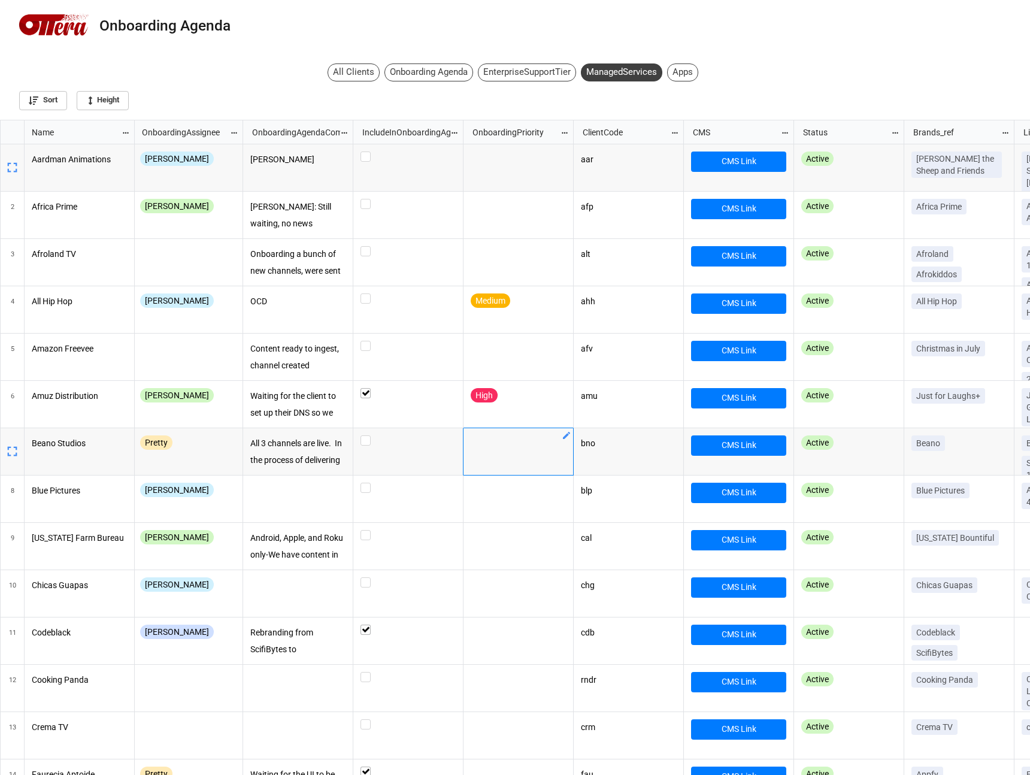
click at [677, 74] on div "Apps" at bounding box center [682, 73] width 31 height 18
checkbox input "true"
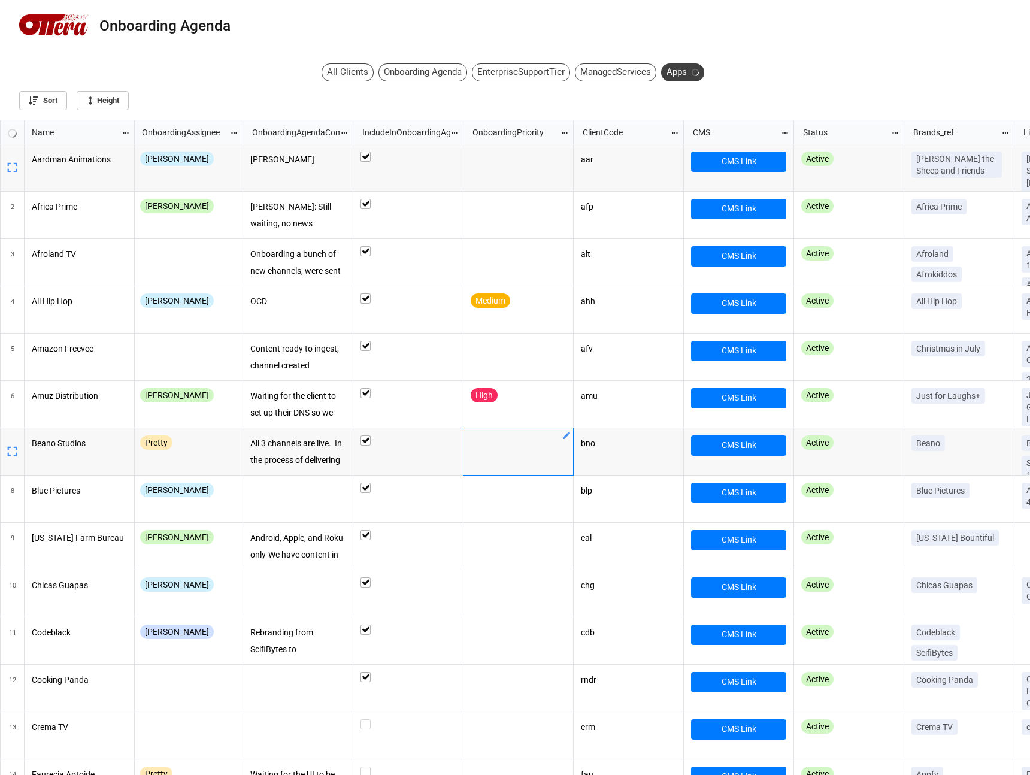
checkbox input "true"
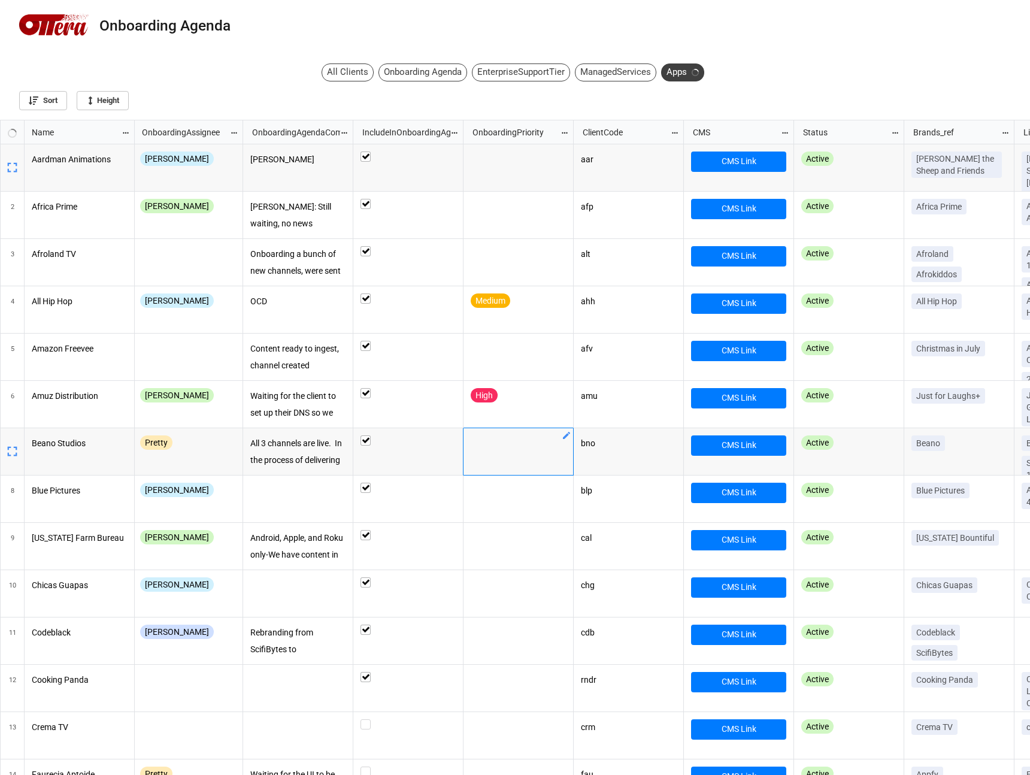
checkbox input "true"
checkbox input "false"
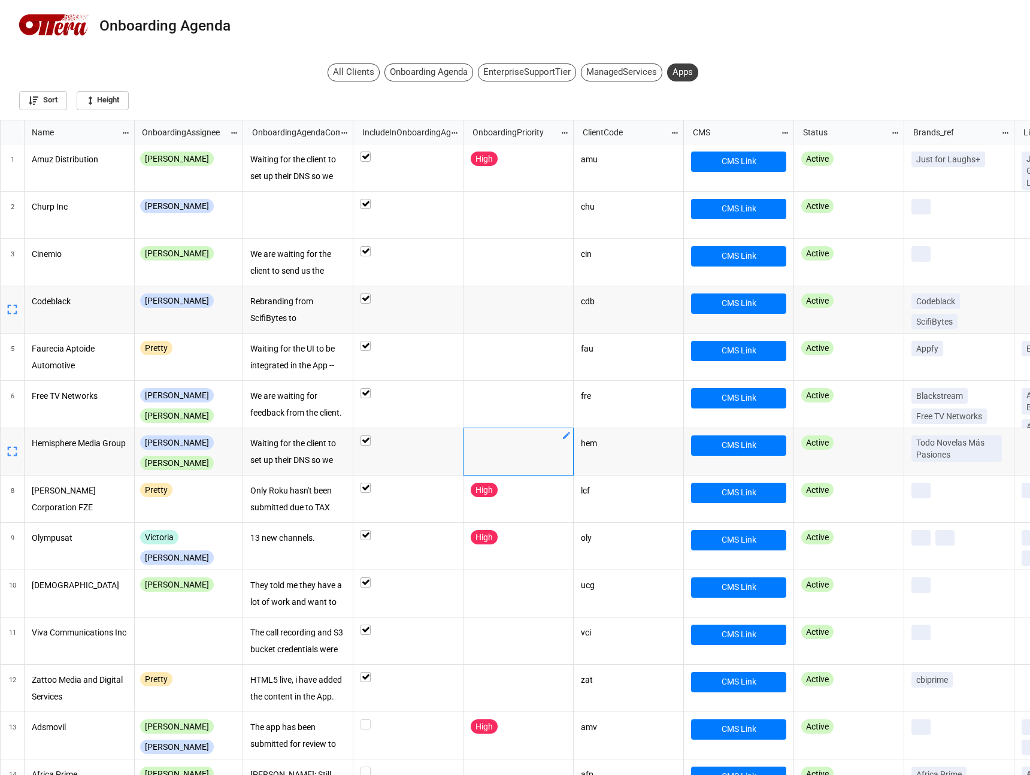
click at [13, 307] on icon "grid" at bounding box center [12, 309] width 17 height 17
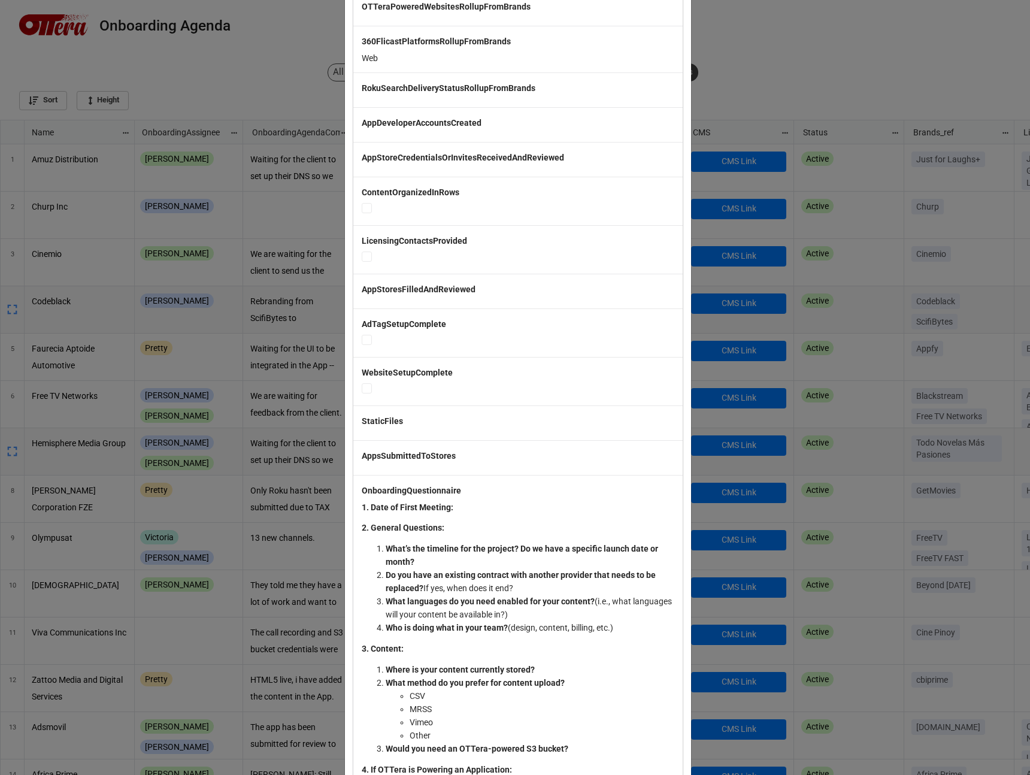
scroll to position [1516, 0]
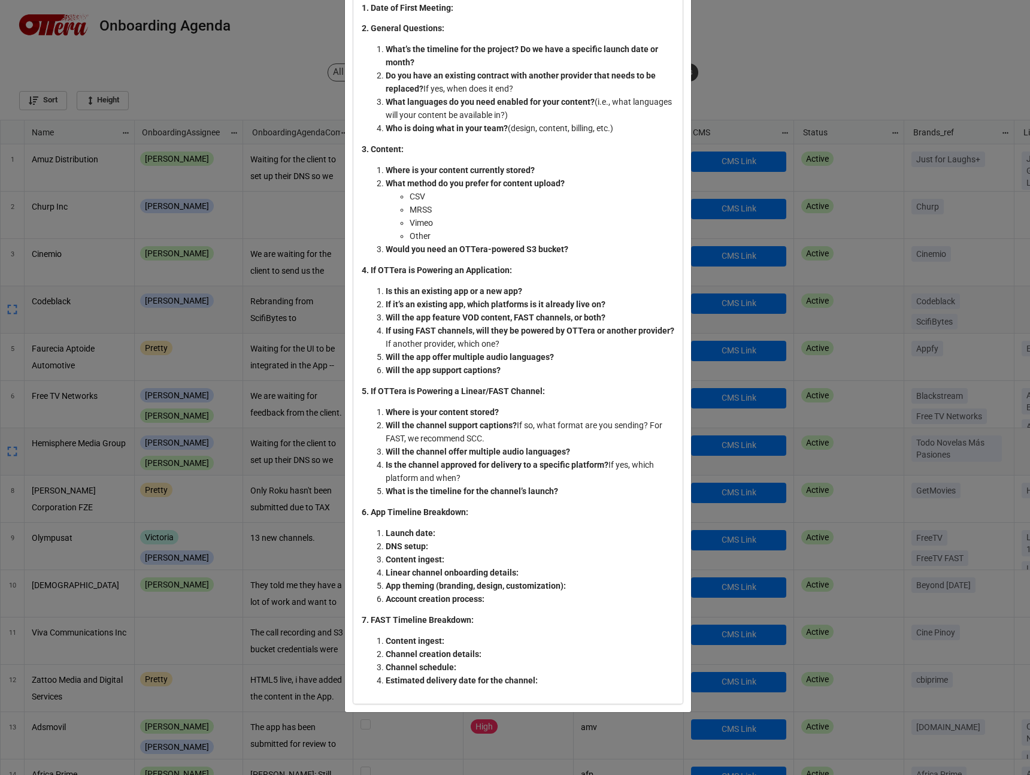
click at [741, 222] on div "× Close Name Codeblack OnboardingAssignee Daniel OnboardingAgendaComments Rebra…" at bounding box center [515, 387] width 1030 height 775
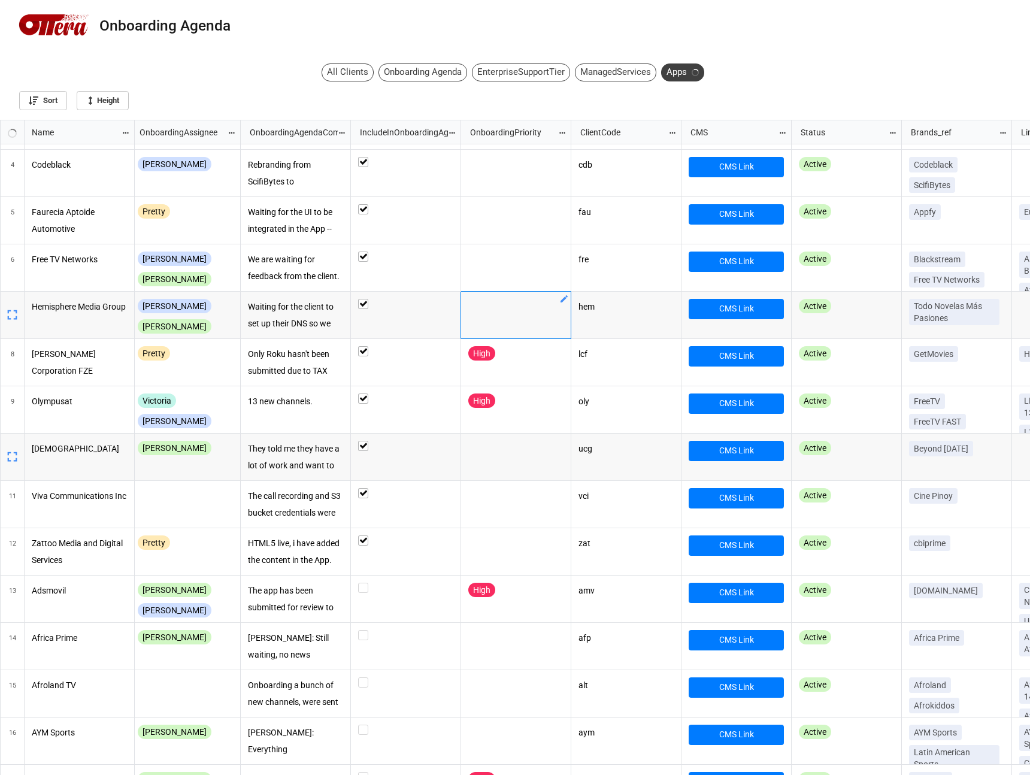
scroll to position [649, 1023]
click at [349, 84] on div "All Clients Onboarding Agenda EnterpriseSupportTier ManagedServices Apps Sort H…" at bounding box center [515, 89] width 1030 height 61
click at [349, 58] on div "Onboarding Agenda" at bounding box center [515, 29] width 1030 height 59
click at [349, 66] on div "All Clients" at bounding box center [354, 73] width 52 height 18
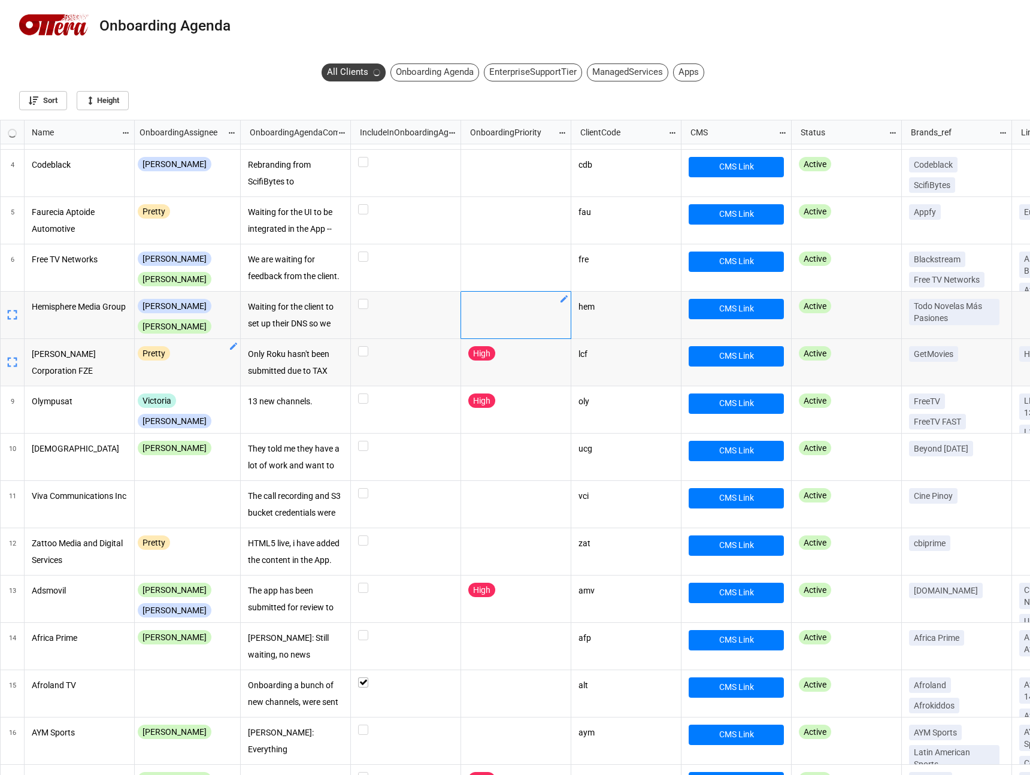
checkbox input "false"
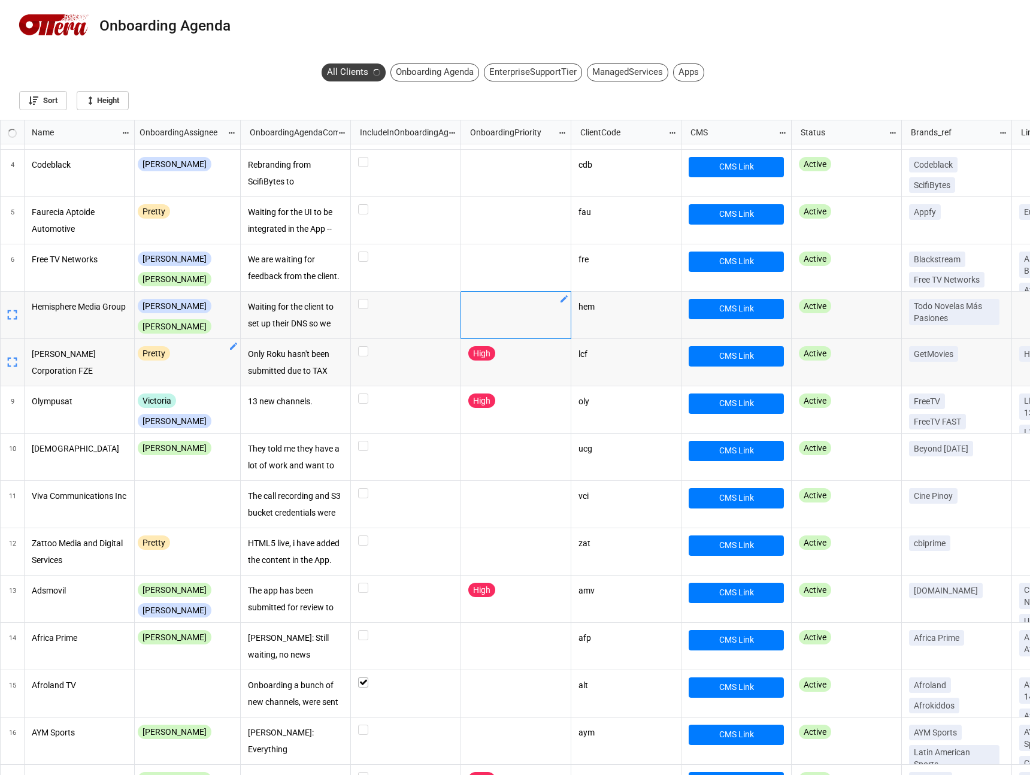
checkbox input "false"
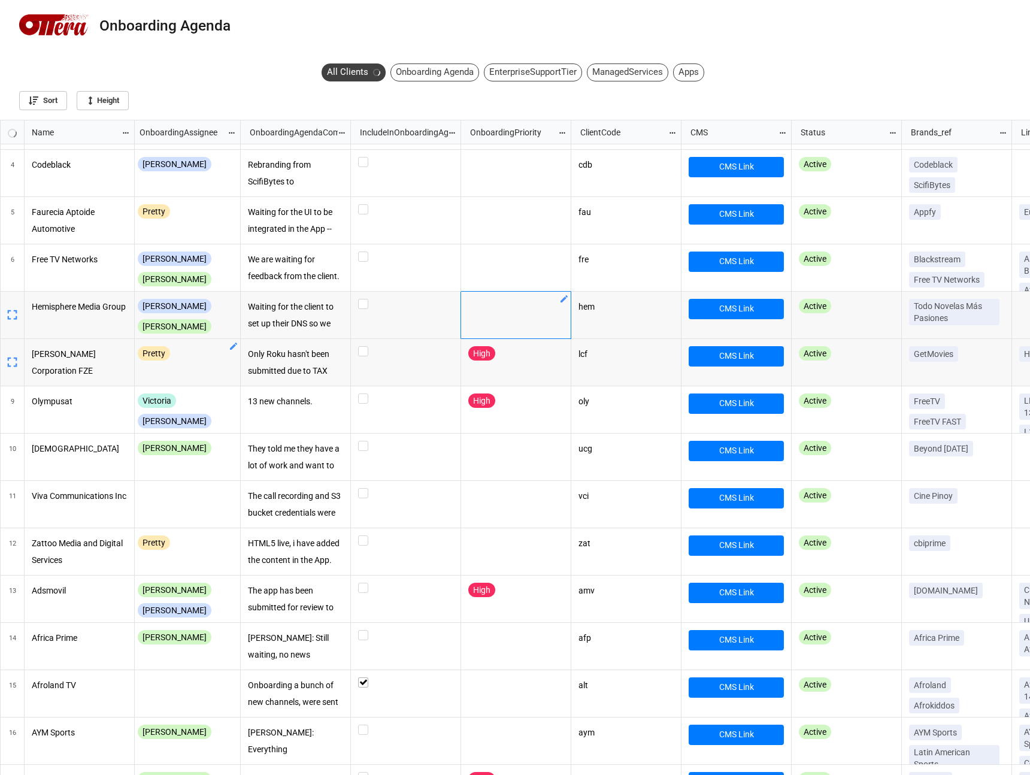
checkbox input "true"
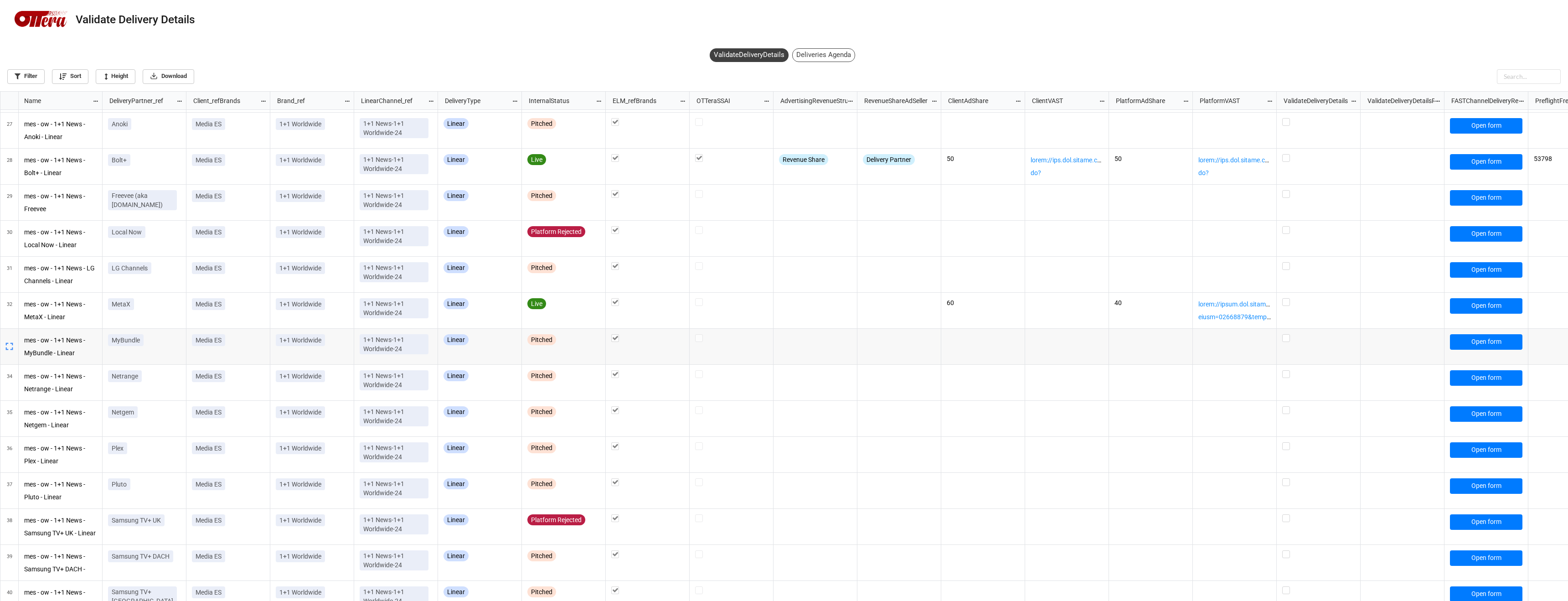
scroll to position [1294, 0]
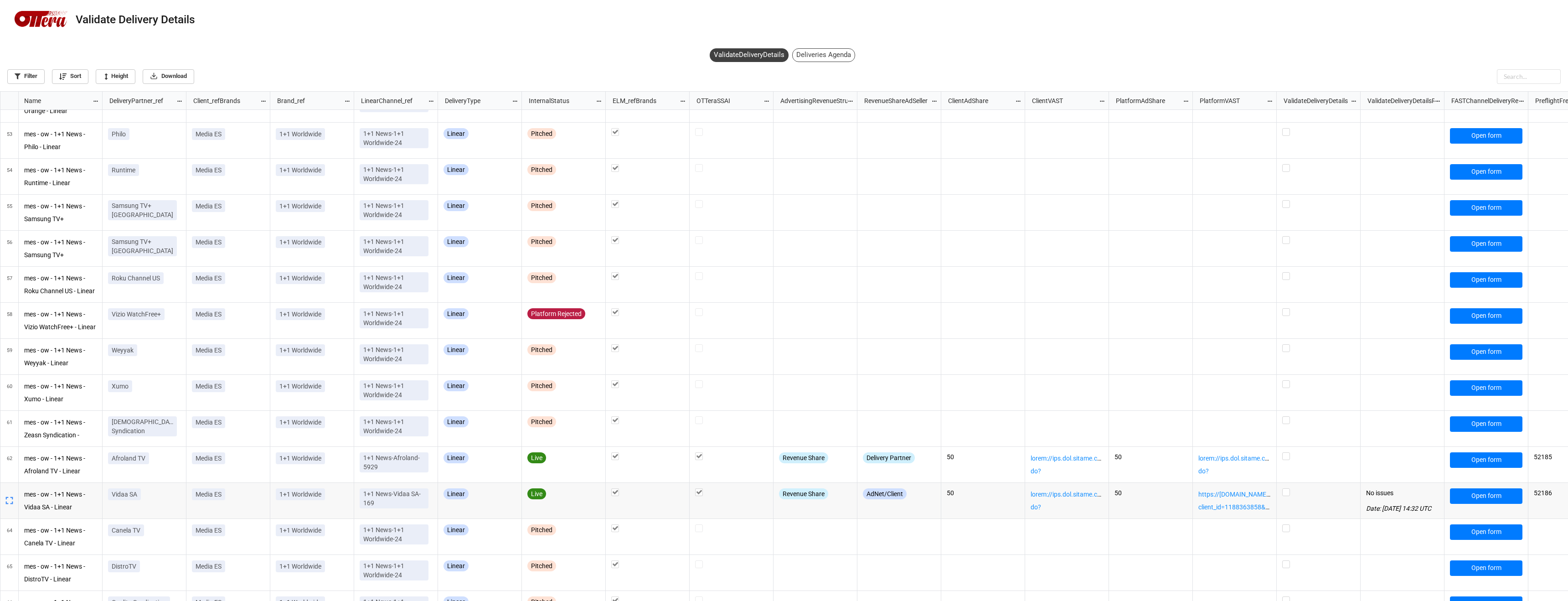
click at [6, 501] on icon "grid" at bounding box center [9, 500] width 13 height 13
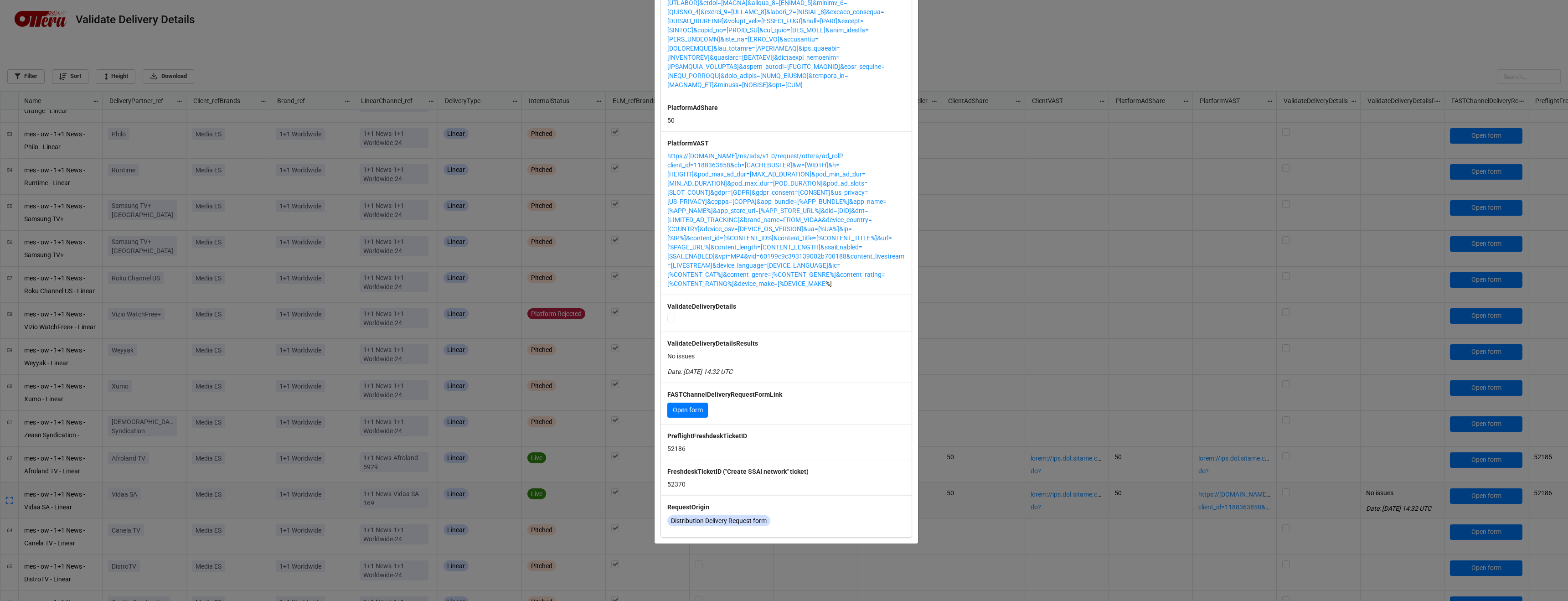
click at [1418, 496] on div "× Close Name mes - ow - 1+1 News - Vidaa SA - Linear DeliveryPartner_ref Vidaa …" at bounding box center [784, 300] width 1568 height 601
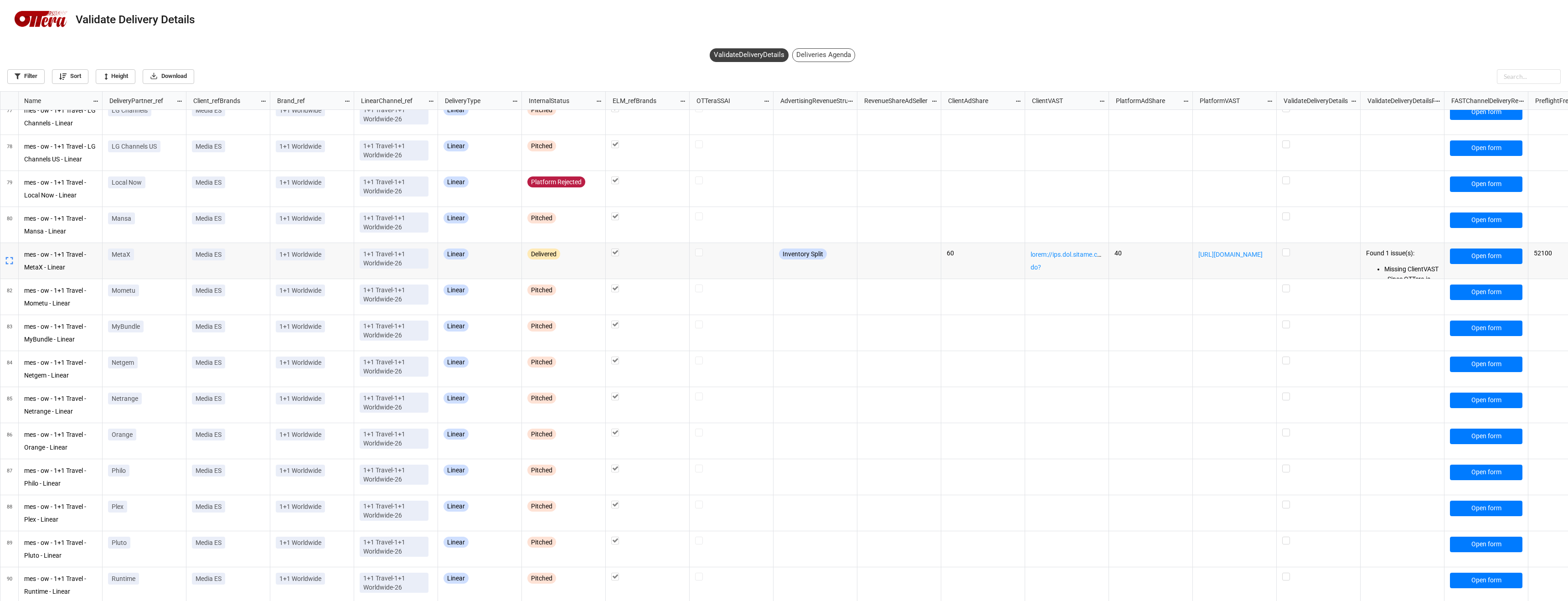
click at [13, 264] on icon "grid" at bounding box center [9, 260] width 13 height 13
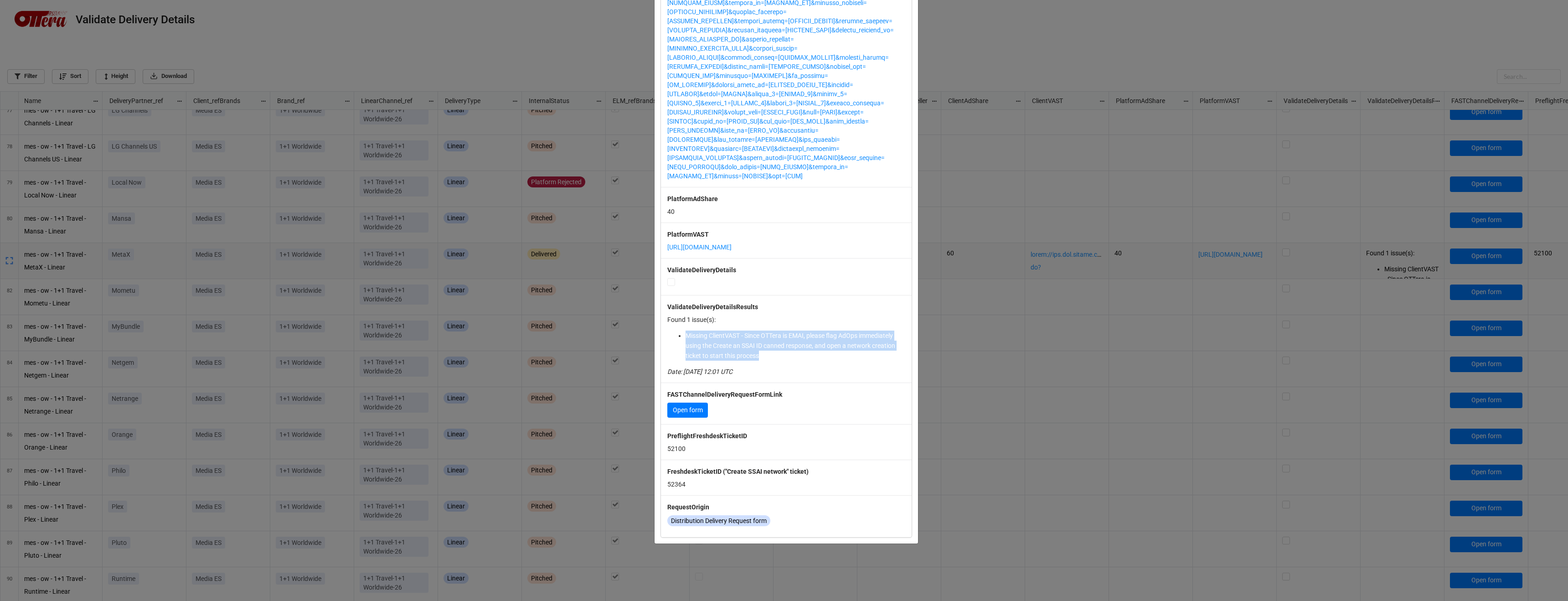
drag, startPoint x: 685, startPoint y: 337, endPoint x: 844, endPoint y: 354, distance: 159.9
click at [844, 354] on li "Missing ClientVAST - Since OTTera is EMAI, please flag AdOps immediately using …" at bounding box center [795, 345] width 220 height 30
click at [885, 380] on div "ValidateDeliveryDetailsResults Found 1 issue(s): Missing ClientVAST - Since OTT…" at bounding box center [786, 339] width 250 height 87
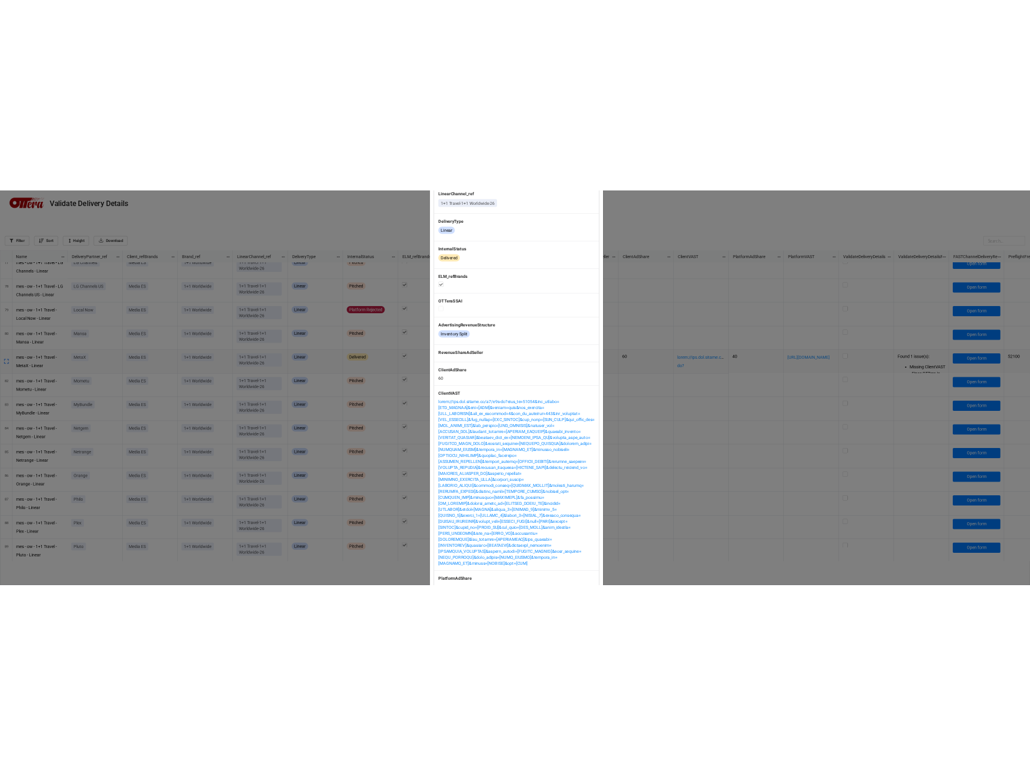
scroll to position [7, 7]
